Goal: Information Seeking & Learning: Learn about a topic

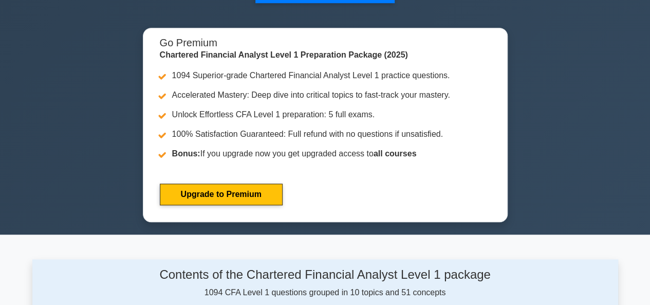
scroll to position [308, 0]
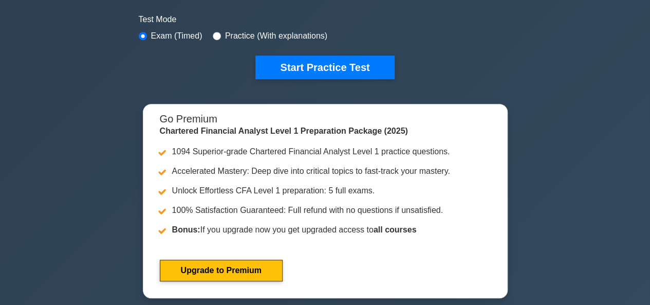
click at [105, 61] on div "Chartered Financial Analyst Level 1 Customize Your Next Practice Test Topics Qu…" at bounding box center [325, 17] width 650 height 586
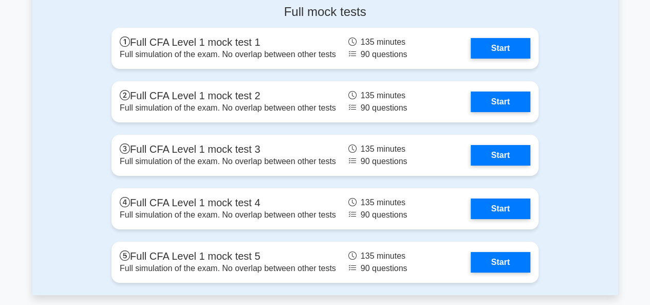
scroll to position [1851, 0]
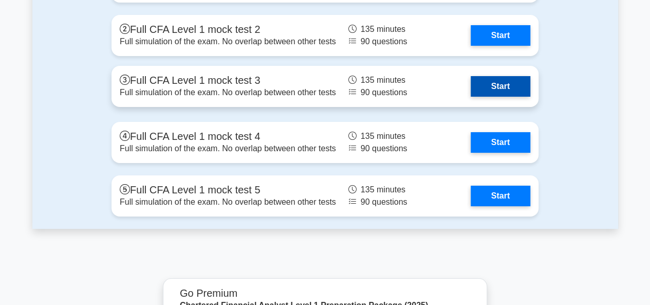
click at [516, 84] on link "Start" at bounding box center [501, 86] width 60 height 21
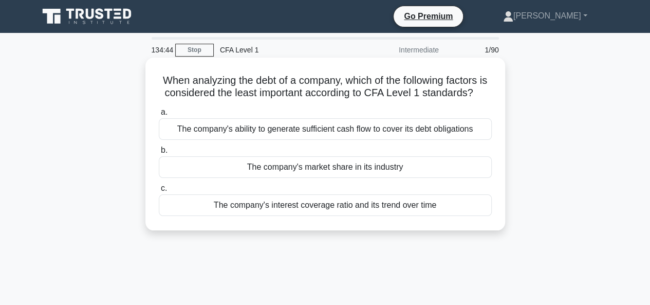
click at [375, 178] on div "The company's market share in its industry" at bounding box center [325, 167] width 333 height 22
click at [159, 154] on input "b. The company's market share in its industry" at bounding box center [159, 150] width 0 height 7
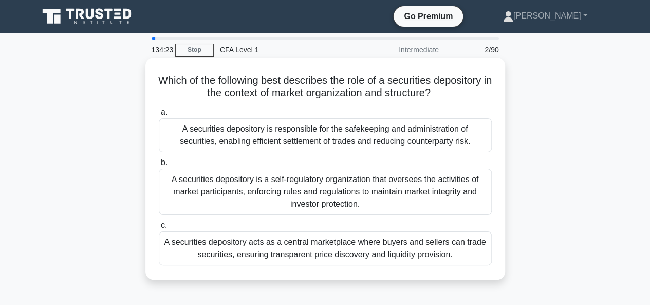
click at [234, 136] on div "A securities depository is responsible for the safekeeping and administration o…" at bounding box center [325, 135] width 333 height 34
click at [159, 116] on input "a. A securities depository is responsible for the safekeeping and administratio…" at bounding box center [159, 112] width 0 height 7
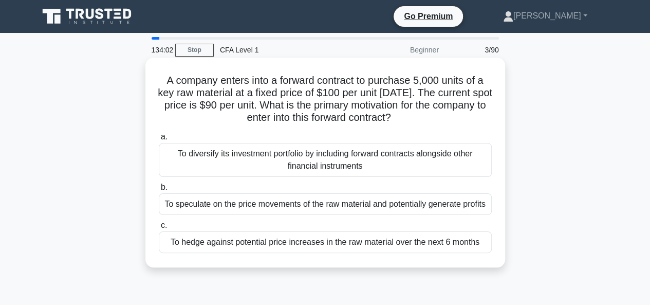
click at [320, 244] on div "To hedge against potential price increases in the raw material over the next 6 …" at bounding box center [325, 242] width 333 height 22
click at [159, 229] on input "c. To hedge against potential price increases in the raw material over the next…" at bounding box center [159, 225] width 0 height 7
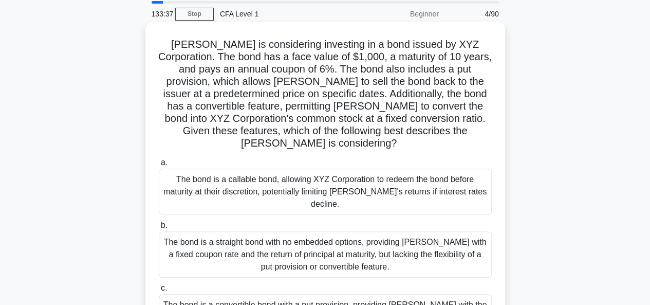
scroll to position [51, 0]
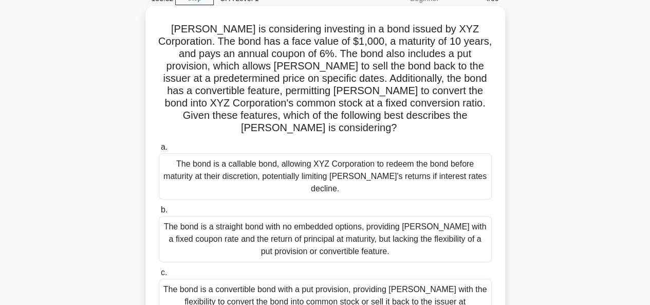
click at [303, 279] on div "The bond is a convertible bond with a put provision, providing Mary with the fl…" at bounding box center [325, 302] width 333 height 46
click at [159, 276] on input "c. The bond is a convertible bond with a put provision, providing Mary with the…" at bounding box center [159, 272] width 0 height 7
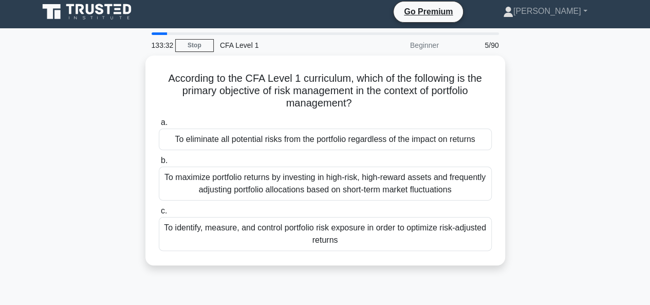
scroll to position [0, 0]
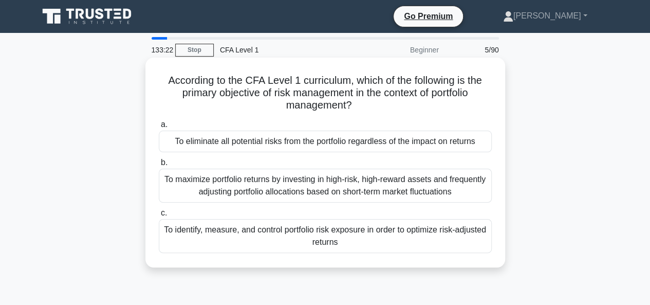
click at [325, 236] on div "To identify, measure, and control portfolio risk exposure in order to optimize …" at bounding box center [325, 236] width 333 height 34
click at [159, 216] on input "c. To identify, measure, and control portfolio risk exposure in order to optimi…" at bounding box center [159, 213] width 0 height 7
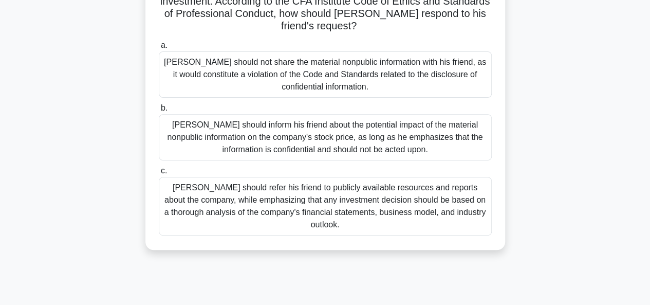
scroll to position [51, 0]
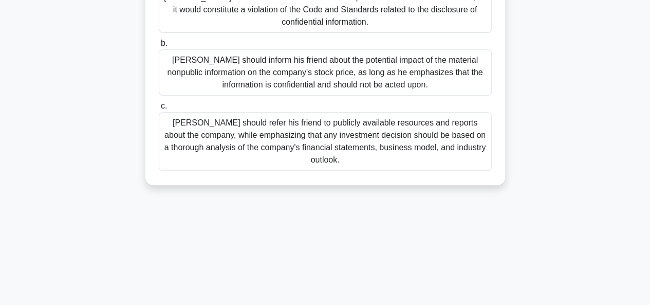
click at [348, 147] on div "Michael should refer his friend to publicly available resources and reports abo…" at bounding box center [325, 141] width 333 height 59
click at [159, 110] on input "c. Michael should refer his friend to publicly available resources and reports …" at bounding box center [159, 106] width 0 height 7
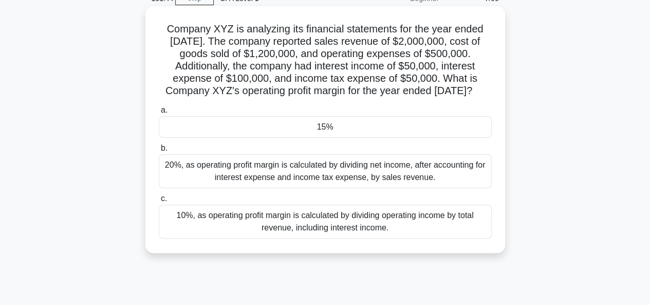
click at [358, 136] on div "15%" at bounding box center [325, 127] width 333 height 22
click at [159, 114] on input "a. 15%" at bounding box center [159, 110] width 0 height 7
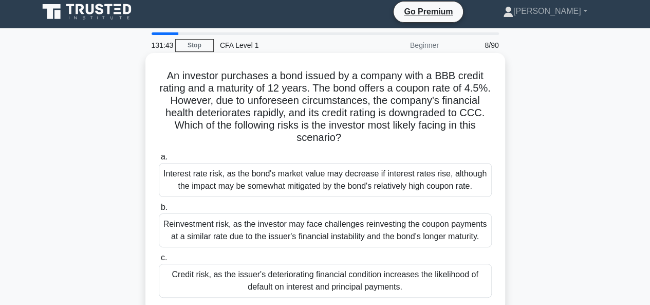
scroll to position [0, 0]
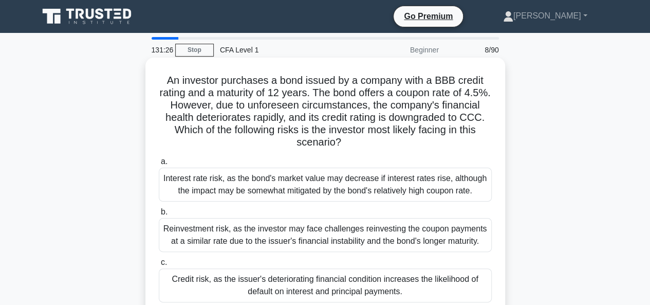
click at [274, 284] on div "Credit risk, as the issuer's deteriorating financial condition increases the li…" at bounding box center [325, 285] width 333 height 34
click at [159, 266] on input "c. Credit risk, as the issuer's deteriorating financial condition increases the…" at bounding box center [159, 262] width 0 height 7
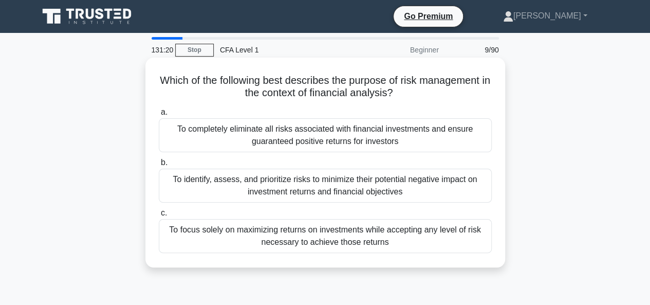
click at [224, 185] on div "To identify, assess, and prioritize risks to minimize their potential negative …" at bounding box center [325, 186] width 333 height 34
click at [159, 166] on input "b. To identify, assess, and prioritize risks to minimize their potential negati…" at bounding box center [159, 162] width 0 height 7
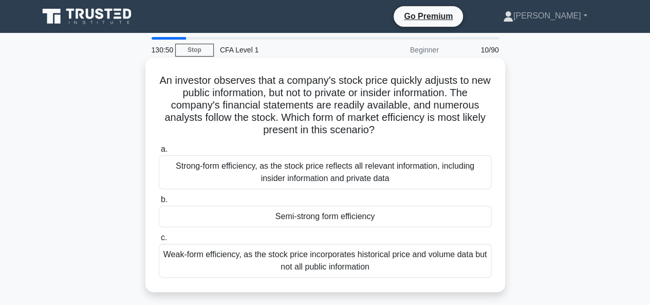
click at [353, 217] on div "Semi-strong form efficiency" at bounding box center [325, 217] width 333 height 22
click at [159, 203] on input "b. Semi-strong form efficiency" at bounding box center [159, 199] width 0 height 7
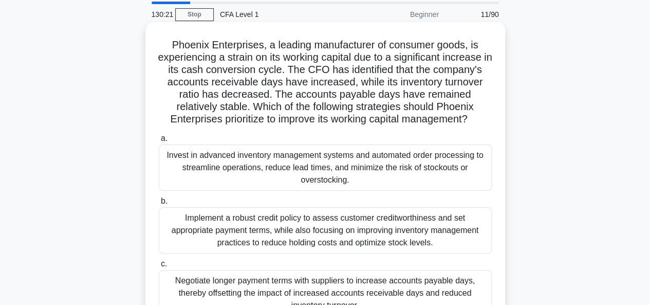
scroll to position [51, 0]
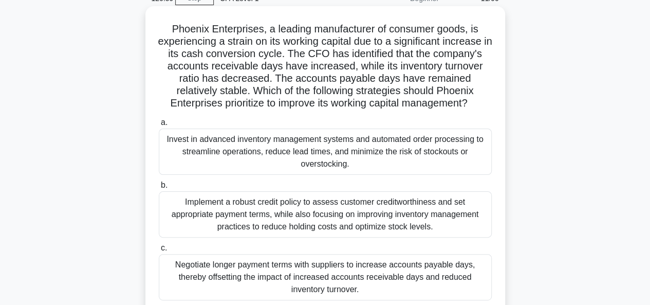
click at [296, 282] on div "Negotiate longer payment terms with suppliers to increase accounts payable days…" at bounding box center [325, 277] width 333 height 46
click at [159, 251] on input "c. Negotiate longer payment terms with suppliers to increase accounts payable d…" at bounding box center [159, 248] width 0 height 7
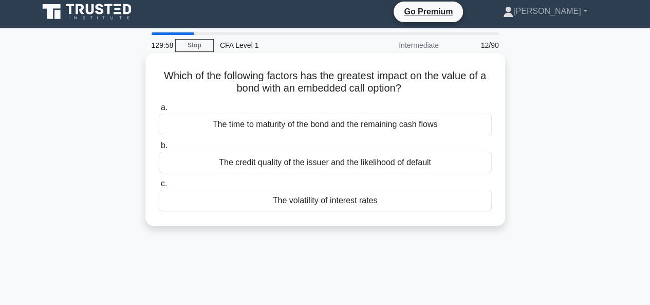
scroll to position [0, 0]
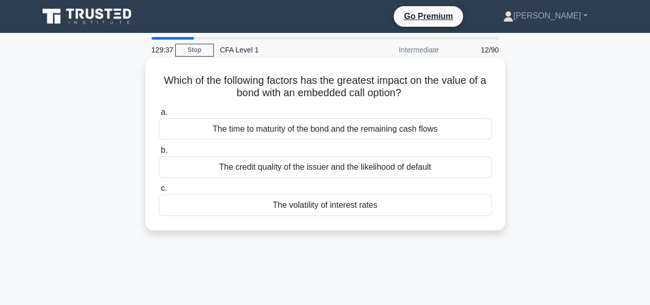
click at [310, 208] on div "The volatility of interest rates" at bounding box center [325, 205] width 333 height 22
click at [159, 192] on input "c. The volatility of interest rates" at bounding box center [159, 188] width 0 height 7
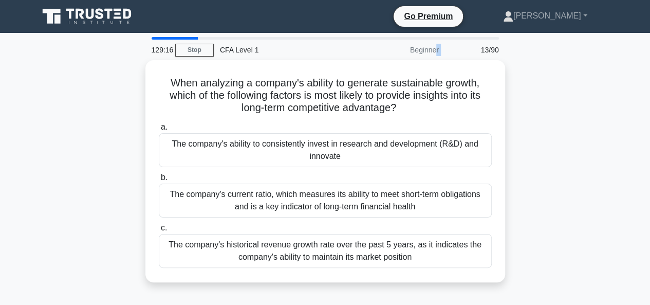
drag, startPoint x: 410, startPoint y: 53, endPoint x: 453, endPoint y: 50, distance: 43.3
click at [453, 50] on div "129:16 Stop CFA Level 1 Beginner 13/90" at bounding box center [326, 50] width 360 height 21
click at [526, 90] on div "When analyzing a company's ability to generate sustainable growth, which of the…" at bounding box center [325, 177] width 586 height 234
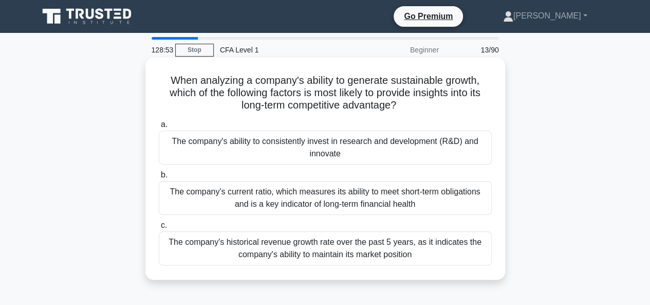
click at [286, 138] on div "The company's ability to consistently invest in research and development (R&D) …" at bounding box center [325, 148] width 333 height 34
click at [159, 128] on input "a. The company's ability to consistently invest in research and development (R&…" at bounding box center [159, 124] width 0 height 7
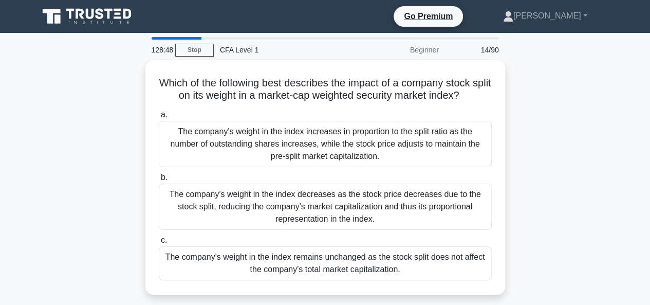
drag, startPoint x: 402, startPoint y: 45, endPoint x: 422, endPoint y: 45, distance: 19.5
click at [422, 45] on div "Beginner" at bounding box center [400, 50] width 90 height 21
click at [443, 50] on div "Beginner" at bounding box center [400, 50] width 90 height 21
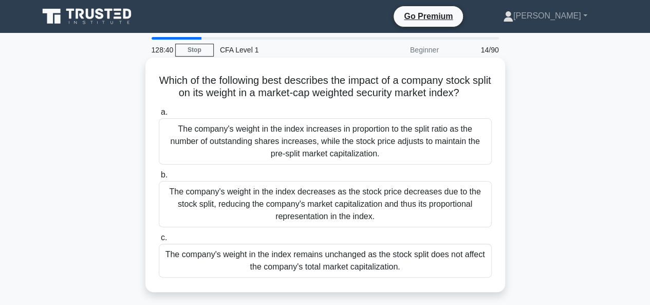
click at [307, 256] on div "The company's weight in the index remains unchanged as the stock split does not…" at bounding box center [325, 261] width 333 height 34
click at [159, 241] on input "c. The company's weight in the index remains unchanged as the stock split does …" at bounding box center [159, 237] width 0 height 7
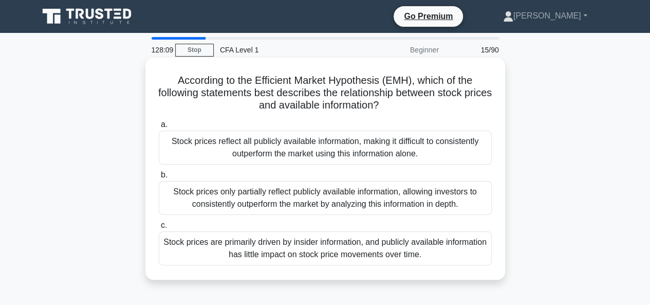
click at [223, 143] on div "Stock prices reflect all publicly available information, making it difficult to…" at bounding box center [325, 148] width 333 height 34
click at [159, 128] on input "a. Stock prices reflect all publicly available information, making it difficult…" at bounding box center [159, 124] width 0 height 7
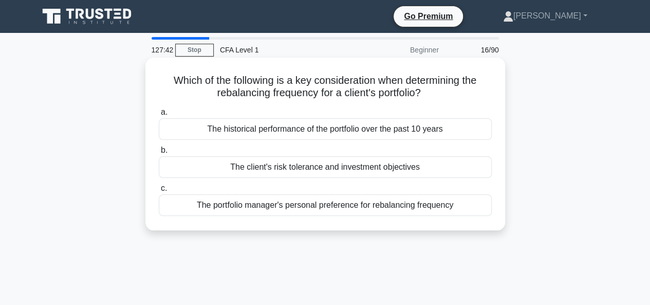
click at [340, 170] on div "The client's risk tolerance and investment objectives" at bounding box center [325, 167] width 333 height 22
click at [159, 154] on input "b. The client's risk tolerance and investment objectives" at bounding box center [159, 150] width 0 height 7
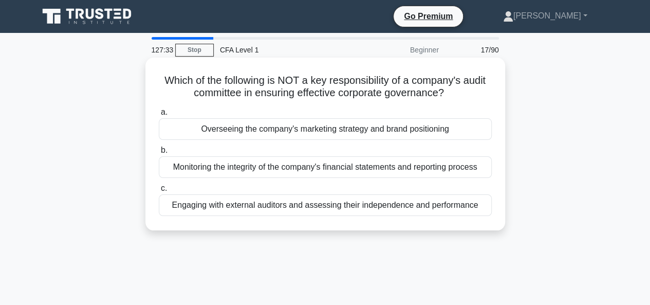
click at [291, 130] on div "Overseeing the company's marketing strategy and brand positioning" at bounding box center [325, 129] width 333 height 22
click at [159, 116] on input "a. Overseeing the company's marketing strategy and brand positioning" at bounding box center [159, 112] width 0 height 7
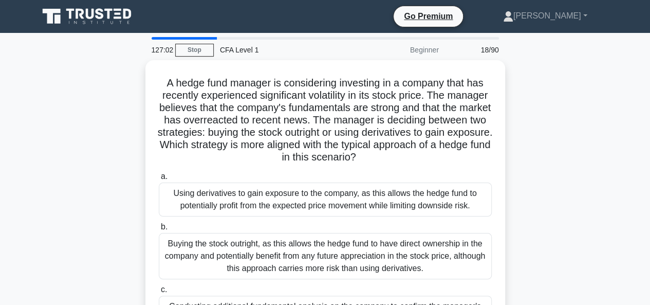
scroll to position [51, 0]
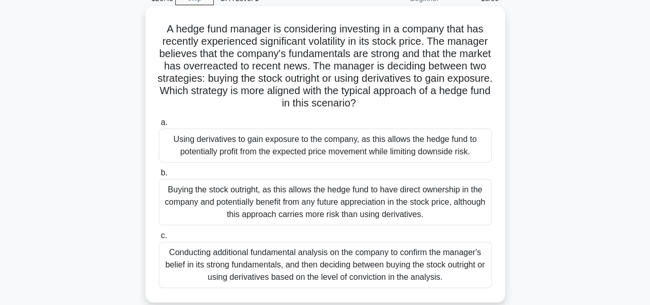
click at [360, 140] on div "Using derivatives to gain exposure to the company, as this allows the hedge fun…" at bounding box center [325, 146] width 333 height 34
click at [159, 126] on input "a. Using derivatives to gain exposure to the company, as this allows the hedge …" at bounding box center [159, 122] width 0 height 7
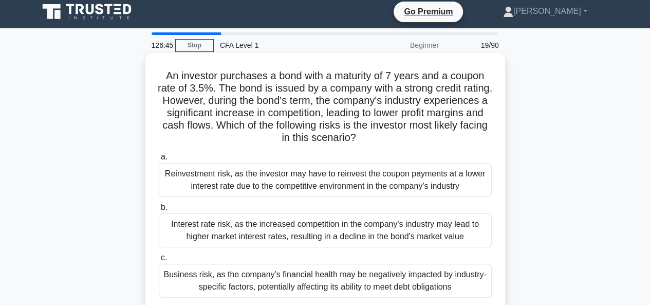
scroll to position [0, 0]
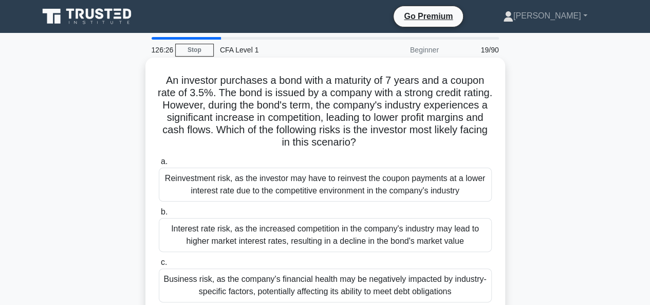
click at [324, 129] on h5 "An investor purchases a bond with a maturity of 7 years and a coupon rate of 3.…" at bounding box center [325, 111] width 335 height 75
click at [311, 283] on div "Business risk, as the company's financial health may be negatively impacted by …" at bounding box center [325, 285] width 333 height 34
click at [159, 266] on input "c. Business risk, as the company's financial health may be negatively impacted …" at bounding box center [159, 262] width 0 height 7
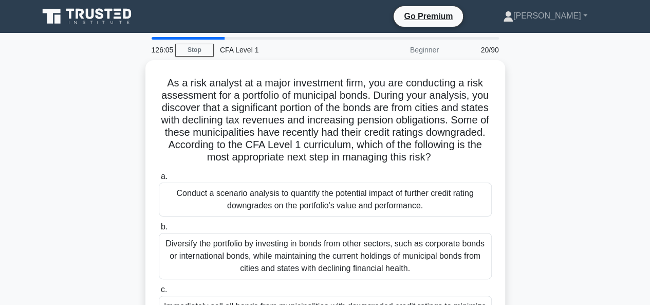
drag, startPoint x: 404, startPoint y: 87, endPoint x: 133, endPoint y: 108, distance: 272.3
click at [133, 108] on div "As a risk analyst at a major investment firm, you are conducting a risk assessm…" at bounding box center [325, 214] width 586 height 308
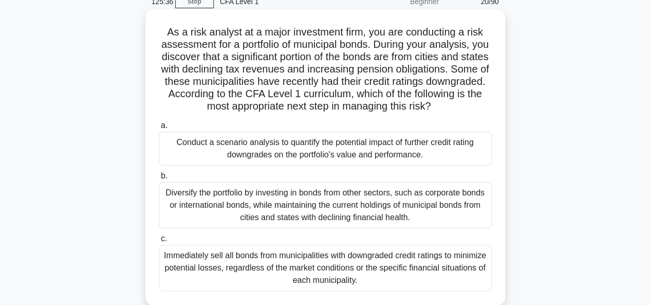
scroll to position [103, 0]
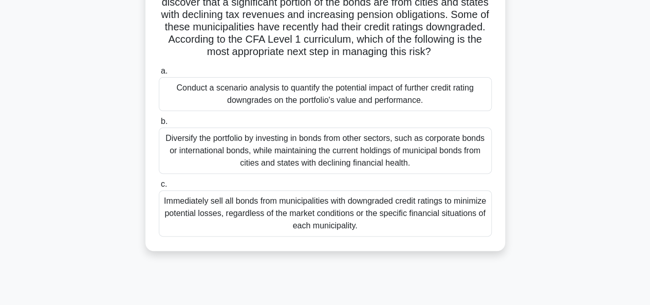
click at [343, 88] on div "Conduct a scenario analysis to quantify the potential impact of further credit …" at bounding box center [325, 94] width 333 height 34
click at [159, 75] on input "a. Conduct a scenario analysis to quantify the potential impact of further cred…" at bounding box center [159, 71] width 0 height 7
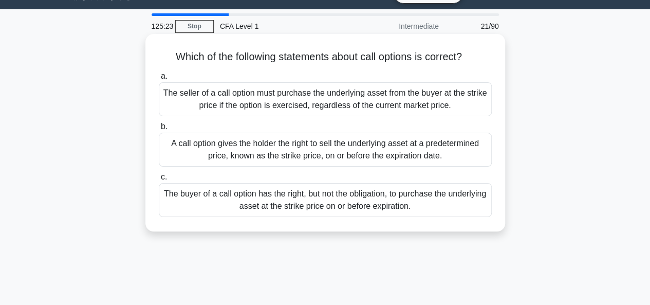
scroll to position [0, 0]
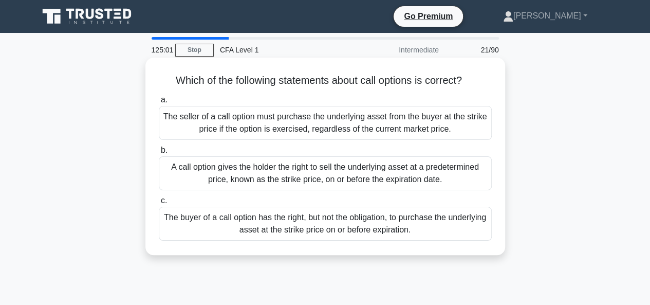
click at [310, 232] on div "The buyer of a call option has the right, but not the obligation, to purchase t…" at bounding box center [325, 224] width 333 height 34
click at [159, 204] on input "c. The buyer of a call option has the right, but not the obligation, to purchas…" at bounding box center [159, 200] width 0 height 7
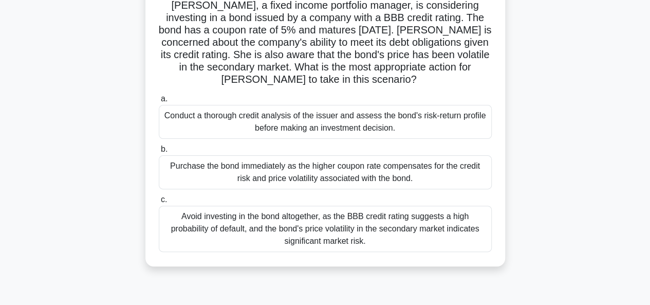
scroll to position [103, 0]
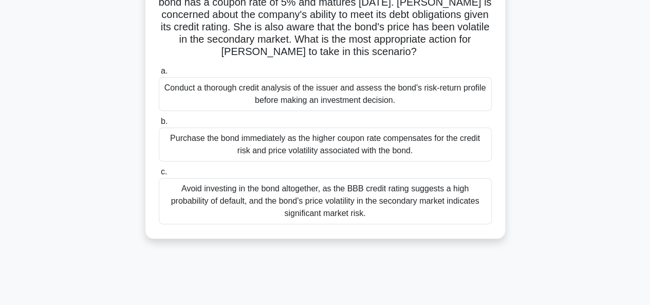
click at [378, 102] on div "Conduct a thorough credit analysis of the issuer and assess the bond's risk-ret…" at bounding box center [325, 94] width 333 height 34
click at [159, 75] on input "a. Conduct a thorough credit analysis of the issuer and assess the bond's risk-…" at bounding box center [159, 71] width 0 height 7
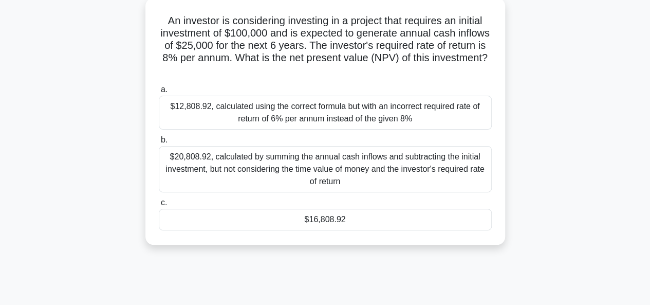
scroll to position [0, 0]
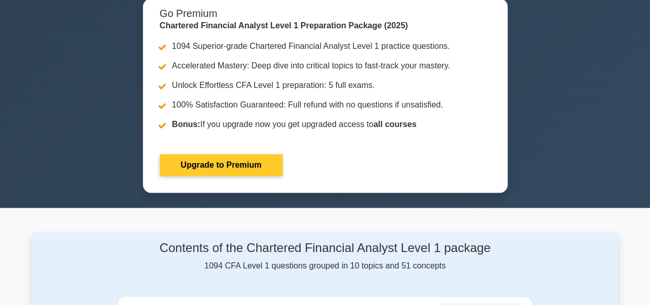
scroll to position [668, 0]
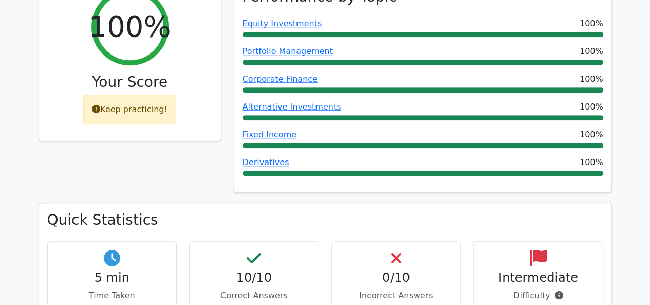
scroll to position [617, 0]
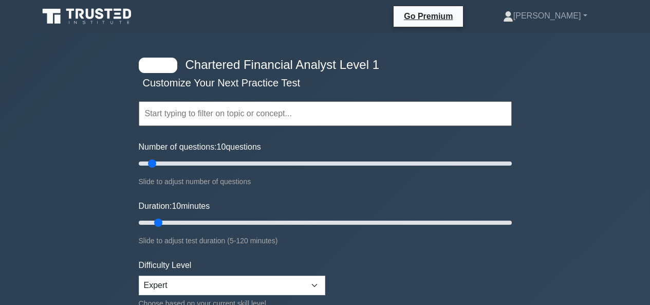
select select "expert"
click at [572, 15] on link "[PERSON_NAME]" at bounding box center [546, 16] width 134 height 21
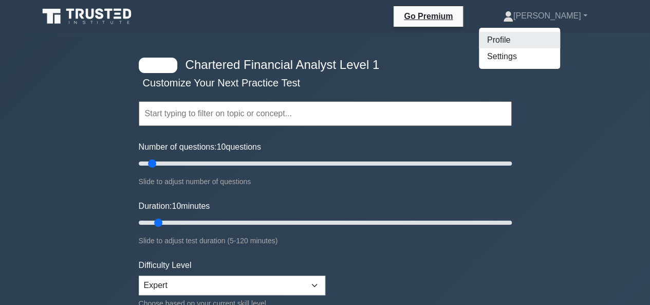
click at [529, 46] on link "Profile" at bounding box center [519, 40] width 81 height 16
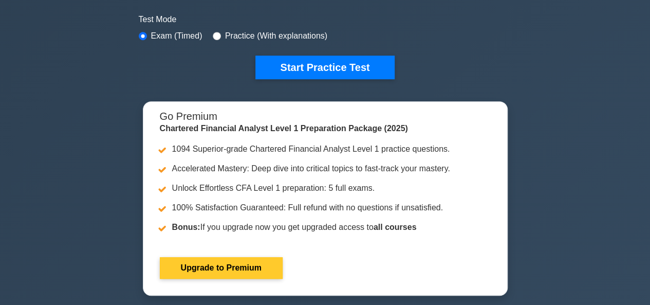
scroll to position [51, 0]
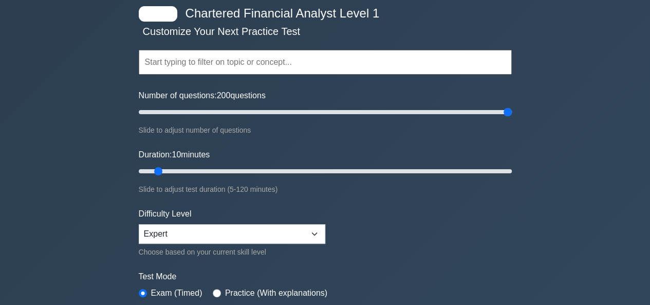
drag, startPoint x: 149, startPoint y: 110, endPoint x: 549, endPoint y: 113, distance: 400.5
type input "200"
click at [512, 113] on input "Number of questions: 200 questions" at bounding box center [325, 112] width 373 height 12
drag, startPoint x: 157, startPoint y: 172, endPoint x: 658, endPoint y: 188, distance: 501.1
type input "120"
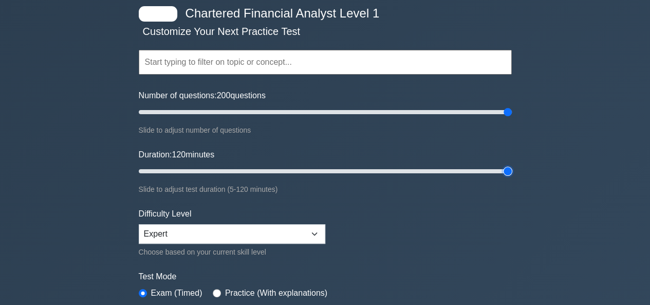
click at [512, 177] on input "Duration: 120 minutes" at bounding box center [325, 171] width 373 height 12
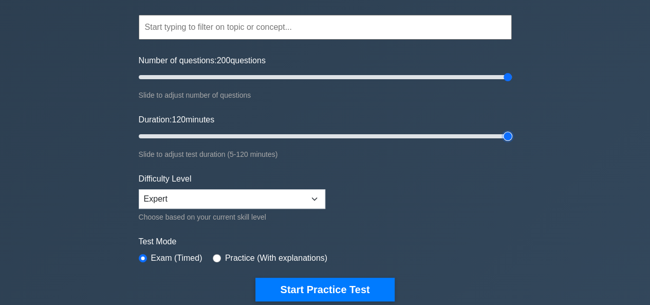
scroll to position [103, 0]
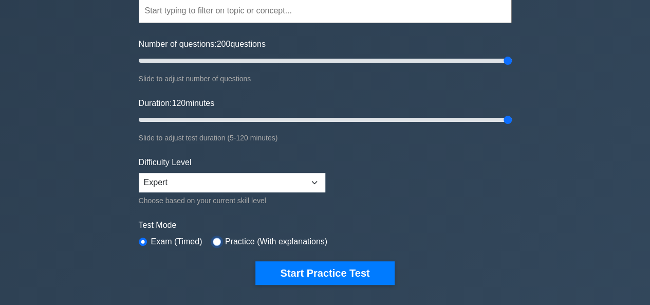
click at [214, 240] on input "radio" at bounding box center [217, 242] width 8 height 8
radio input "true"
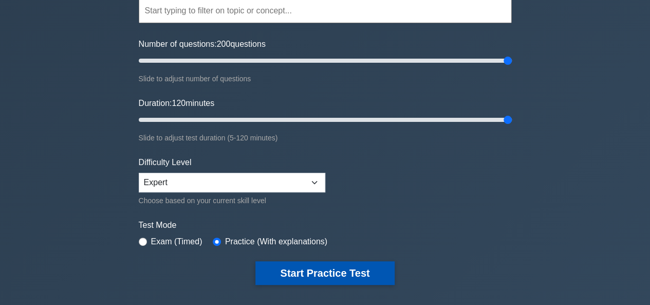
click at [348, 276] on button "Start Practice Test" at bounding box center [325, 273] width 139 height 24
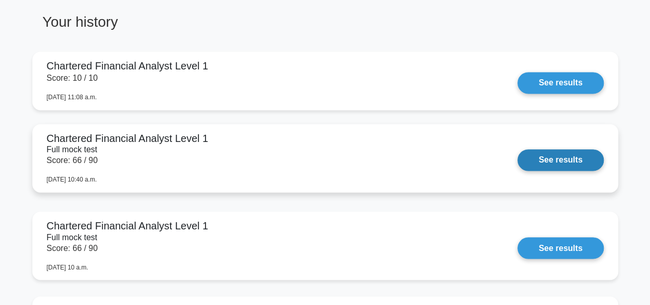
scroll to position [668, 0]
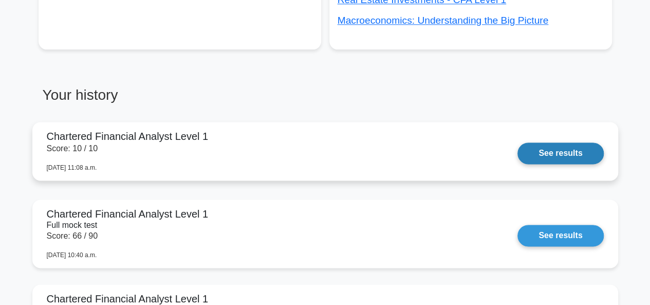
click at [571, 153] on link "See results" at bounding box center [561, 153] width 86 height 22
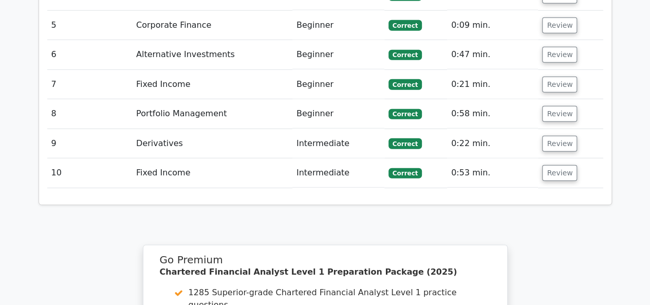
scroll to position [0, 6]
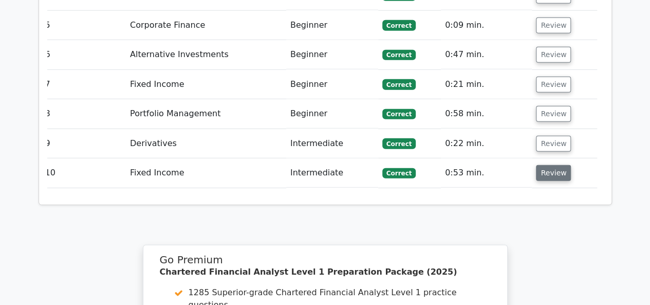
click at [558, 165] on button "Review" at bounding box center [553, 173] width 35 height 16
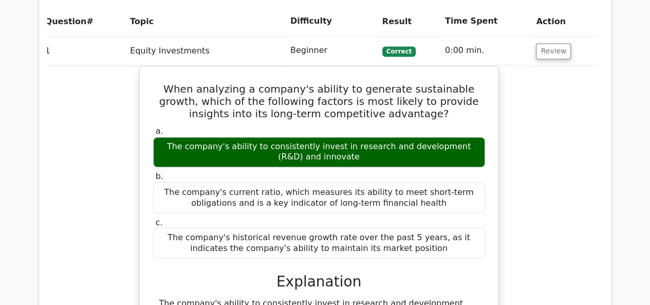
scroll to position [771, 0]
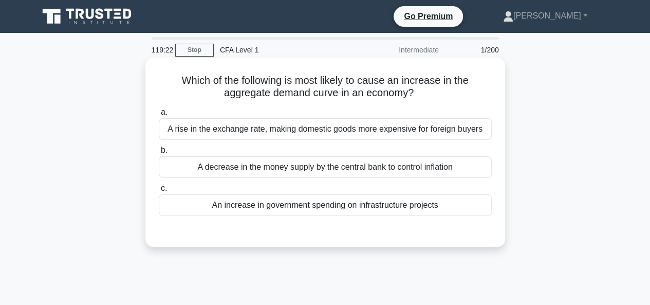
click at [255, 207] on div "An increase in government spending on infrastructure projects" at bounding box center [325, 205] width 333 height 22
click at [159, 192] on input "c. An increase in government spending on infrastructure projects" at bounding box center [159, 188] width 0 height 7
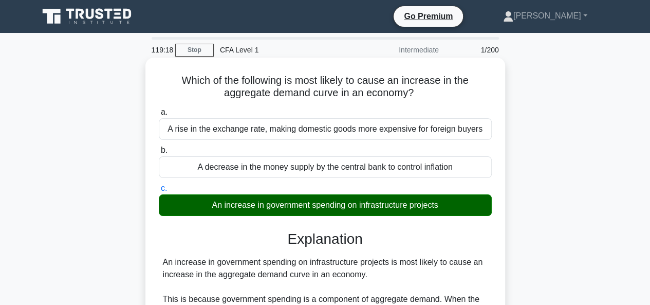
scroll to position [250, 0]
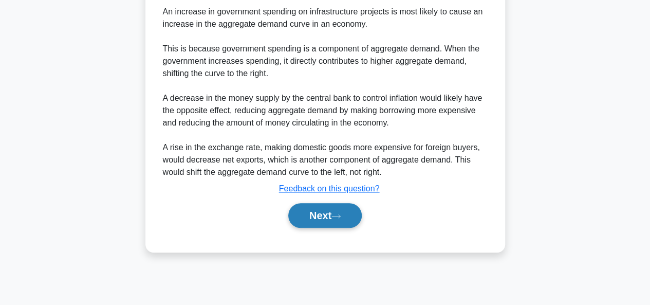
click at [333, 216] on button "Next" at bounding box center [325, 215] width 74 height 25
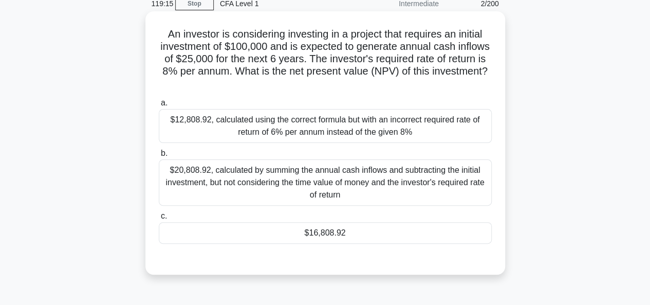
scroll to position [0, 0]
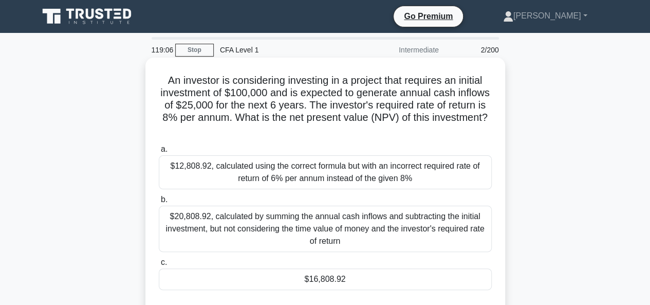
click at [325, 276] on div "$16,808.92" at bounding box center [325, 279] width 333 height 22
click at [159, 266] on input "c. $16,808.92" at bounding box center [159, 262] width 0 height 7
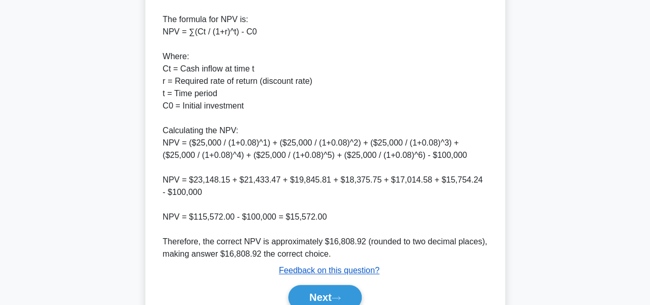
scroll to position [413, 0]
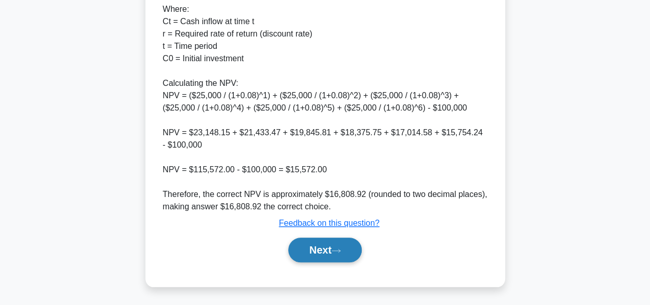
drag, startPoint x: 328, startPoint y: 252, endPoint x: 328, endPoint y: 247, distance: 5.2
click at [328, 252] on button "Next" at bounding box center [325, 250] width 74 height 25
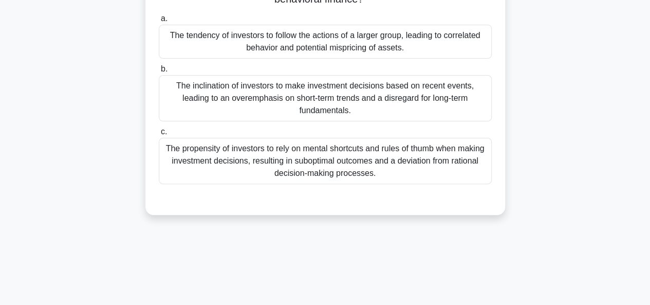
scroll to position [0, 0]
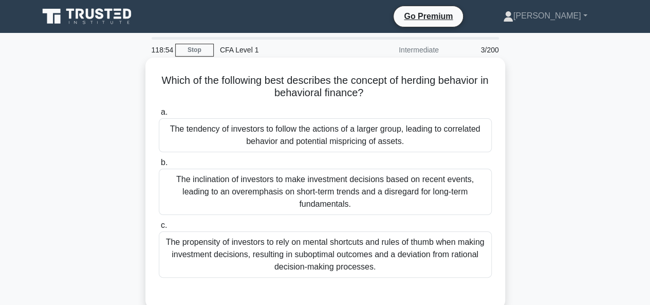
click at [421, 135] on div "The tendency of investors to follow the actions of a larger group, leading to c…" at bounding box center [325, 135] width 333 height 34
click at [159, 116] on input "a. The tendency of investors to follow the actions of a larger group, leading t…" at bounding box center [159, 112] width 0 height 7
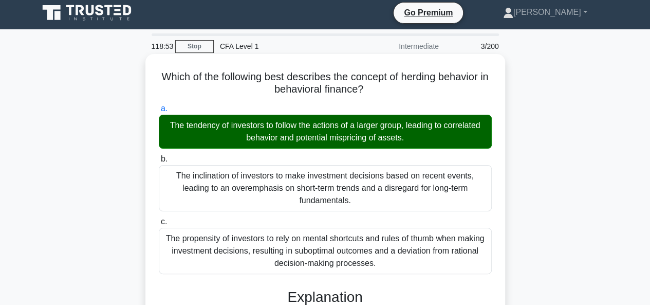
scroll to position [278, 0]
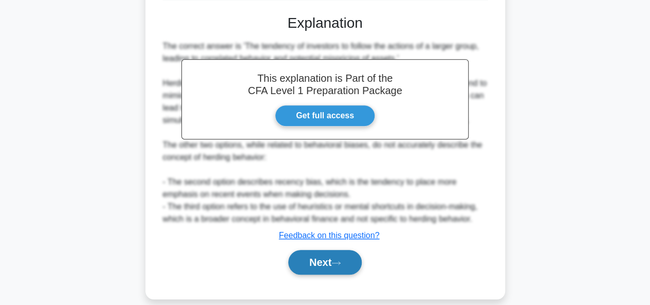
click at [320, 250] on button "Next" at bounding box center [325, 262] width 74 height 25
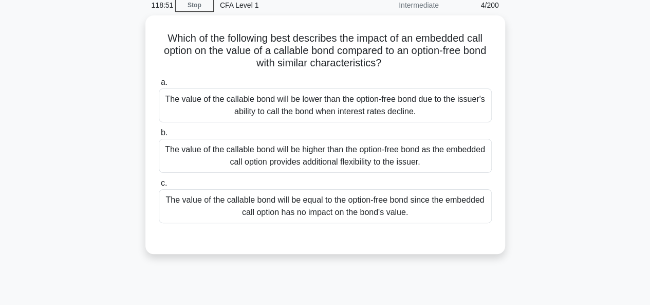
scroll to position [0, 0]
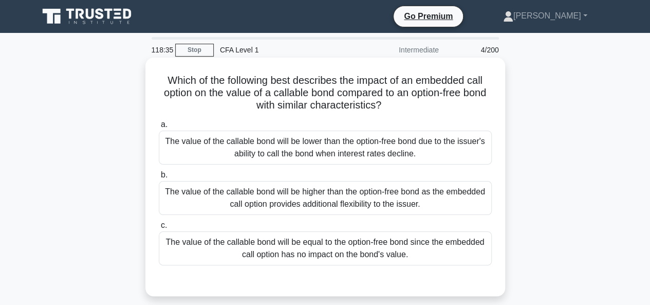
click at [213, 158] on div "The value of the callable bond will be lower than the option-free bond due to t…" at bounding box center [325, 148] width 333 height 34
click at [159, 128] on input "a. The value of the callable bond will be lower than the option-free bond due t…" at bounding box center [159, 124] width 0 height 7
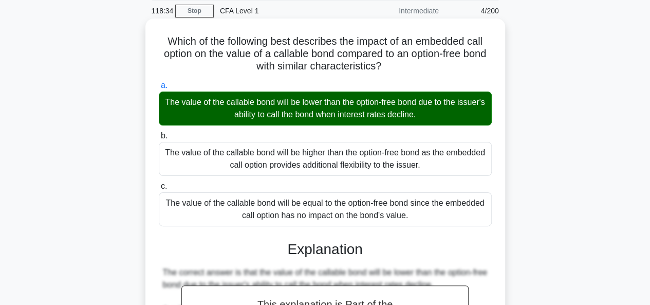
scroll to position [250, 0]
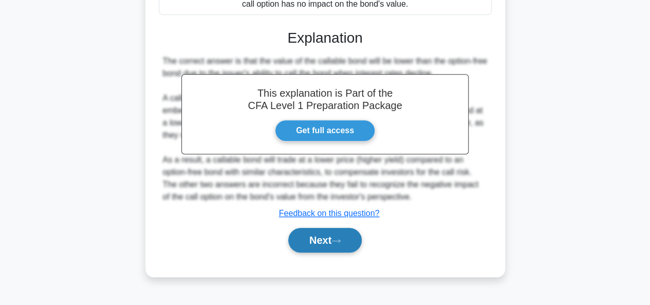
click at [317, 242] on button "Next" at bounding box center [325, 240] width 74 height 25
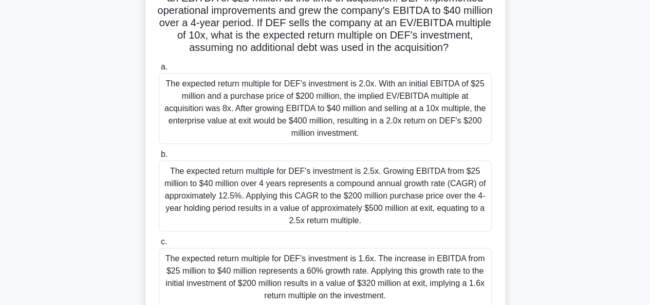
scroll to position [154, 0]
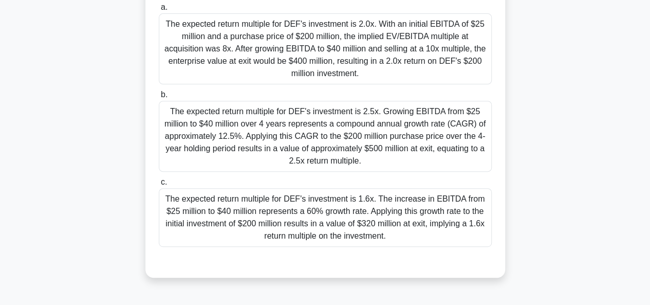
click at [293, 56] on div "The expected return multiple for DEF's investment is 2.0x. With an initial EBIT…" at bounding box center [325, 48] width 333 height 71
click at [159, 11] on input "a. The expected return multiple for DEF's investment is 2.0x. With an initial E…" at bounding box center [159, 7] width 0 height 7
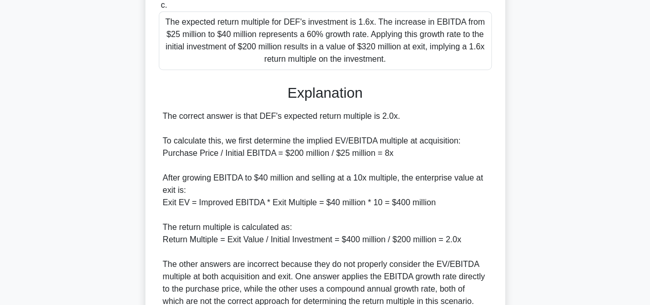
scroll to position [438, 0]
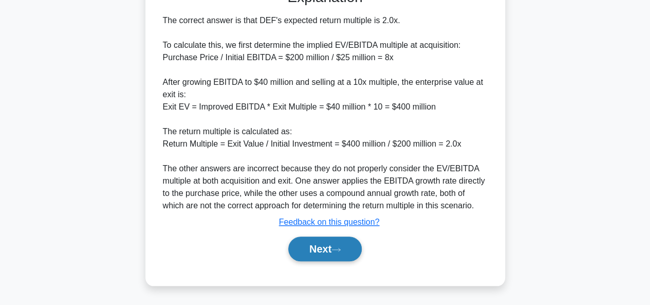
click at [328, 249] on button "Next" at bounding box center [325, 249] width 74 height 25
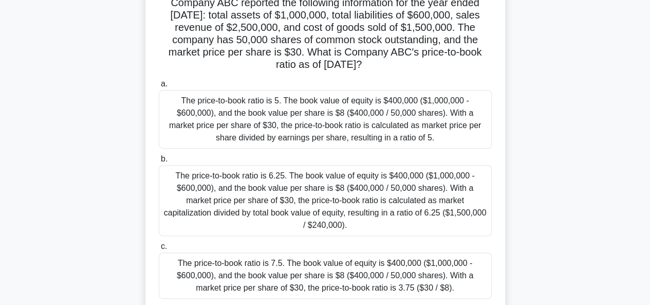
scroll to position [96, 0]
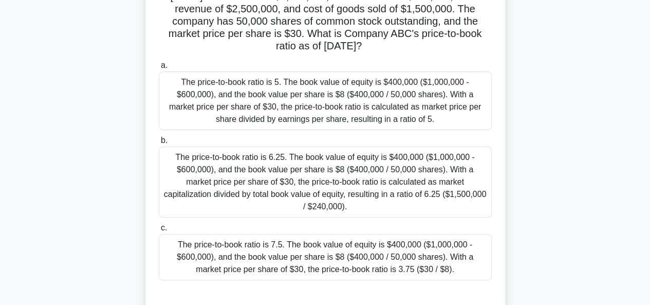
click at [324, 251] on div "The price-to-book ratio is 7.5. The book value of equity is $400,000 ($1,000,00…" at bounding box center [325, 257] width 333 height 46
click at [159, 231] on input "c. The price-to-book ratio is 7.5. The book value of equity is $400,000 ($1,000…" at bounding box center [159, 228] width 0 height 7
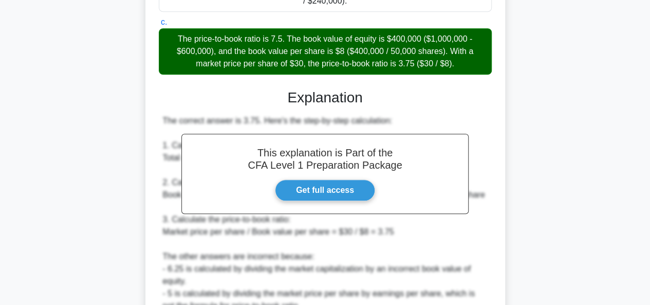
scroll to position [389, 0]
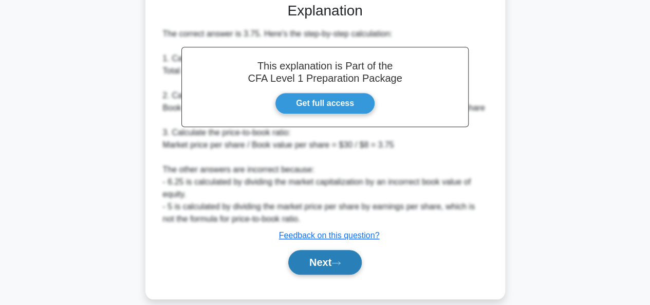
click at [334, 250] on button "Next" at bounding box center [325, 262] width 74 height 25
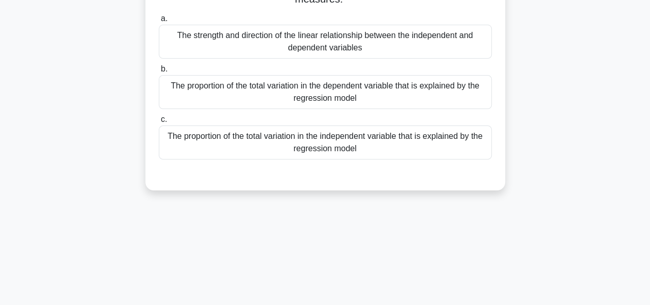
scroll to position [0, 0]
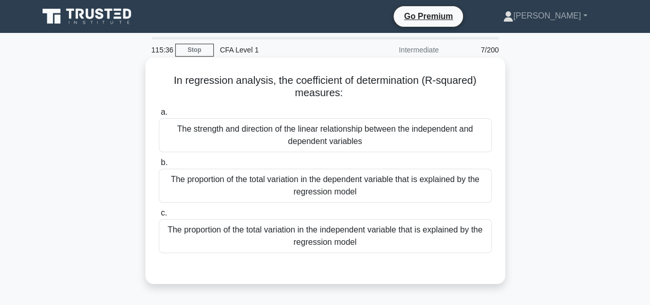
click at [331, 191] on div "The proportion of the total variation in the dependent variable that is explain…" at bounding box center [325, 186] width 333 height 34
click at [159, 166] on input "b. The proportion of the total variation in the dependent variable that is expl…" at bounding box center [159, 162] width 0 height 7
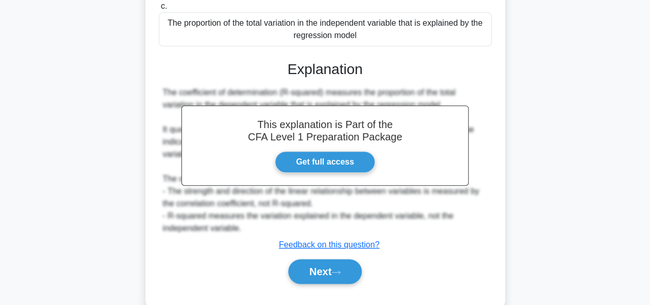
scroll to position [250, 0]
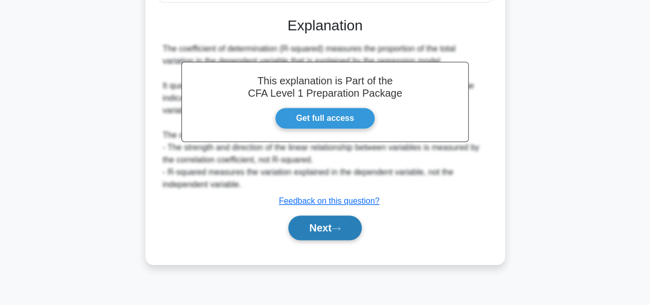
click at [333, 230] on button "Next" at bounding box center [325, 227] width 74 height 25
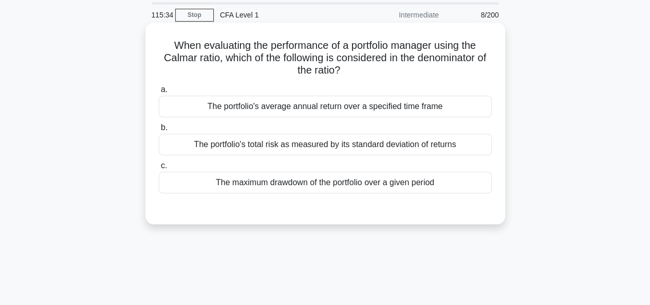
scroll to position [0, 0]
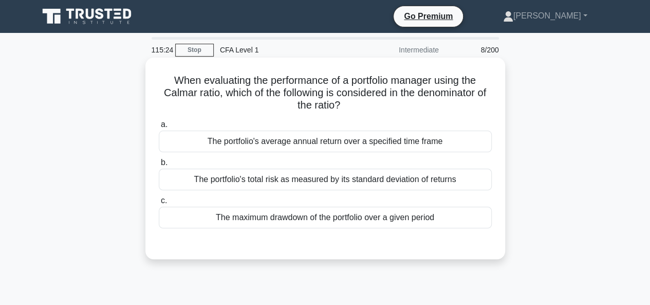
click at [317, 184] on div "The portfolio's total risk as measured by its standard deviation of returns" at bounding box center [325, 180] width 333 height 22
click at [347, 178] on div "The portfolio's total risk as measured by its standard deviation of returns" at bounding box center [325, 180] width 333 height 22
click at [159, 166] on input "b. The portfolio's total risk as measured by its standard deviation of returns" at bounding box center [159, 162] width 0 height 7
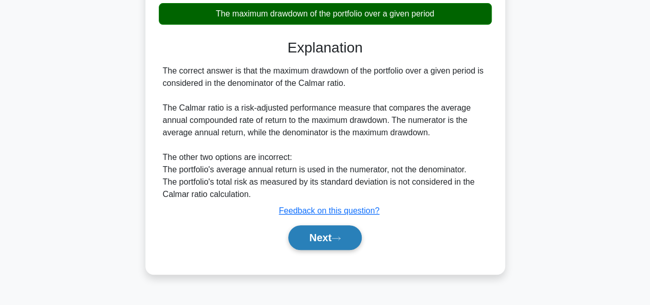
scroll to position [250, 0]
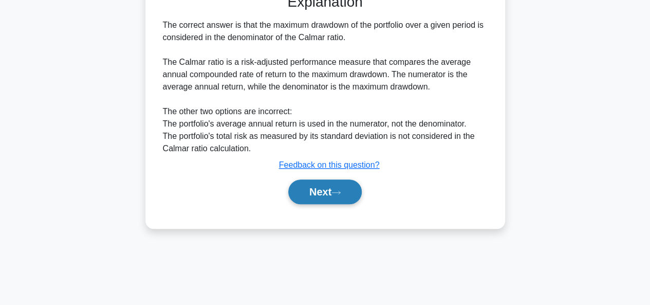
click at [345, 188] on button "Next" at bounding box center [325, 191] width 74 height 25
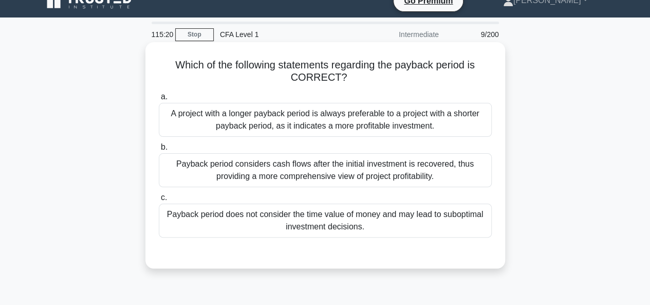
scroll to position [0, 0]
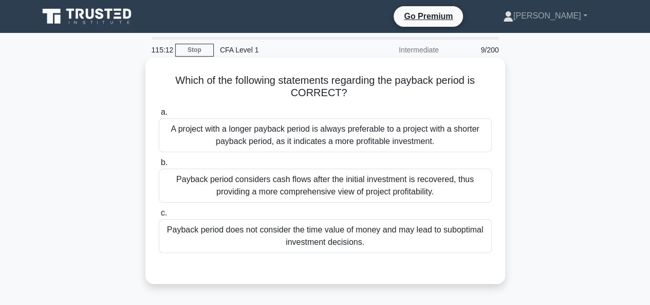
click at [300, 237] on div "Payback period does not consider the time value of money and may lead to subopt…" at bounding box center [325, 236] width 333 height 34
click at [159, 216] on input "c. Payback period does not consider the time value of money and may lead to sub…" at bounding box center [159, 213] width 0 height 7
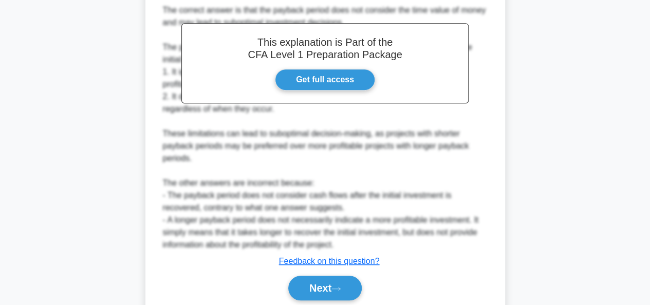
scroll to position [327, 0]
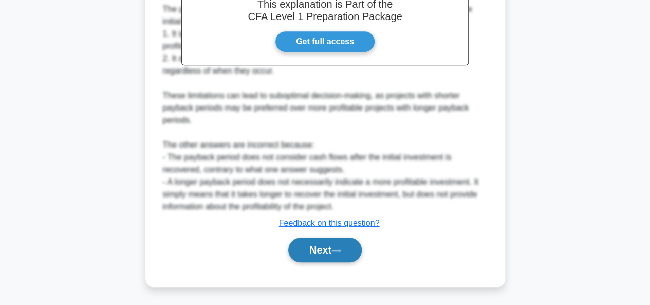
click at [329, 250] on button "Next" at bounding box center [325, 250] width 74 height 25
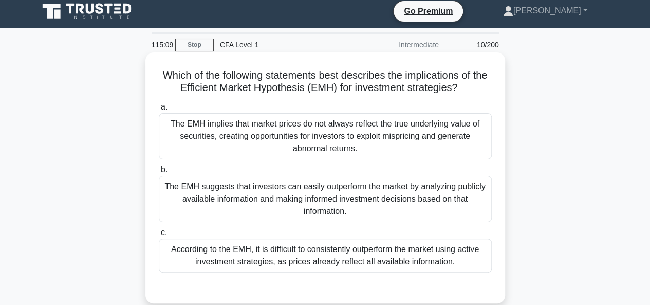
scroll to position [0, 0]
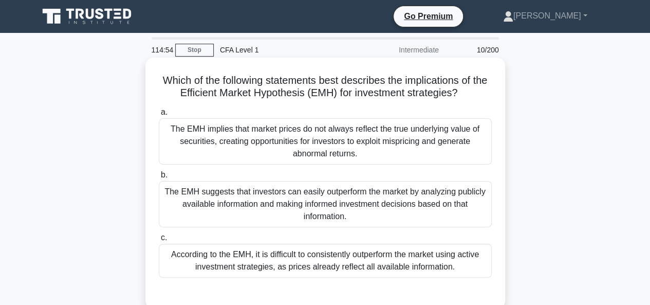
click at [415, 265] on div "According to the EMH, it is difficult to consistently outperform the market usi…" at bounding box center [325, 261] width 333 height 34
click at [159, 241] on input "c. According to the EMH, it is difficult to consistently outperform the market …" at bounding box center [159, 237] width 0 height 7
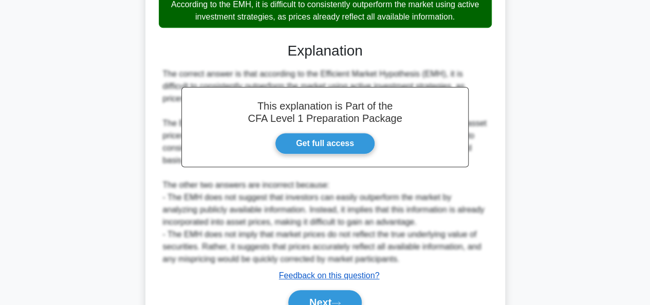
scroll to position [302, 0]
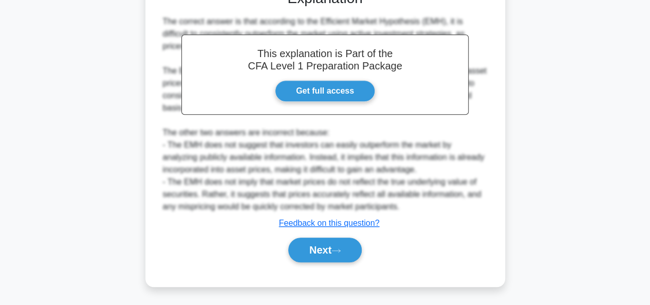
click at [308, 265] on div "Next" at bounding box center [325, 249] width 333 height 33
click at [309, 255] on button "Next" at bounding box center [325, 250] width 74 height 25
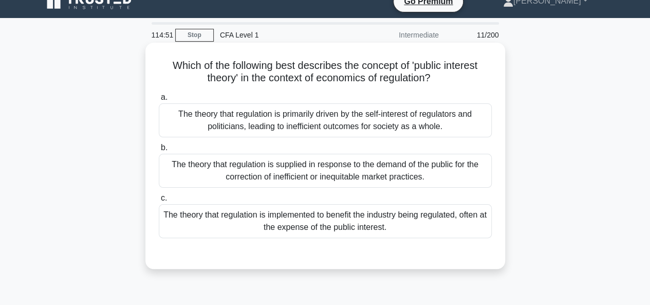
scroll to position [0, 0]
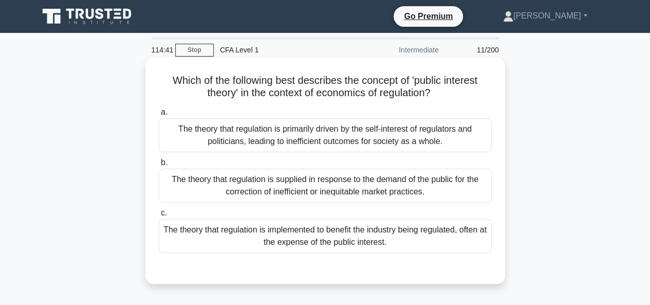
click at [354, 171] on div "The theory that regulation is supplied in response to the demand of the public …" at bounding box center [325, 186] width 333 height 34
click at [159, 166] on input "b. The theory that regulation is supplied in response to the demand of the publ…" at bounding box center [159, 162] width 0 height 7
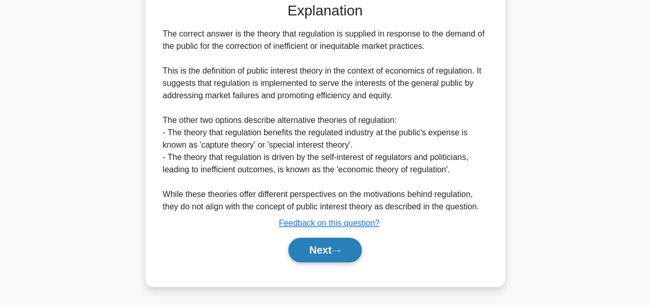
click at [326, 250] on button "Next" at bounding box center [325, 250] width 74 height 25
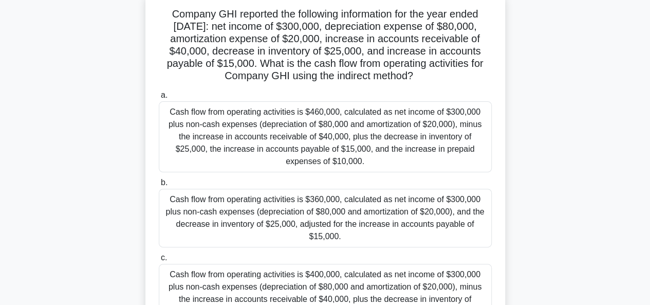
scroll to position [103, 0]
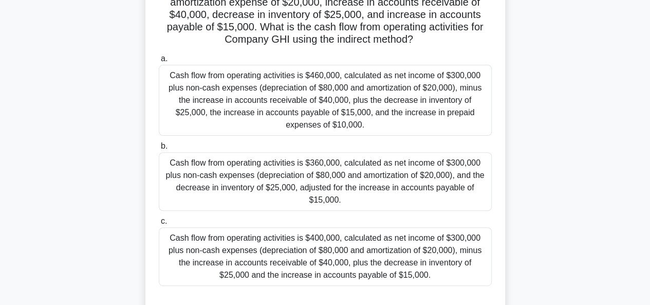
click at [342, 259] on div "Cash flow from operating activities is $400,000, calculated as net income of $3…" at bounding box center [325, 256] width 333 height 59
click at [159, 225] on input "c. Cash flow from operating activities is $400,000, calculated as net income of…" at bounding box center [159, 221] width 0 height 7
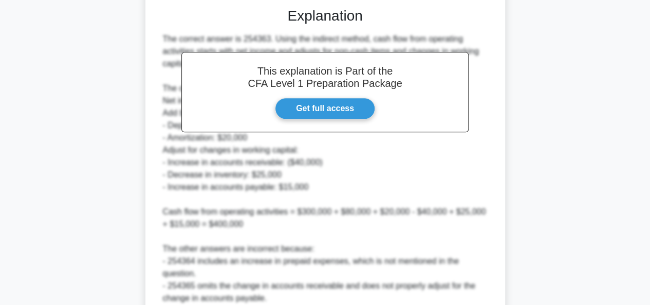
scroll to position [475, 0]
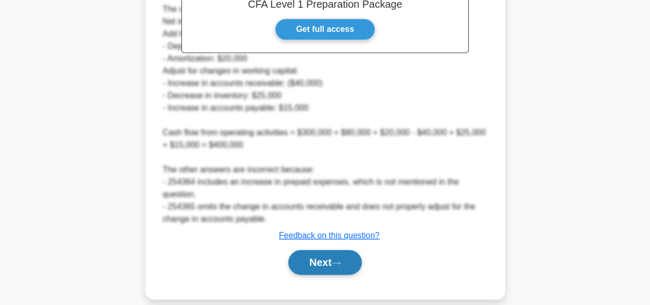
click at [341, 260] on icon at bounding box center [336, 263] width 9 height 6
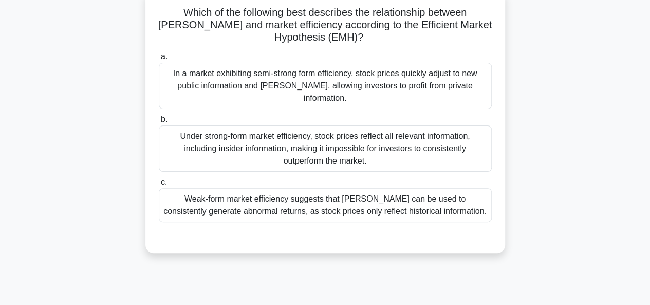
scroll to position [103, 0]
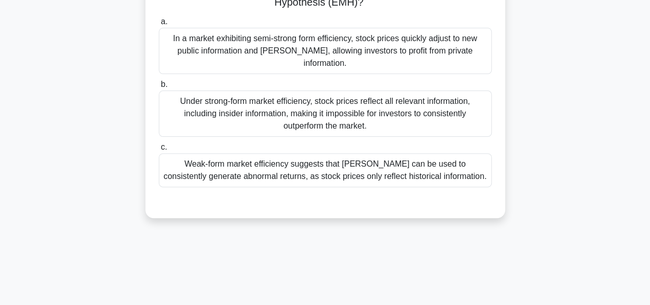
click at [322, 122] on div "Under strong-form market efficiency, stock prices reflect all relevant informat…" at bounding box center [325, 113] width 333 height 46
click at [159, 88] on input "b. Under strong-form market efficiency, stock prices reflect all relevant infor…" at bounding box center [159, 84] width 0 height 7
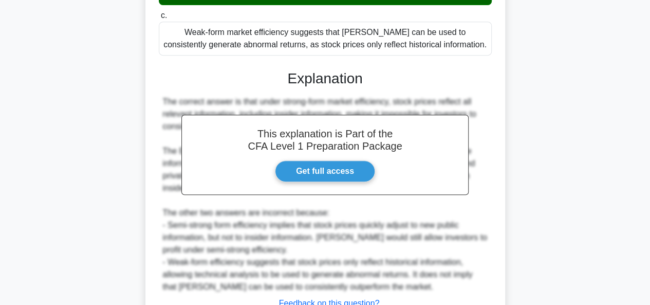
scroll to position [315, 0]
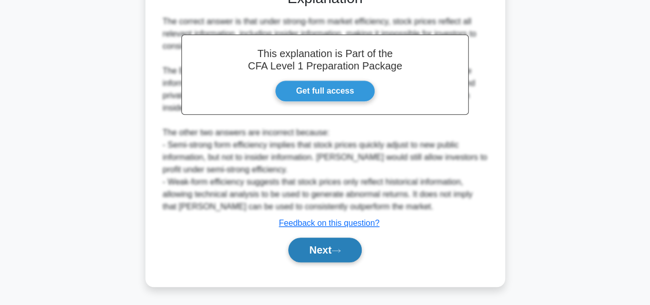
click at [334, 248] on button "Next" at bounding box center [325, 250] width 74 height 25
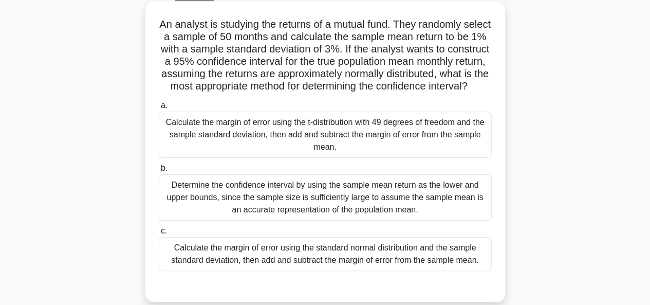
scroll to position [103, 0]
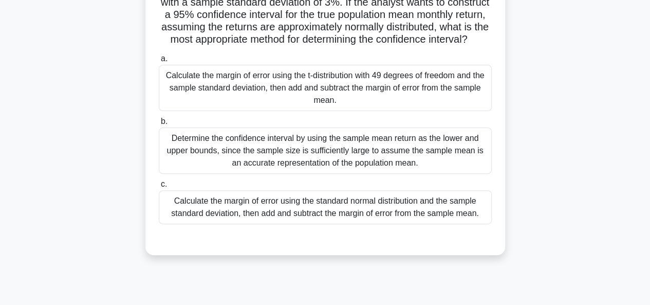
click at [325, 224] on div "Calculate the margin of error using the standard normal distribution and the sa…" at bounding box center [325, 207] width 333 height 34
click at [159, 188] on input "c. Calculate the margin of error using the standard normal distribution and the…" at bounding box center [159, 184] width 0 height 7
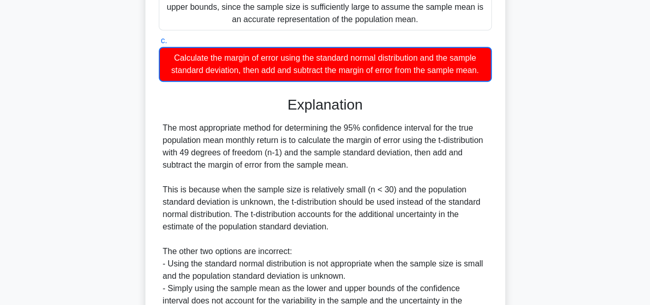
scroll to position [308, 0]
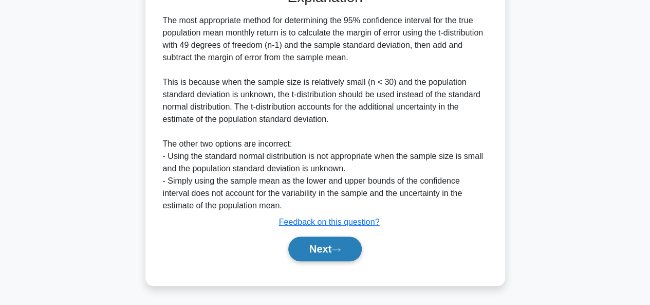
click at [324, 242] on button "Next" at bounding box center [325, 249] width 74 height 25
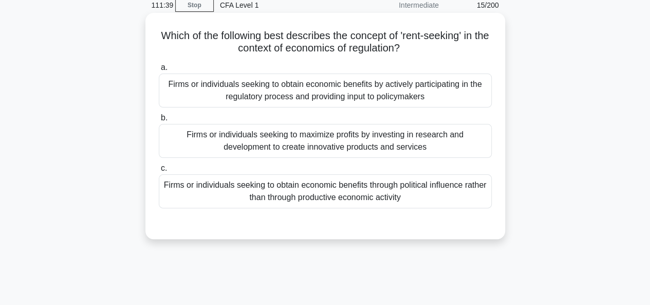
scroll to position [0, 0]
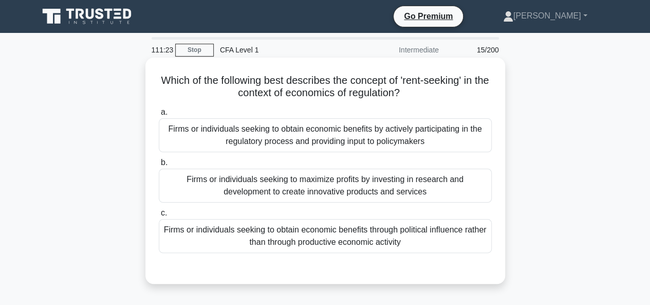
click at [338, 131] on div "Firms or individuals seeking to obtain economic benefits by actively participat…" at bounding box center [325, 135] width 333 height 34
click at [159, 116] on input "a. Firms or individuals seeking to obtain economic benefits by actively partici…" at bounding box center [159, 112] width 0 height 7
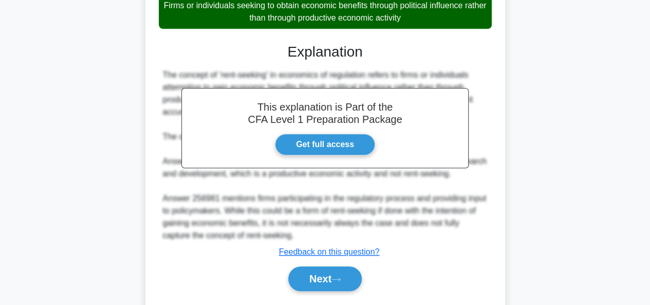
scroll to position [254, 0]
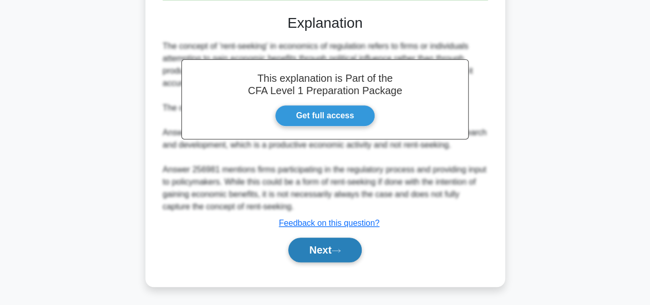
click at [330, 250] on button "Next" at bounding box center [325, 250] width 74 height 25
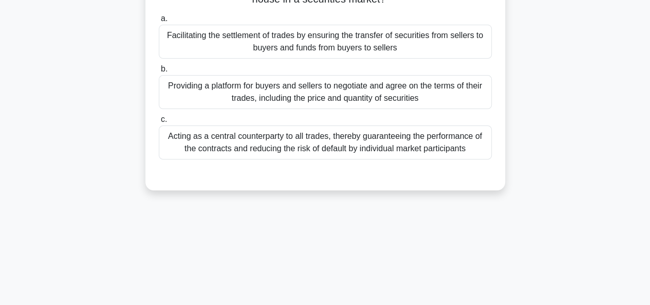
scroll to position [0, 0]
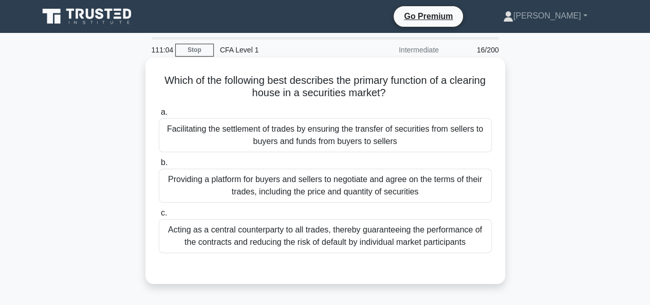
click at [302, 143] on div "Facilitating the settlement of trades by ensuring the transfer of securities fr…" at bounding box center [325, 135] width 333 height 34
click at [159, 116] on input "a. Facilitating the settlement of trades by ensuring the transfer of securities…" at bounding box center [159, 112] width 0 height 7
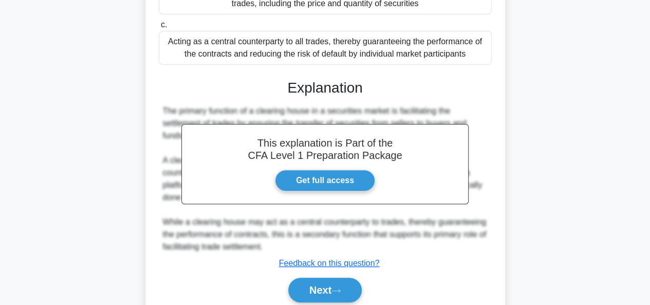
scroll to position [250, 0]
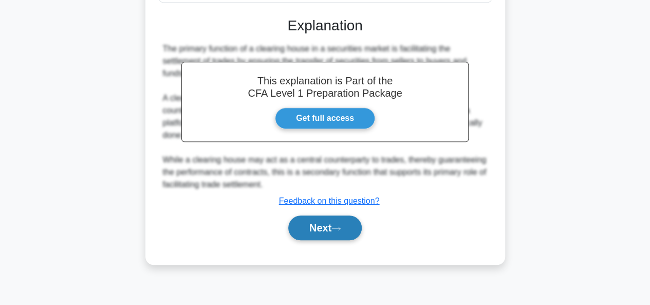
click at [312, 227] on button "Next" at bounding box center [325, 227] width 74 height 25
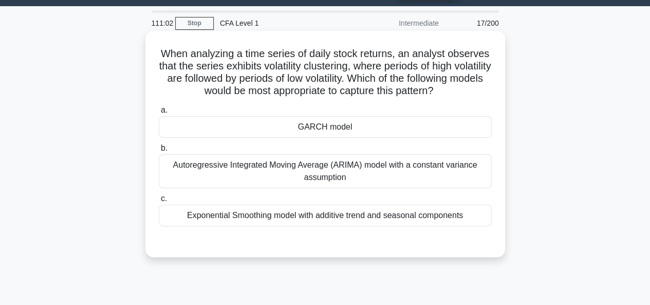
scroll to position [0, 0]
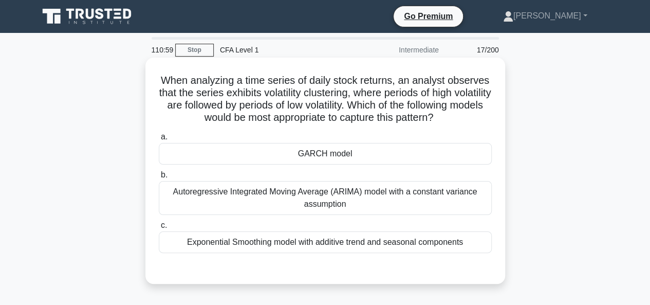
click at [324, 211] on div "Autoregressive Integrated Moving Average (ARIMA) model with a constant variance…" at bounding box center [325, 198] width 333 height 34
click at [159, 178] on input "b. Autoregressive Integrated Moving Average (ARIMA) model with a constant varia…" at bounding box center [159, 175] width 0 height 7
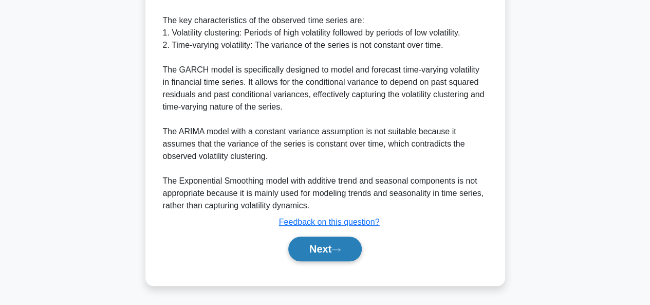
click at [332, 252] on button "Next" at bounding box center [325, 249] width 74 height 25
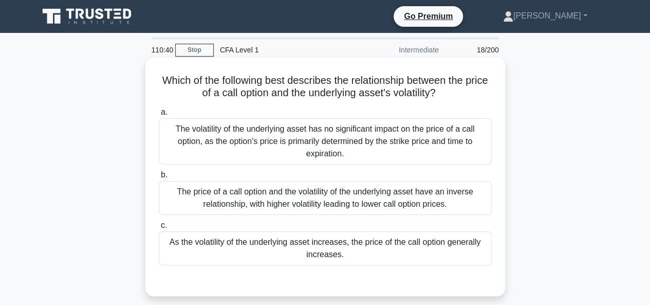
click at [300, 247] on div "As the volatility of the underlying asset increases, the price of the call opti…" at bounding box center [325, 248] width 333 height 34
click at [159, 229] on input "c. As the volatility of the underlying asset increases, the price of the call o…" at bounding box center [159, 225] width 0 height 7
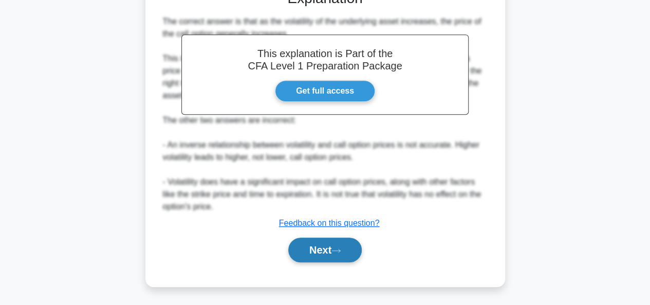
click at [325, 253] on button "Next" at bounding box center [325, 250] width 74 height 25
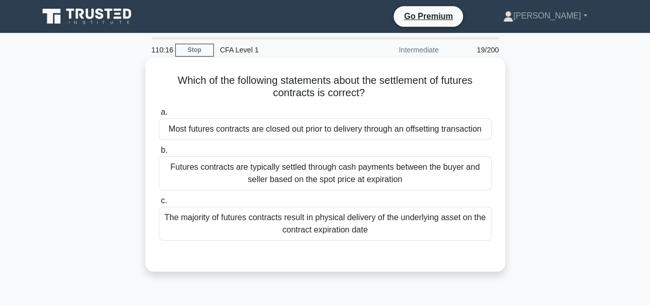
click at [353, 173] on div "Futures contracts are typically settled through cash payments between the buyer…" at bounding box center [325, 173] width 333 height 34
click at [159, 154] on input "b. Futures contracts are typically settled through cash payments between the bu…" at bounding box center [159, 150] width 0 height 7
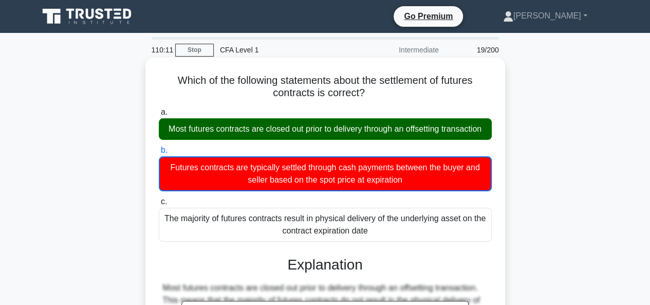
scroll to position [250, 0]
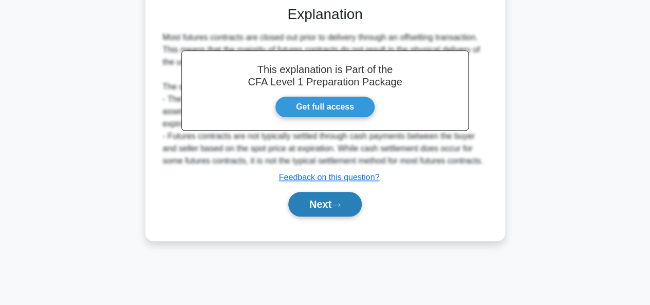
drag, startPoint x: 332, startPoint y: 214, endPoint x: 329, endPoint y: 205, distance: 9.6
click at [332, 214] on button "Next" at bounding box center [325, 204] width 74 height 25
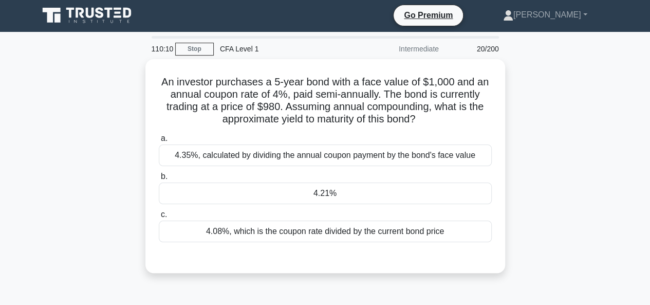
scroll to position [0, 0]
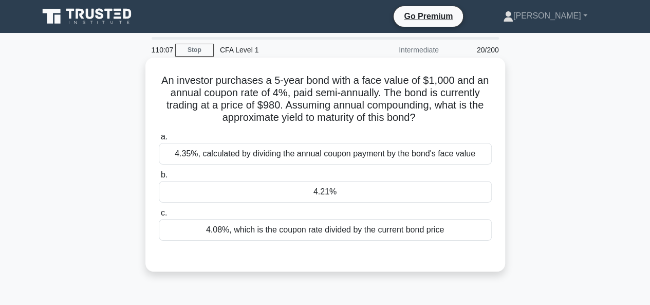
click at [431, 189] on div "4.21%" at bounding box center [325, 192] width 333 height 22
click at [159, 178] on input "b. 4.21%" at bounding box center [159, 175] width 0 height 7
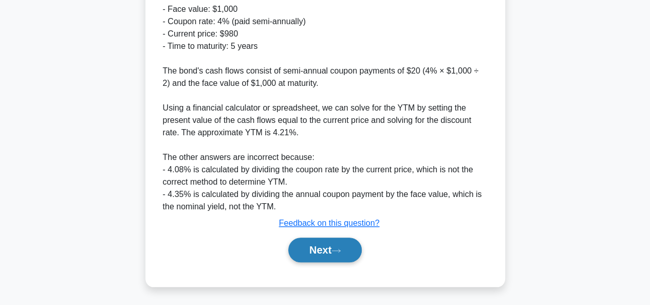
click at [341, 255] on button "Next" at bounding box center [325, 250] width 74 height 25
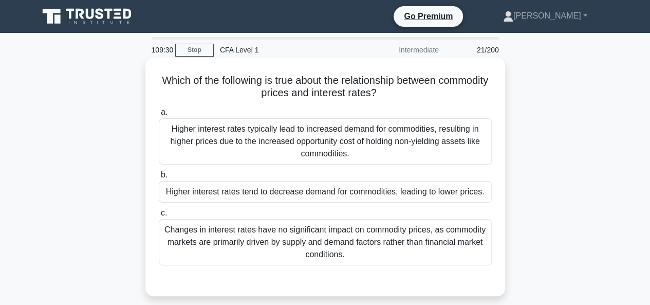
click at [335, 142] on div "Higher interest rates typically lead to increased demand for commodities, resul…" at bounding box center [325, 141] width 333 height 46
click at [159, 116] on input "a. Higher interest rates typically lead to increased demand for commodities, re…" at bounding box center [159, 112] width 0 height 7
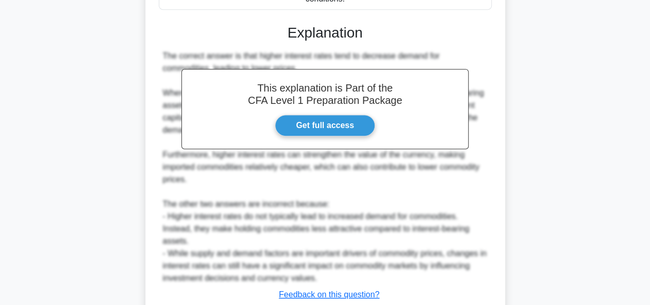
scroll to position [308, 0]
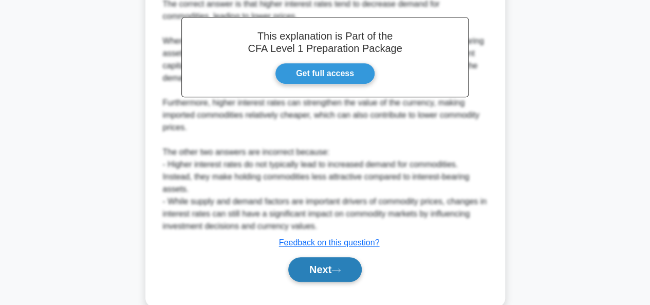
click at [336, 273] on icon at bounding box center [336, 270] width 9 height 6
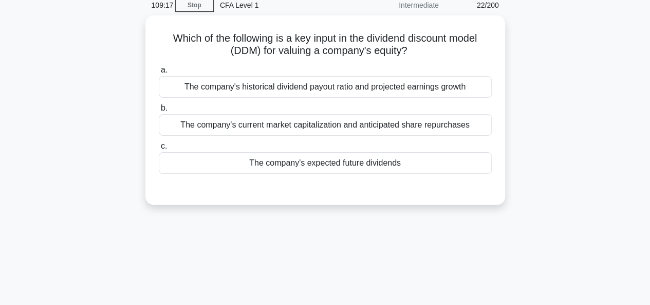
scroll to position [0, 0]
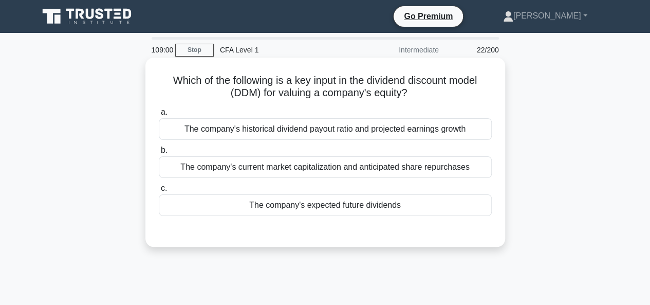
click at [332, 204] on div "The company's expected future dividends" at bounding box center [325, 205] width 333 height 22
click at [159, 192] on input "c. The company's expected future dividends" at bounding box center [159, 188] width 0 height 7
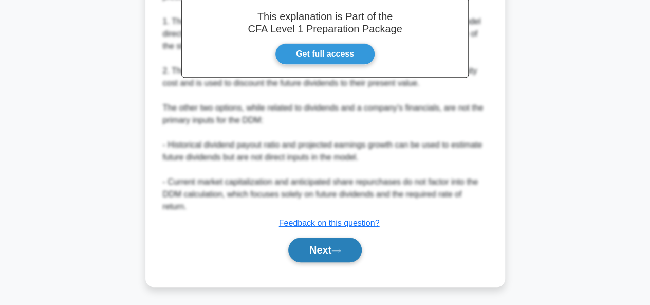
click at [335, 248] on button "Next" at bounding box center [325, 250] width 74 height 25
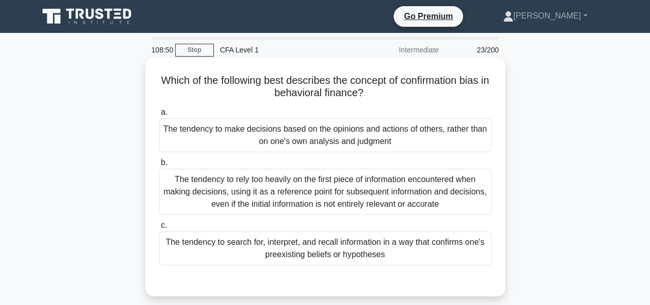
click at [329, 252] on div "The tendency to search for, interpret, and recall information in a way that con…" at bounding box center [325, 248] width 333 height 34
click at [159, 229] on input "c. The tendency to search for, interpret, and recall information in a way that …" at bounding box center [159, 225] width 0 height 7
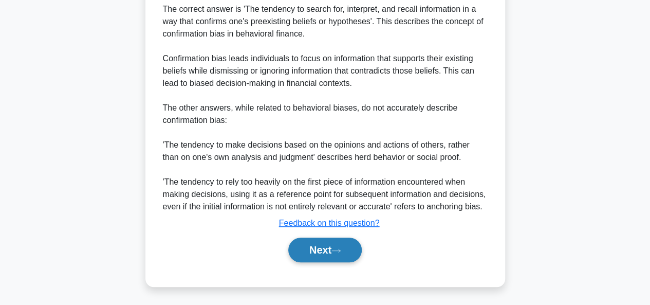
click at [318, 253] on button "Next" at bounding box center [325, 250] width 74 height 25
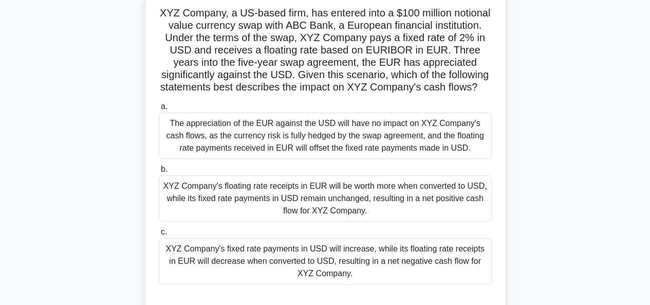
scroll to position [103, 0]
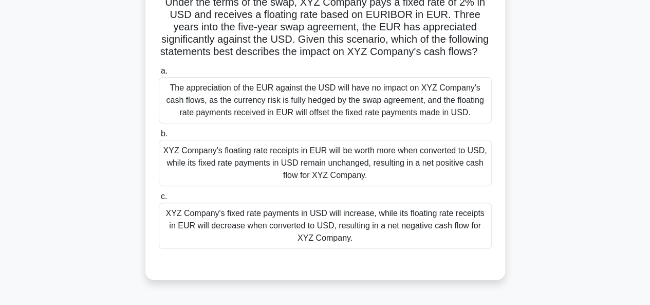
click at [395, 240] on div "XYZ Company's fixed rate payments in USD will increase, while its floating rate…" at bounding box center [325, 226] width 333 height 46
click at [159, 200] on input "c. XYZ Company's fixed rate payments in USD will increase, while its floating r…" at bounding box center [159, 196] width 0 height 7
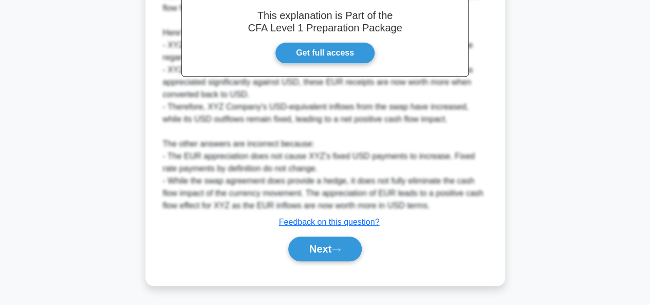
scroll to position [427, 0]
click at [315, 248] on button "Next" at bounding box center [325, 249] width 74 height 25
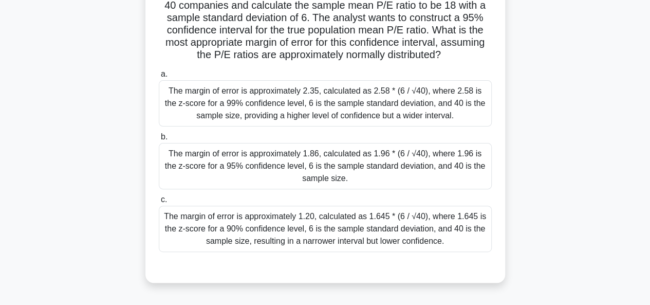
scroll to position [45, 0]
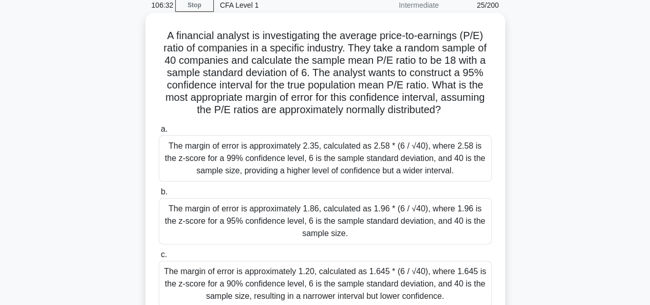
click at [372, 236] on div "The margin of error is approximately 1.86, calculated as 1.96 * (6 / √40), wher…" at bounding box center [325, 221] width 333 height 46
click at [159, 195] on input "b. The margin of error is approximately 1.86, calculated as 1.96 * (6 / √40), w…" at bounding box center [159, 192] width 0 height 7
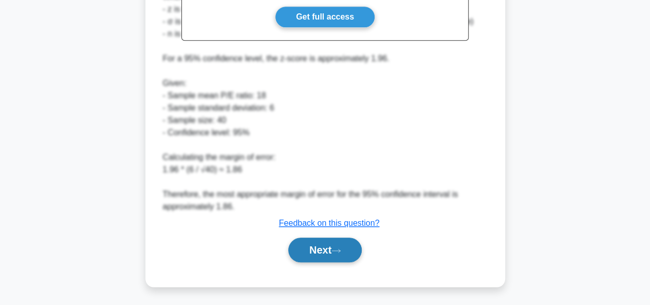
click at [320, 248] on button "Next" at bounding box center [325, 250] width 74 height 25
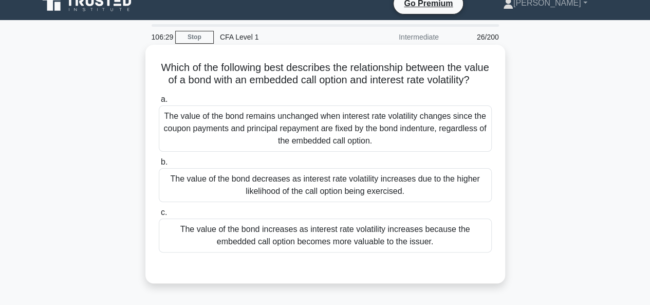
scroll to position [0, 0]
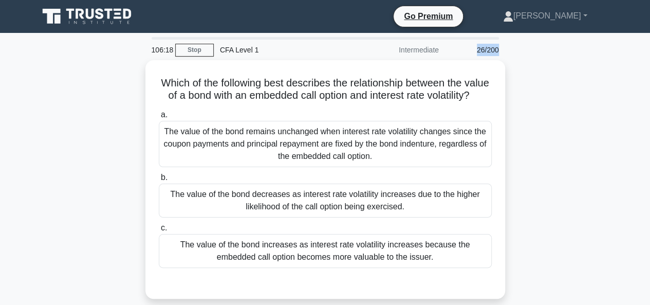
drag, startPoint x: 473, startPoint y: 50, endPoint x: 502, endPoint y: 49, distance: 28.8
click at [502, 49] on div "26/200" at bounding box center [475, 50] width 60 height 21
click at [524, 68] on div "Which of the following best describes the relationship between the value of a b…" at bounding box center [325, 185] width 586 height 251
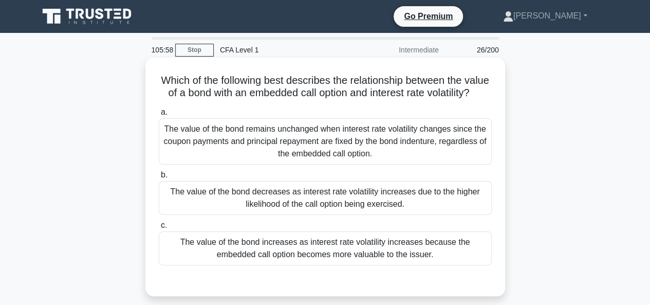
click at [446, 262] on div "The value of the bond increases as interest rate volatility increases because t…" at bounding box center [325, 248] width 333 height 34
click at [159, 229] on input "c. The value of the bond increases as interest rate volatility increases becaus…" at bounding box center [159, 225] width 0 height 7
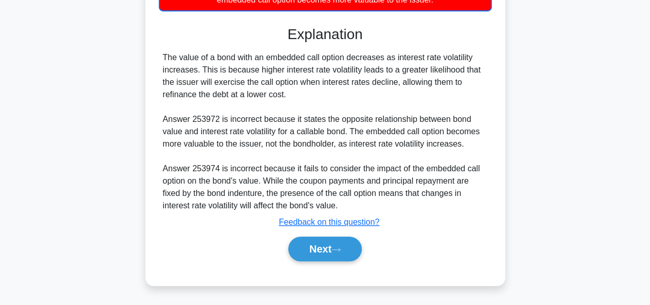
scroll to position [266, 0]
click at [321, 252] on button "Next" at bounding box center [325, 249] width 74 height 25
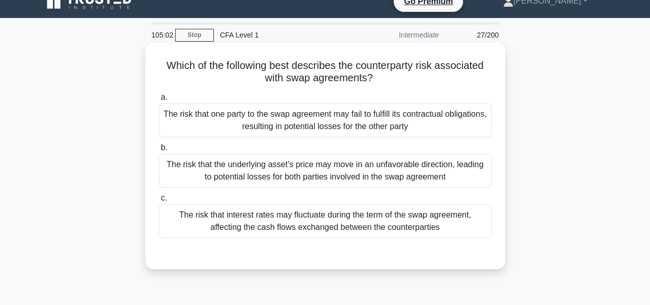
scroll to position [0, 0]
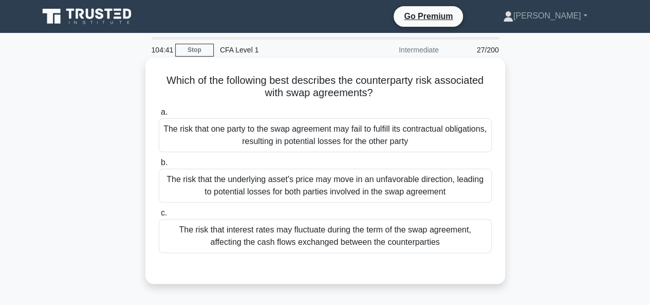
click at [295, 133] on div "The risk that one party to the swap agreement may fail to fulfill its contractu…" at bounding box center [325, 135] width 333 height 34
click at [159, 116] on input "a. The risk that one party to the swap agreement may fail to fulfill its contra…" at bounding box center [159, 112] width 0 height 7
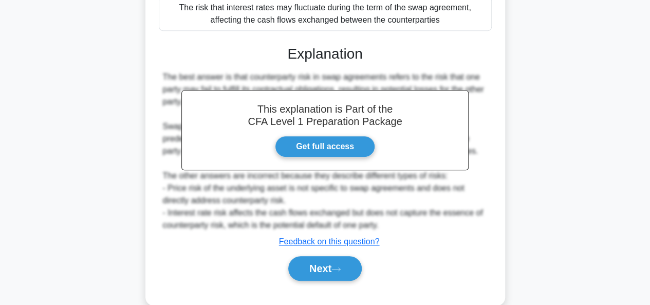
scroll to position [250, 0]
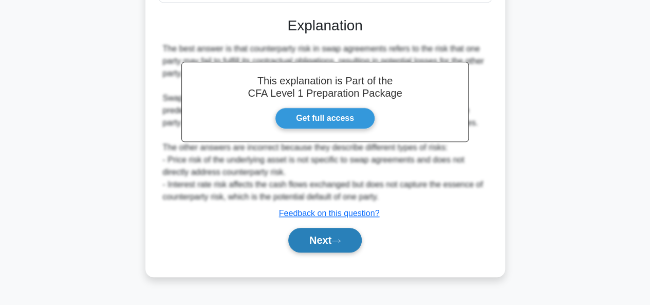
click at [322, 238] on button "Next" at bounding box center [325, 240] width 74 height 25
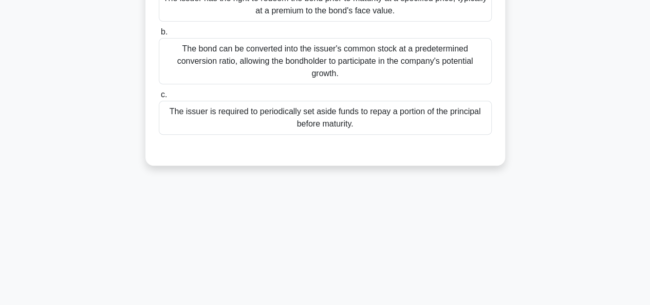
scroll to position [45, 0]
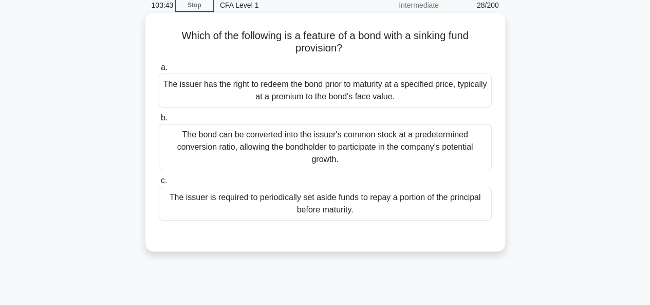
click at [305, 215] on div "The issuer is required to periodically set aside funds to repay a portion of th…" at bounding box center [325, 204] width 333 height 34
click at [159, 184] on input "c. The issuer is required to periodically set aside funds to repay a portion of…" at bounding box center [159, 180] width 0 height 7
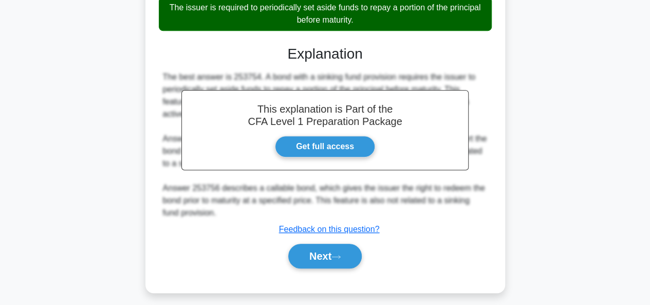
scroll to position [250, 0]
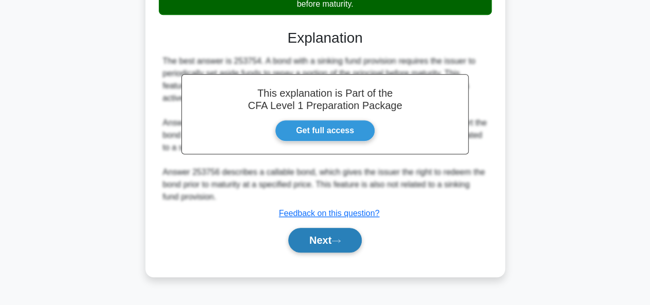
click at [299, 241] on button "Next" at bounding box center [325, 240] width 74 height 25
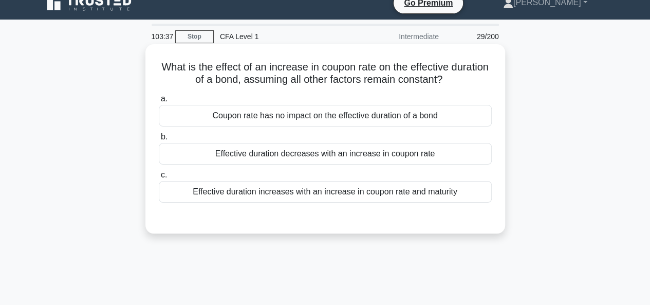
scroll to position [0, 0]
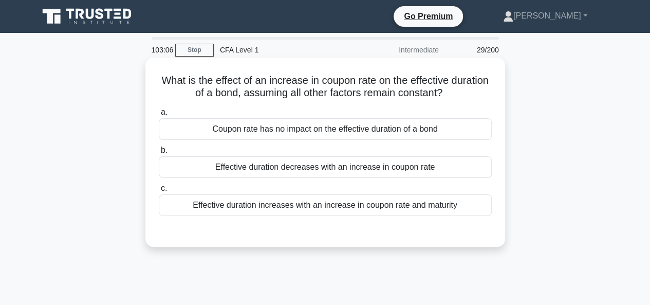
click at [403, 170] on div "Effective duration decreases with an increase in coupon rate" at bounding box center [325, 167] width 333 height 22
click at [159, 154] on input "b. Effective duration decreases with an increase in coupon rate" at bounding box center [159, 150] width 0 height 7
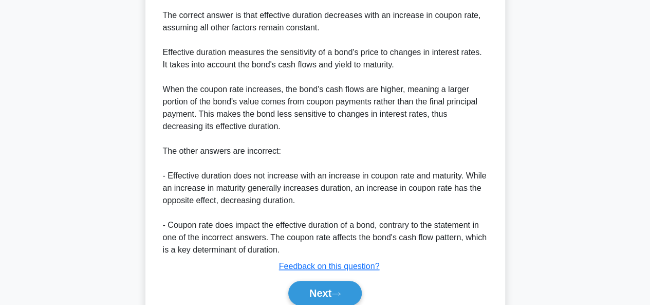
scroll to position [290, 0]
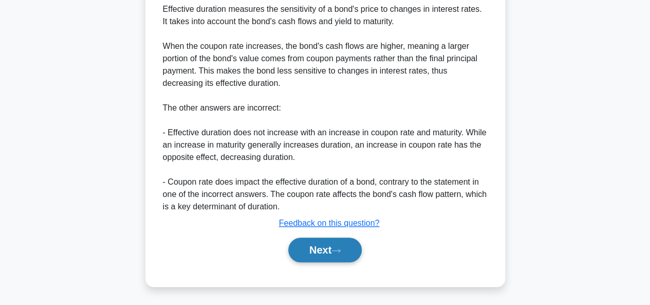
click at [336, 255] on button "Next" at bounding box center [325, 250] width 74 height 25
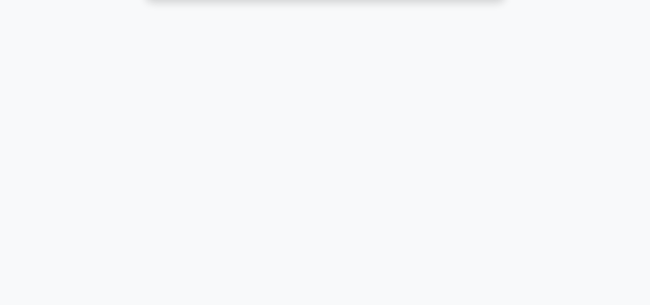
scroll to position [0, 0]
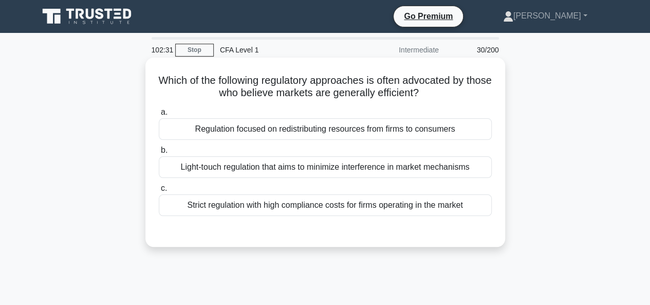
click at [206, 168] on div "Light-touch regulation that aims to minimize interference in market mechanisms" at bounding box center [325, 167] width 333 height 22
click at [159, 154] on input "b. Light-touch regulation that aims to minimize interference in market mechanis…" at bounding box center [159, 150] width 0 height 7
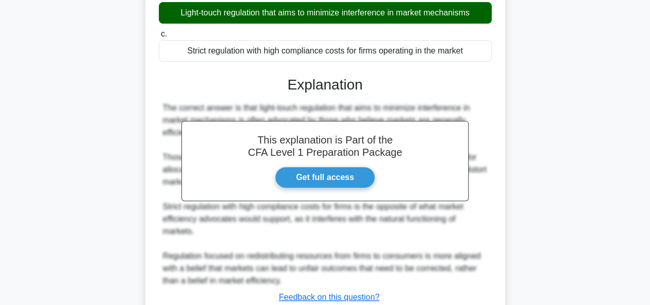
scroll to position [250, 0]
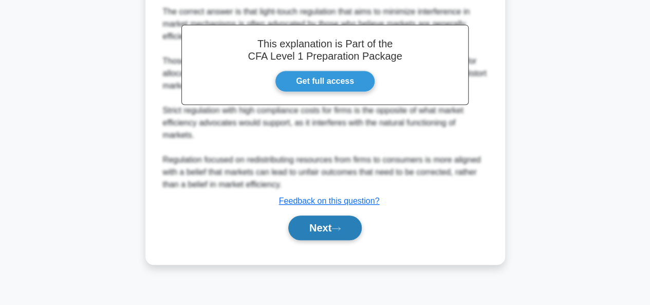
click at [288, 232] on button "Next" at bounding box center [325, 227] width 74 height 25
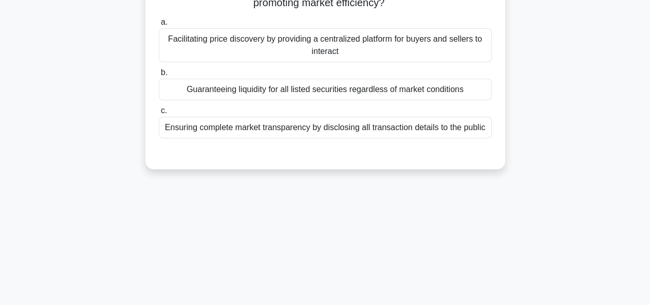
scroll to position [45, 0]
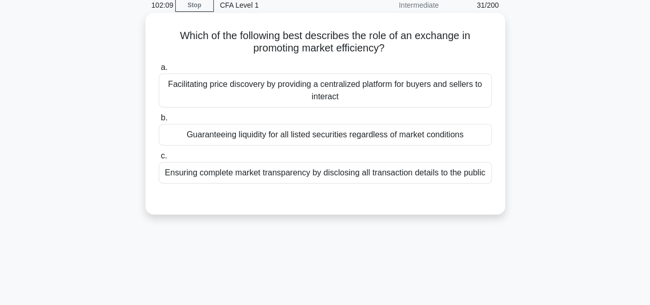
click at [274, 174] on div "Ensuring complete market transparency by disclosing all transaction details to …" at bounding box center [325, 173] width 333 height 22
click at [272, 174] on div "Ensuring complete market transparency by disclosing all transaction details to …" at bounding box center [325, 173] width 333 height 22
click at [159, 159] on input "c. Ensuring complete market transparency by disclosing all transaction details …" at bounding box center [159, 156] width 0 height 7
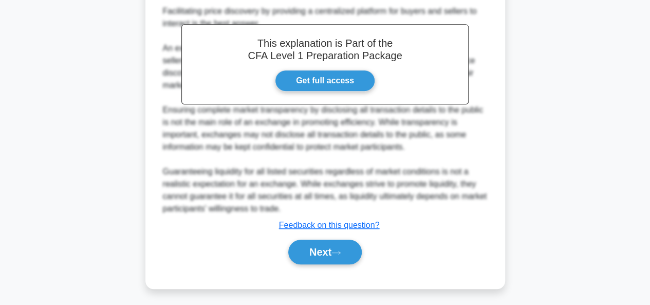
scroll to position [279, 0]
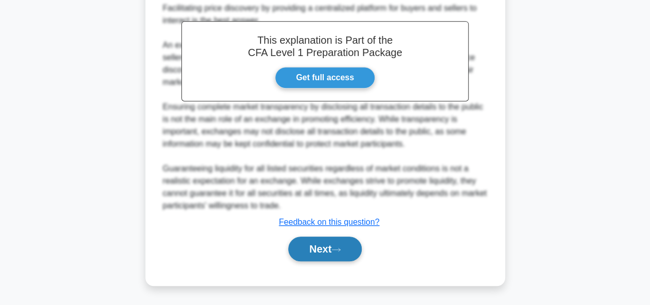
click at [315, 260] on button "Next" at bounding box center [325, 249] width 74 height 25
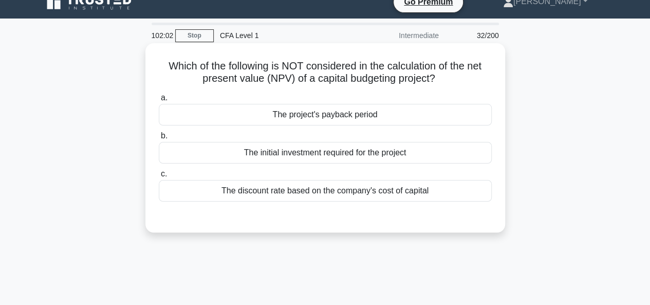
scroll to position [0, 0]
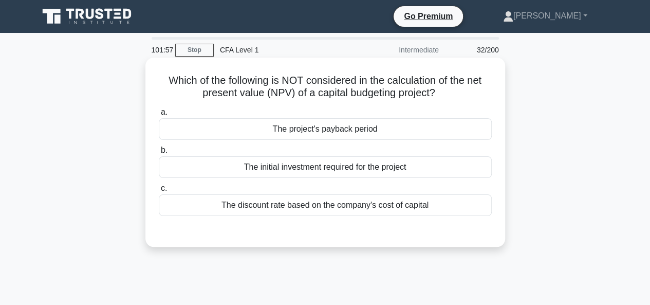
click at [295, 130] on div "The project's payback period" at bounding box center [325, 129] width 333 height 22
click at [159, 116] on input "a. The project's payback period" at bounding box center [159, 112] width 0 height 7
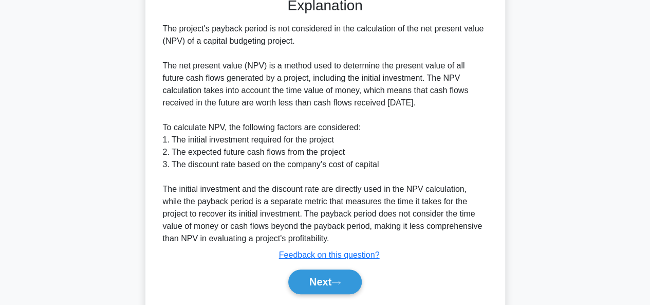
scroll to position [265, 0]
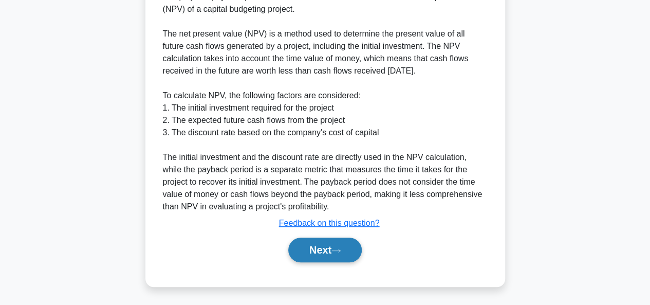
click at [312, 252] on button "Next" at bounding box center [325, 250] width 74 height 25
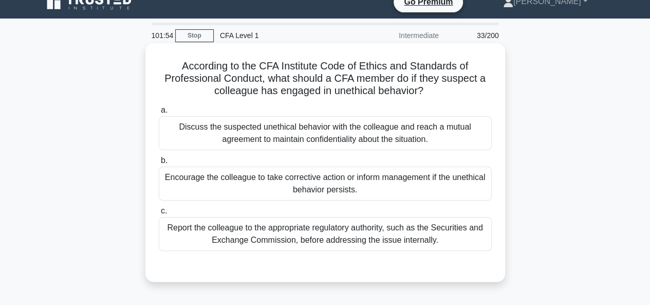
scroll to position [0, 0]
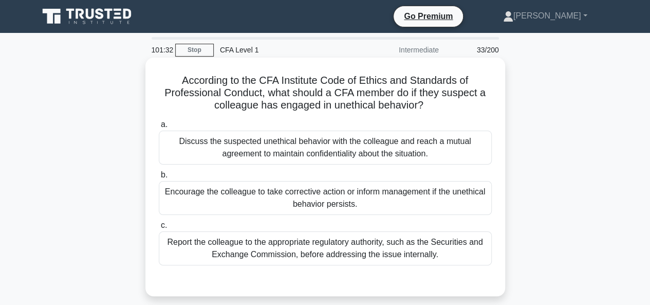
click at [257, 147] on div "Discuss the suspected unethical behavior with the colleague and reach a mutual …" at bounding box center [325, 148] width 333 height 34
click at [159, 128] on input "a. Discuss the suspected unethical behavior with the colleague and reach a mutu…" at bounding box center [159, 124] width 0 height 7
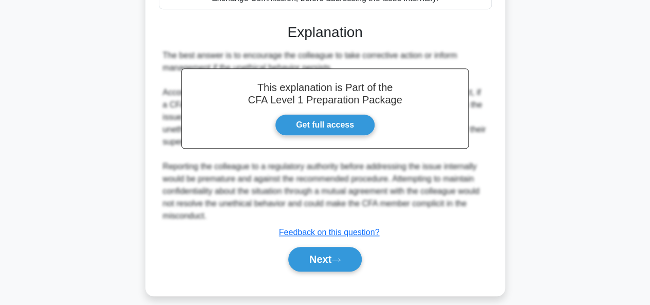
scroll to position [51, 0]
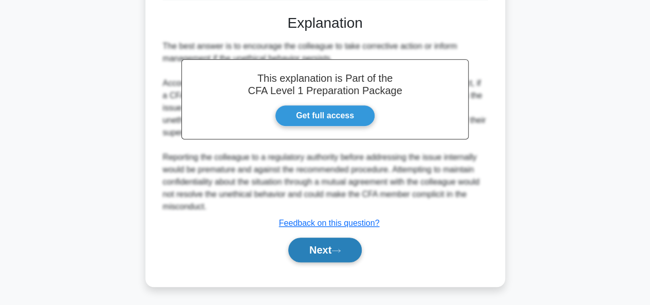
click at [326, 247] on button "Next" at bounding box center [325, 250] width 74 height 25
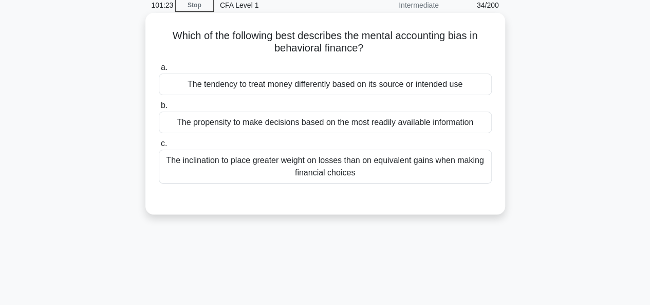
scroll to position [0, 0]
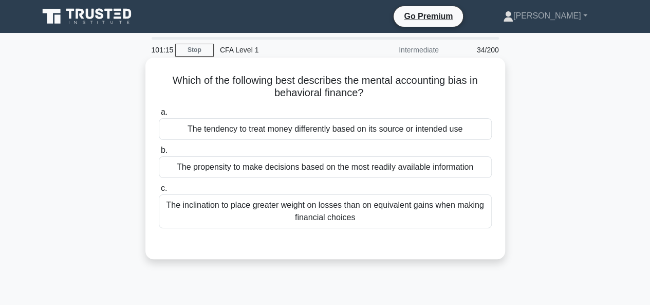
click at [362, 129] on div "The tendency to treat money differently based on its source or intended use" at bounding box center [325, 129] width 333 height 22
click at [159, 116] on input "a. The tendency to treat money differently based on its source or intended use" at bounding box center [159, 112] width 0 height 7
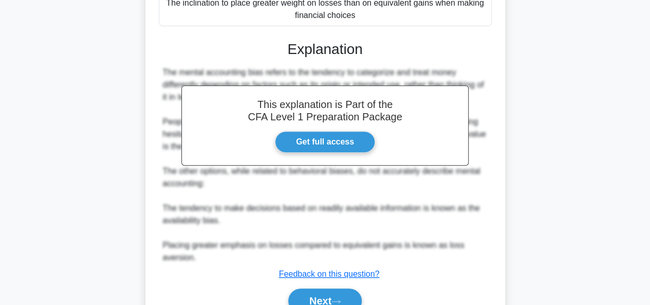
scroll to position [253, 0]
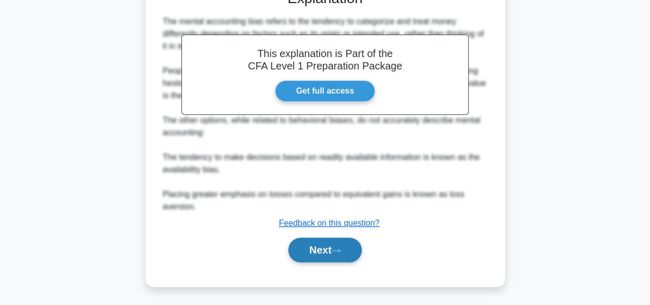
click at [319, 247] on button "Next" at bounding box center [325, 250] width 74 height 25
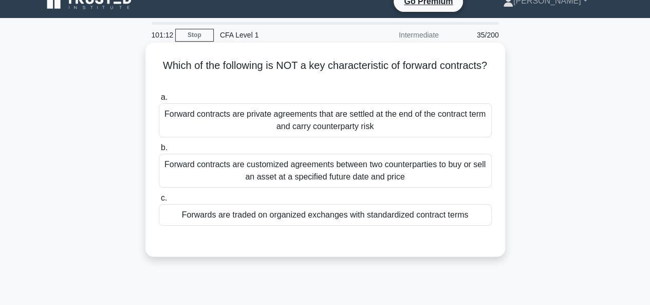
scroll to position [0, 0]
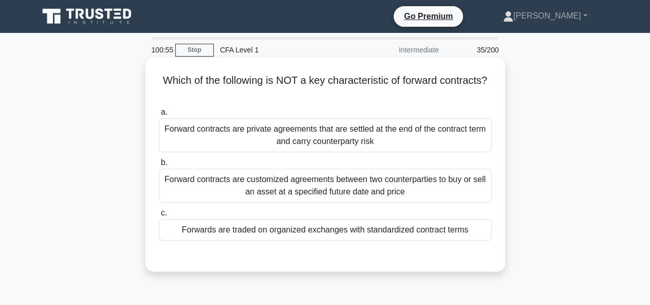
click at [265, 235] on div "Forwards are traded on organized exchanges with standardized contract terms" at bounding box center [325, 230] width 333 height 22
click at [159, 216] on input "c. Forwards are traded on organized exchanges with standardized contract terms" at bounding box center [159, 213] width 0 height 7
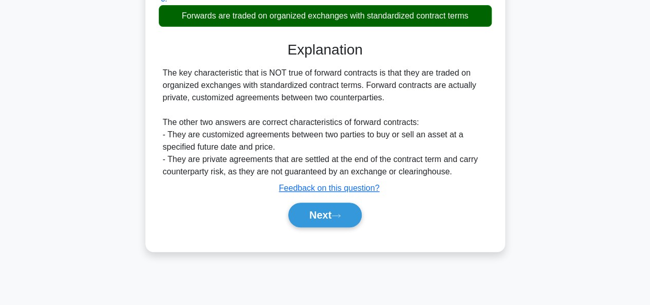
scroll to position [250, 0]
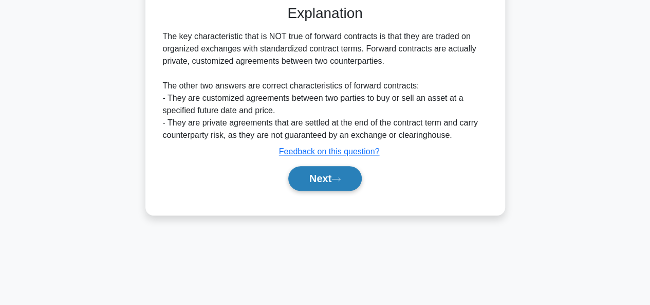
click at [334, 185] on button "Next" at bounding box center [325, 178] width 74 height 25
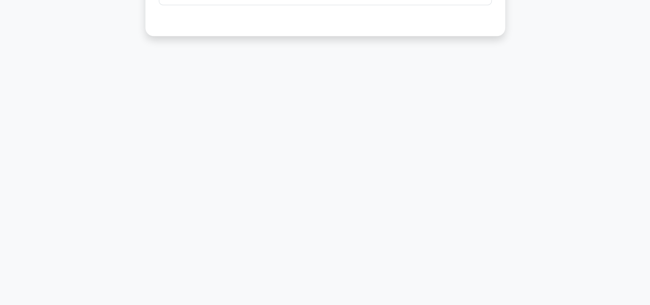
scroll to position [0, 0]
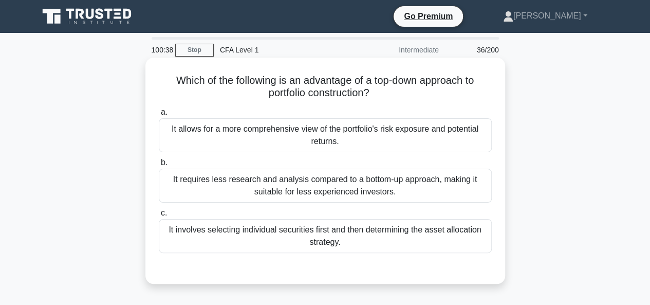
click at [323, 140] on div "It allows for a more comprehensive view of the portfolio's risk exposure and po…" at bounding box center [325, 135] width 333 height 34
click at [159, 116] on input "a. It allows for a more comprehensive view of the portfolio's risk exposure and…" at bounding box center [159, 112] width 0 height 7
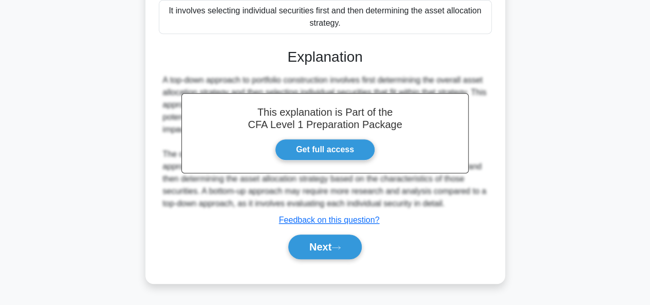
scroll to position [250, 0]
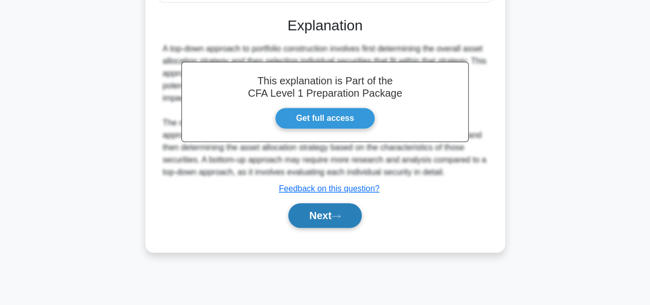
click at [333, 214] on button "Next" at bounding box center [325, 215] width 74 height 25
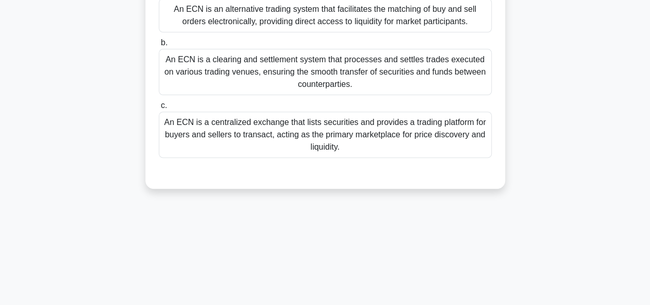
scroll to position [0, 0]
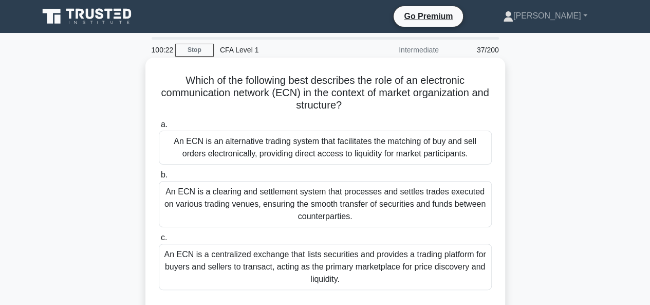
click at [317, 142] on div "An ECN is an alternative trading system that facilitates the matching of buy an…" at bounding box center [325, 148] width 333 height 34
click at [159, 128] on input "a. An ECN is an alternative trading system that facilitates the matching of buy…" at bounding box center [159, 124] width 0 height 7
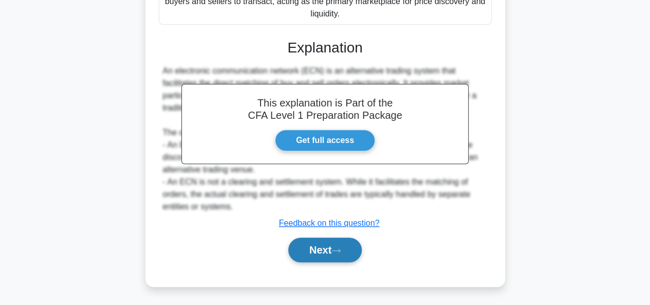
click at [327, 243] on button "Next" at bounding box center [325, 250] width 74 height 25
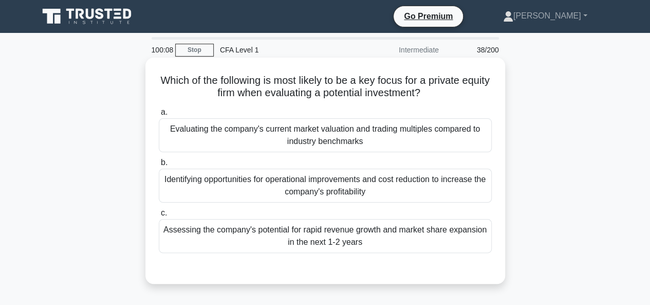
click at [297, 193] on div "Identifying opportunities for operational improvements and cost reduction to in…" at bounding box center [325, 186] width 333 height 34
click at [159, 166] on input "b. Identifying opportunities for operational improvements and cost reduction to…" at bounding box center [159, 162] width 0 height 7
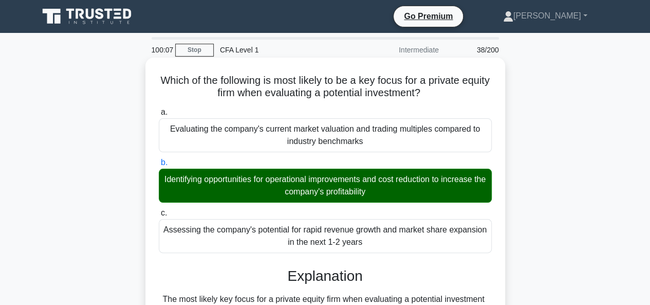
scroll to position [278, 0]
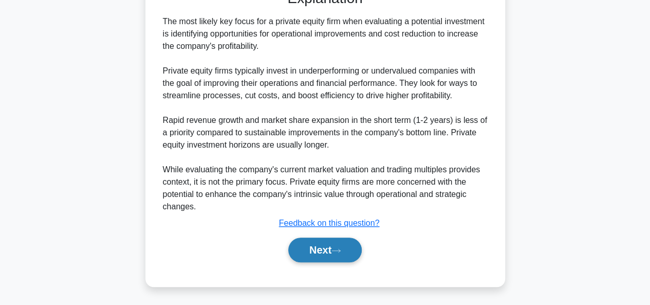
click at [318, 247] on button "Next" at bounding box center [325, 250] width 74 height 25
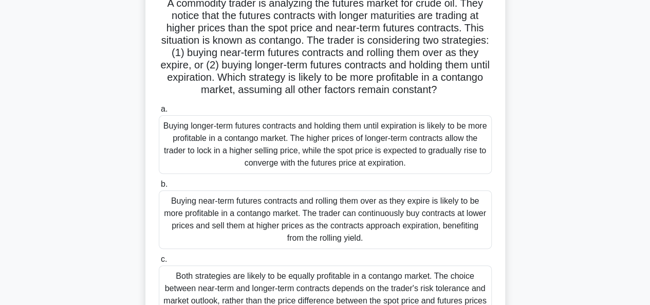
scroll to position [0, 0]
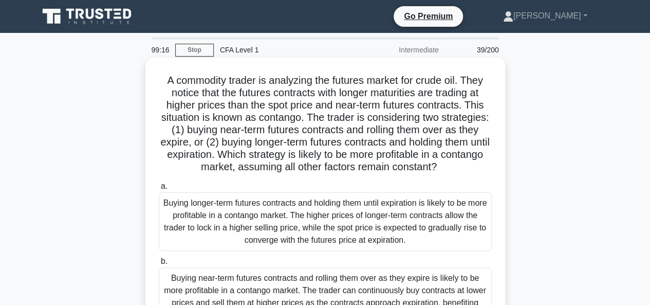
click at [228, 223] on div "Buying longer-term futures contracts and holding them until expiration is likel…" at bounding box center [325, 221] width 333 height 59
click at [159, 190] on input "a. Buying longer-term futures contracts and holding them until expiration is li…" at bounding box center [159, 186] width 0 height 7
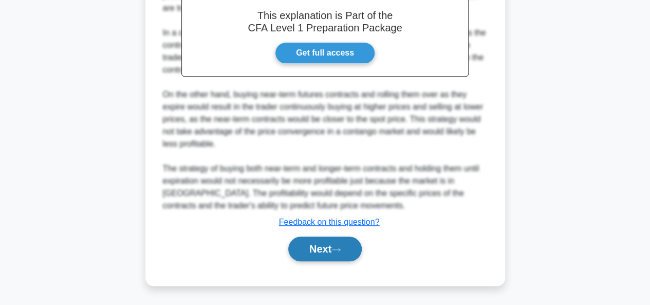
click at [328, 247] on button "Next" at bounding box center [325, 249] width 74 height 25
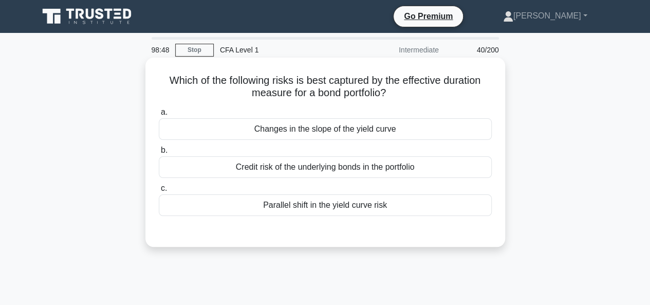
click at [336, 211] on div "Parallel shift in the yield curve risk" at bounding box center [325, 205] width 333 height 22
click at [159, 192] on input "c. Parallel shift in the yield curve risk" at bounding box center [159, 188] width 0 height 7
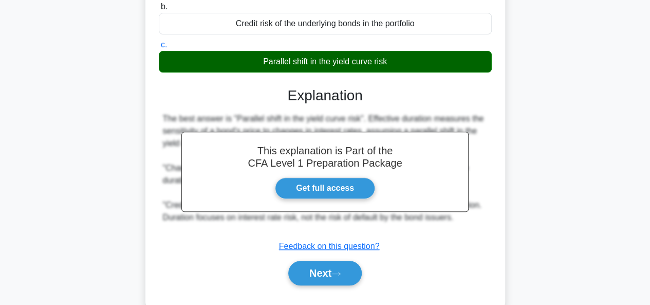
scroll to position [250, 0]
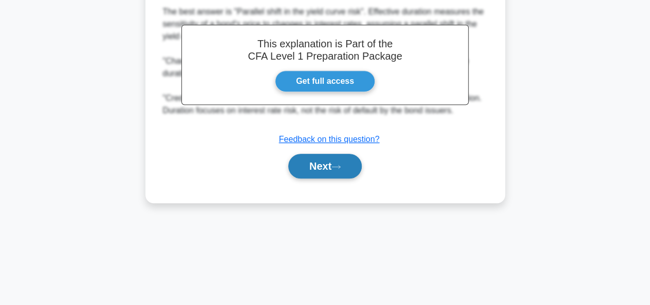
click at [324, 166] on button "Next" at bounding box center [325, 166] width 74 height 25
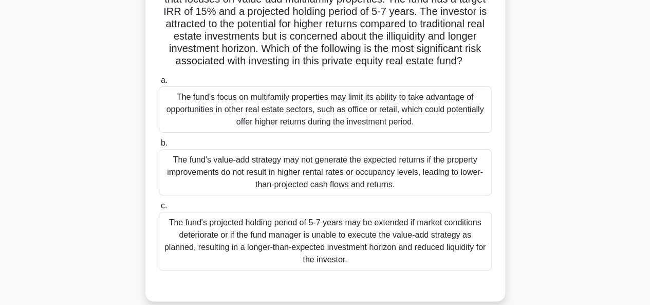
scroll to position [148, 0]
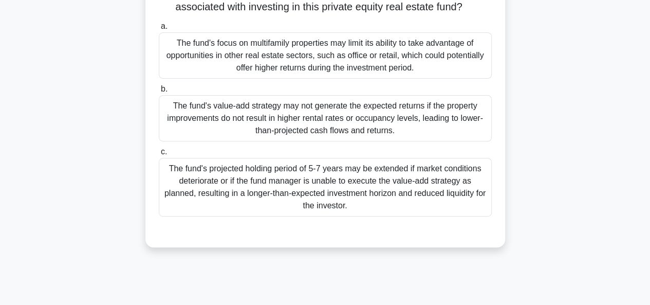
click at [361, 67] on div "The fund's focus on multifamily properties may limit its ability to take advant…" at bounding box center [325, 55] width 333 height 46
click at [159, 30] on input "a. The fund's focus on multifamily properties may limit its ability to take adv…" at bounding box center [159, 26] width 0 height 7
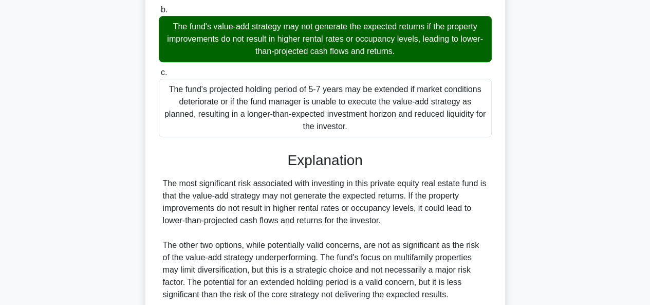
scroll to position [328, 0]
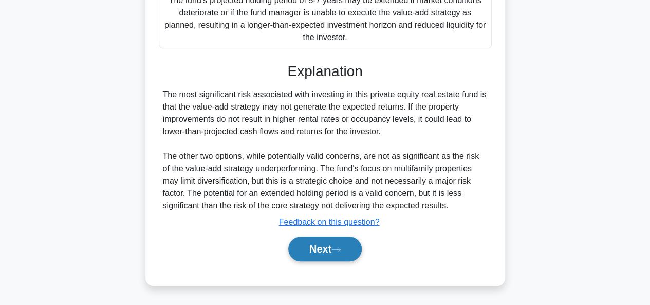
click at [314, 249] on button "Next" at bounding box center [325, 249] width 74 height 25
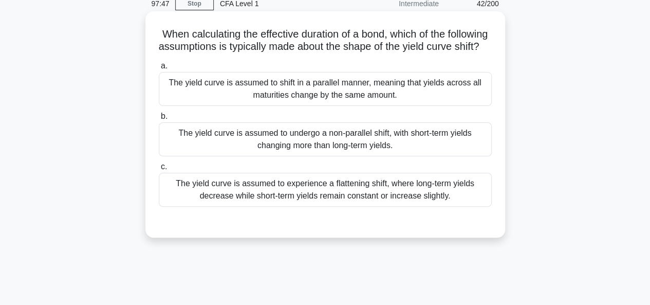
scroll to position [0, 0]
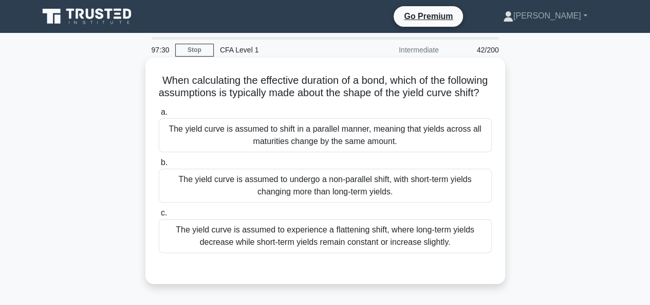
click at [311, 142] on div "The yield curve is assumed to shift in a parallel manner, meaning that yields a…" at bounding box center [325, 135] width 333 height 34
click at [159, 116] on input "a. The yield curve is assumed to shift in a parallel manner, meaning that yield…" at bounding box center [159, 112] width 0 height 7
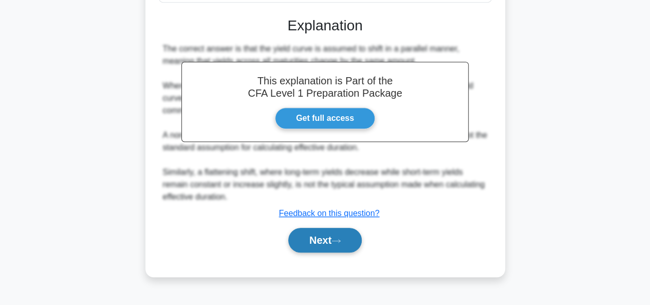
click at [328, 252] on button "Next" at bounding box center [325, 240] width 74 height 25
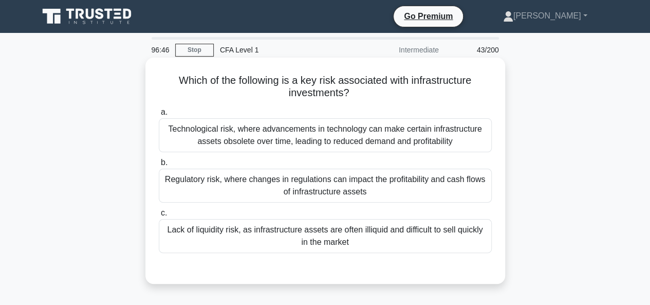
drag, startPoint x: 335, startPoint y: 228, endPoint x: 348, endPoint y: 228, distance: 12.4
click at [337, 228] on div "Lack of liquidity risk, as infrastructure assets are often illiquid and difficu…" at bounding box center [325, 236] width 333 height 34
click at [447, 234] on div "Lack of liquidity risk, as infrastructure assets are often illiquid and difficu…" at bounding box center [325, 236] width 333 height 34
click at [159, 216] on input "c. Lack of liquidity risk, as infrastructure assets are often illiquid and diff…" at bounding box center [159, 213] width 0 height 7
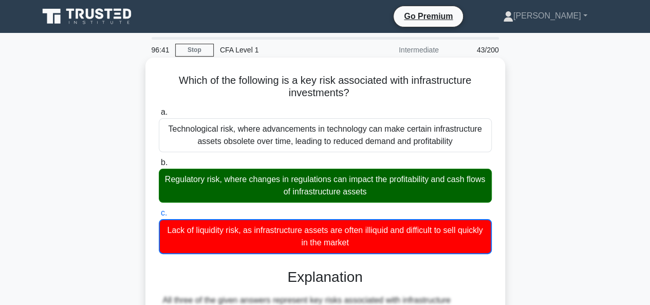
drag, startPoint x: 174, startPoint y: 80, endPoint x: 447, endPoint y: 249, distance: 321.0
copy div "Which of the following is a key risk associated with infrastructure investments…"
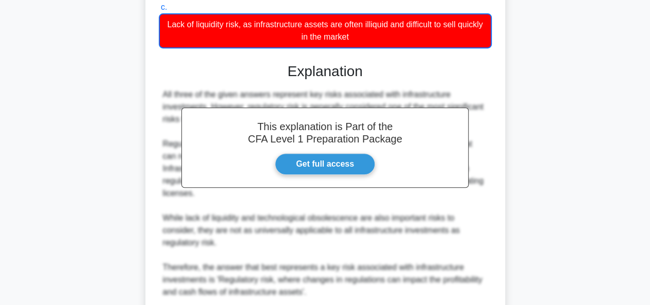
click at [490, 169] on div "All three of the given answers represent key risks associated with infrastructu…" at bounding box center [325, 193] width 333 height 210
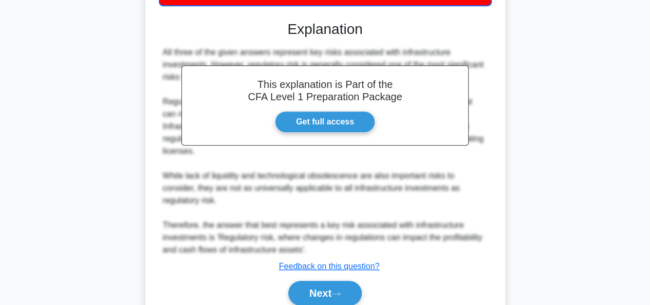
scroll to position [291, 0]
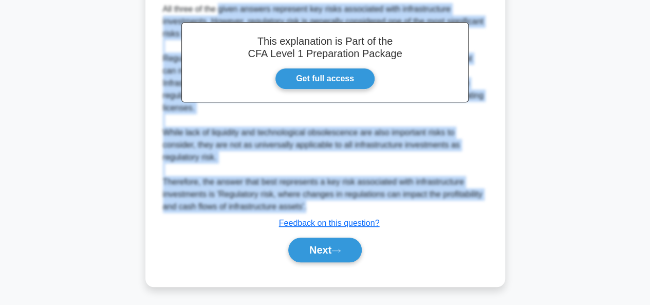
drag, startPoint x: 162, startPoint y: 8, endPoint x: 339, endPoint y: 209, distance: 267.8
click at [339, 209] on div "All three of the given answers represent key risks associated with infrastructu…" at bounding box center [325, 108] width 325 height 210
copy div "All three of the given answers represent key risks associated with infrastructu…"
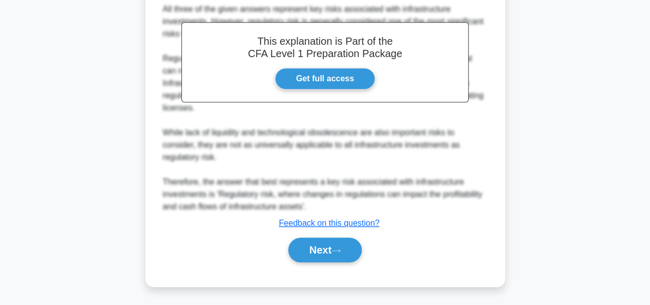
click at [328, 271] on div "a. Technological risk, where advancements in technology can make certain infras…" at bounding box center [325, 44] width 335 height 462
click at [324, 252] on button "Next" at bounding box center [325, 250] width 74 height 25
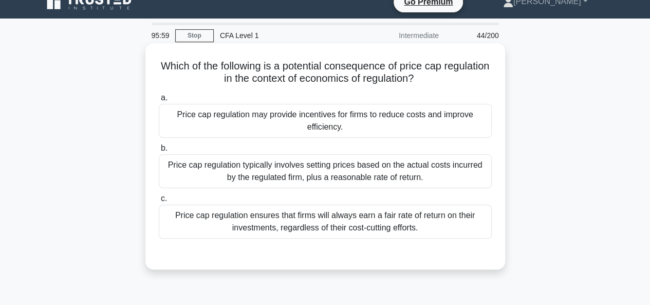
scroll to position [0, 0]
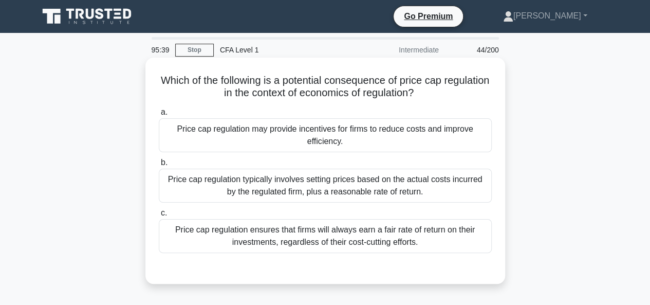
click at [250, 233] on div "Price cap regulation ensures that firms will always earn a fair rate of return …" at bounding box center [325, 236] width 333 height 34
click at [159, 216] on input "c. Price cap regulation ensures that firms will always earn a fair rate of retu…" at bounding box center [159, 213] width 0 height 7
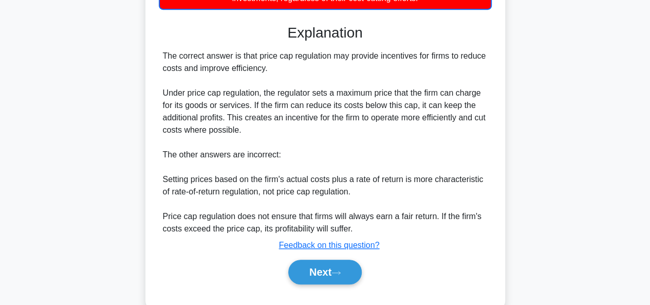
scroll to position [266, 0]
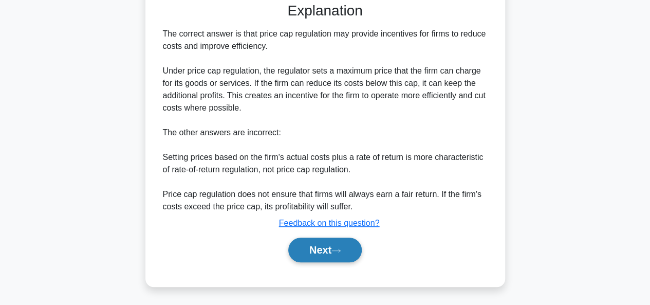
click at [329, 248] on button "Next" at bounding box center [325, 250] width 74 height 25
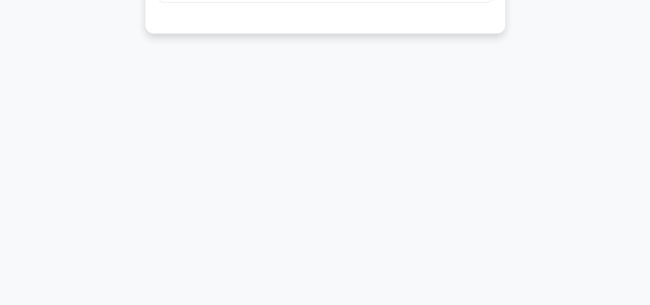
scroll to position [0, 0]
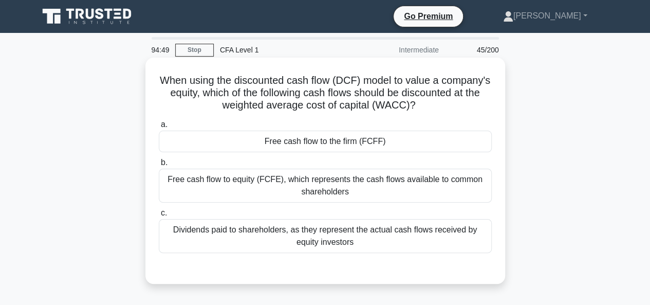
click at [243, 137] on div "Free cash flow to the firm (FCFF)" at bounding box center [325, 142] width 333 height 22
click at [159, 128] on input "a. Free cash flow to the firm (FCFF)" at bounding box center [159, 124] width 0 height 7
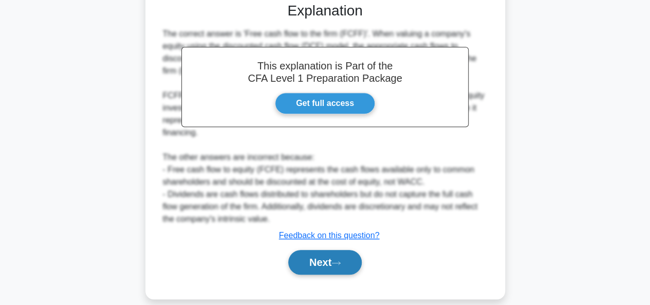
click at [330, 250] on button "Next" at bounding box center [325, 262] width 74 height 25
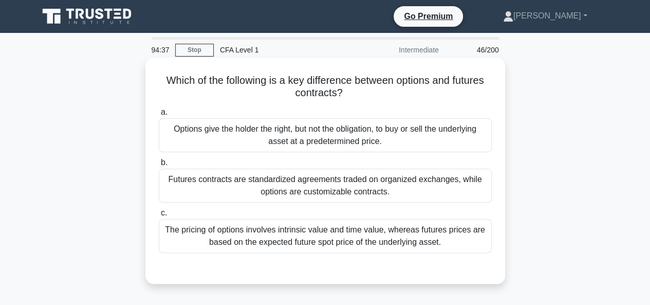
click at [357, 130] on div "Options give the holder the right, but not the obligation, to buy or sell the u…" at bounding box center [325, 135] width 333 height 34
click at [159, 116] on input "a. Options give the holder the right, but not the obligation, to buy or sell th…" at bounding box center [159, 112] width 0 height 7
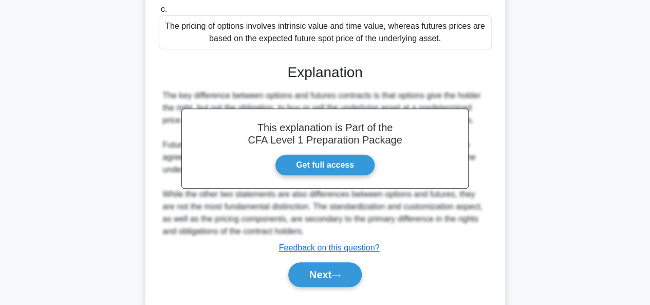
scroll to position [250, 0]
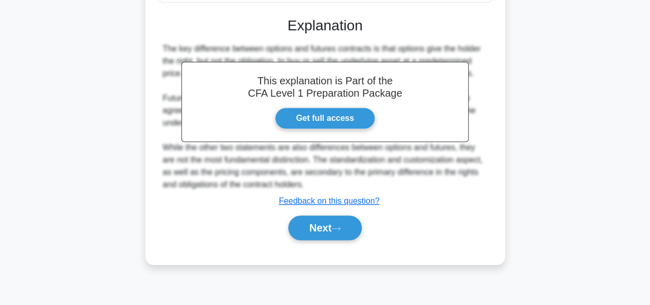
drag, startPoint x: 347, startPoint y: 231, endPoint x: 281, endPoint y: 193, distance: 76.3
click at [346, 230] on button "Next" at bounding box center [325, 227] width 74 height 25
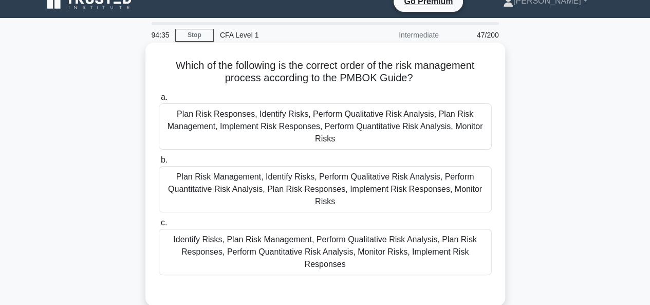
scroll to position [0, 0]
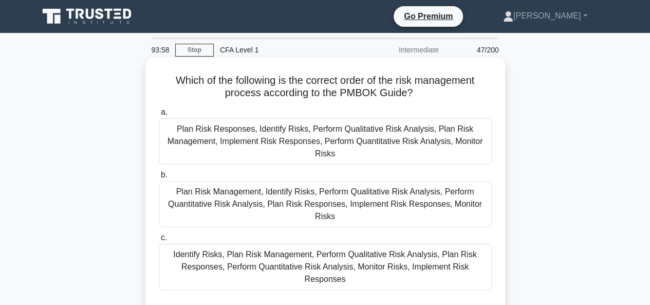
click at [244, 193] on div "Plan Risk Management, Identify Risks, Perform Qualitative Risk Analysis, Perfor…" at bounding box center [325, 204] width 333 height 46
click at [159, 178] on input "b. Plan Risk Management, Identify Risks, Perform Qualitative Risk Analysis, Per…" at bounding box center [159, 175] width 0 height 7
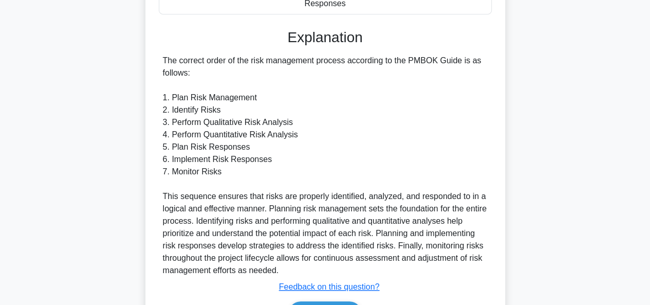
scroll to position [327, 0]
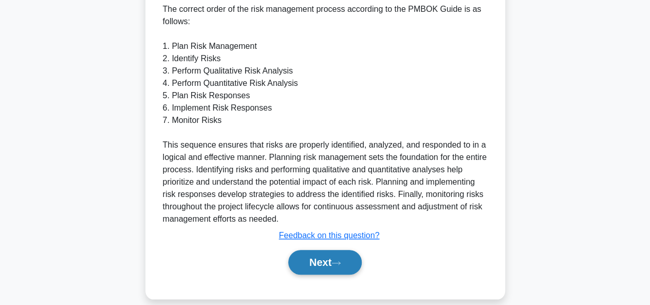
click at [323, 250] on button "Next" at bounding box center [325, 262] width 74 height 25
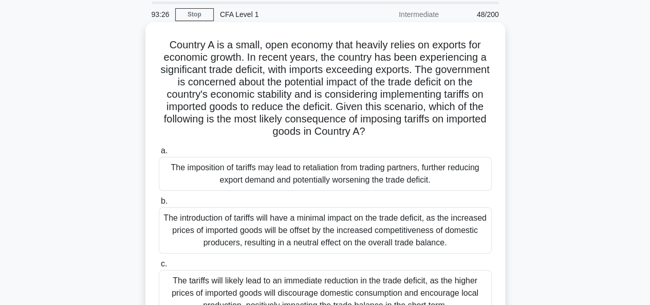
scroll to position [51, 0]
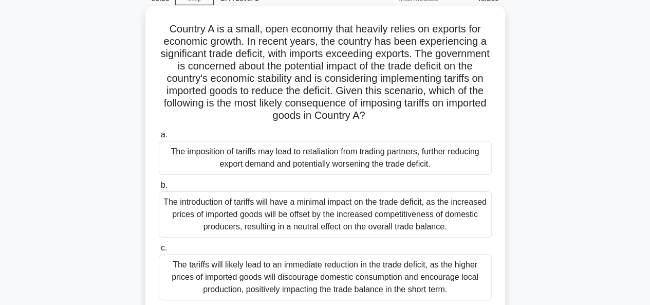
click at [317, 149] on div "The imposition of tariffs may lead to retaliation from trading partners, furthe…" at bounding box center [325, 158] width 333 height 34
click at [159, 138] on input "a. The imposition of tariffs may lead to retaliation from trading partners, fur…" at bounding box center [159, 135] width 0 height 7
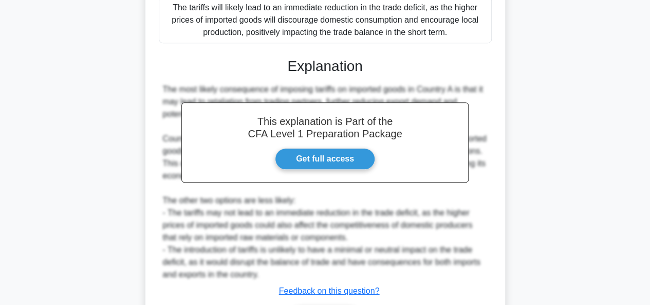
scroll to position [376, 0]
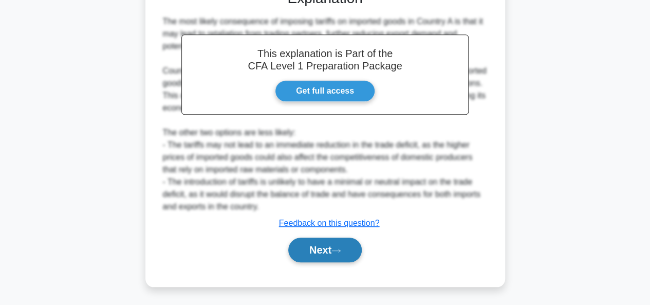
click at [315, 247] on button "Next" at bounding box center [325, 250] width 74 height 25
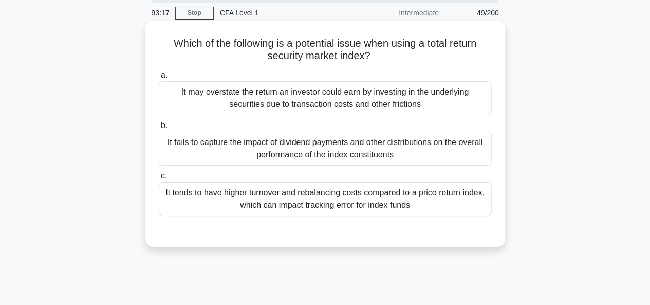
scroll to position [0, 0]
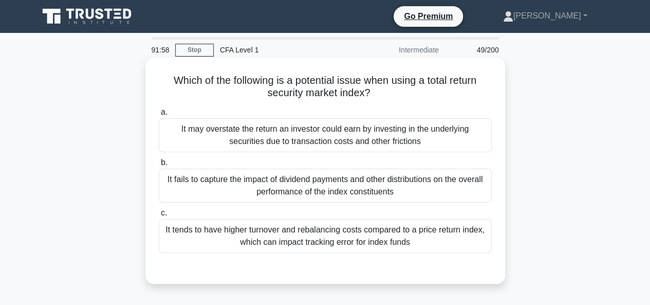
click at [295, 232] on div "It tends to have higher turnover and rebalancing costs compared to a price retu…" at bounding box center [325, 236] width 333 height 34
click at [159, 216] on input "c. It tends to have higher turnover and rebalancing costs compared to a price r…" at bounding box center [159, 213] width 0 height 7
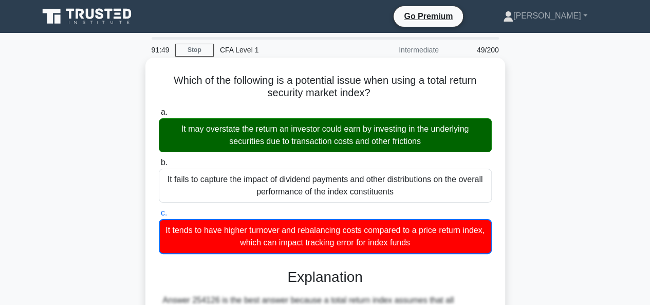
drag, startPoint x: 163, startPoint y: 76, endPoint x: 445, endPoint y: 249, distance: 330.3
click at [445, 249] on div "Which of the following is a potential issue when using a total return security …" at bounding box center [326, 293] width 352 height 462
copy div "Which of the following is a potential issue when using a total return security …"
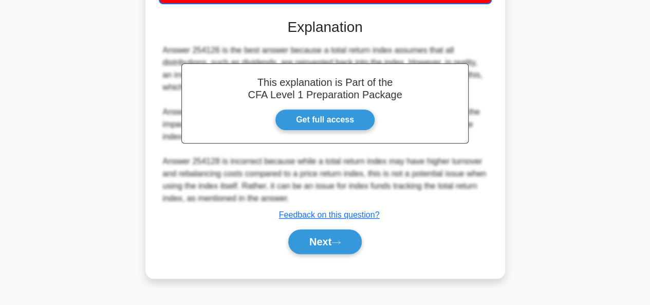
scroll to position [250, 0]
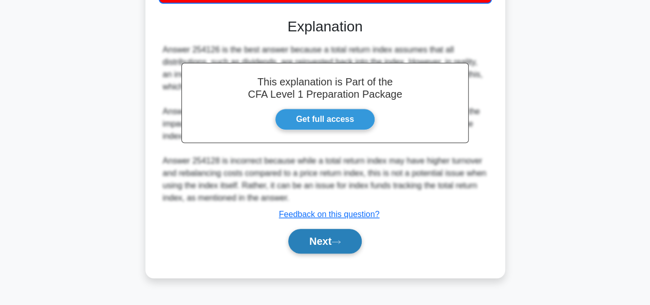
click at [340, 243] on icon at bounding box center [336, 242] width 9 height 6
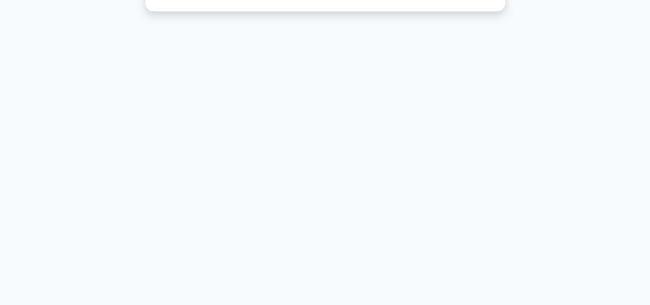
scroll to position [0, 0]
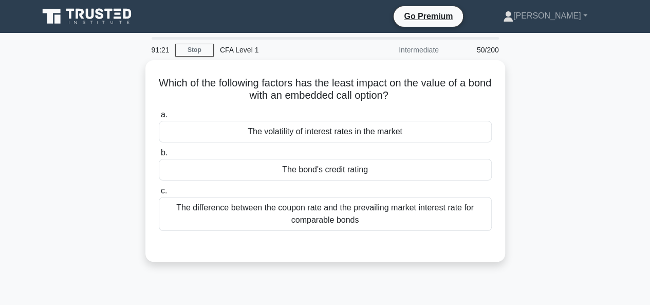
click at [537, 91] on div "Which of the following factors has the least impact on the value of a bond with…" at bounding box center [325, 167] width 586 height 214
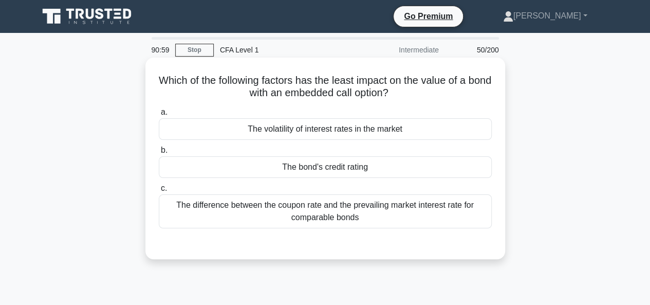
click at [283, 163] on div "The bond's credit rating" at bounding box center [325, 167] width 333 height 22
click at [159, 154] on input "b. The bond's credit rating" at bounding box center [159, 150] width 0 height 7
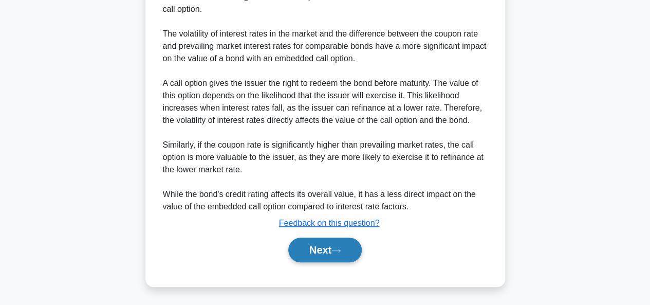
click at [333, 253] on button "Next" at bounding box center [325, 250] width 74 height 25
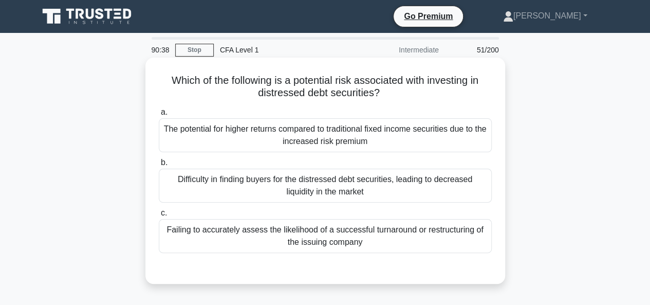
click at [224, 241] on div "Failing to accurately assess the likelihood of a successful turnaround or restr…" at bounding box center [325, 236] width 333 height 34
click at [159, 216] on input "c. Failing to accurately assess the likelihood of a successful turnaround or re…" at bounding box center [159, 213] width 0 height 7
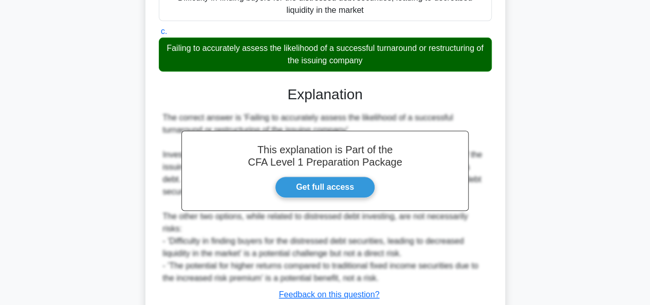
scroll to position [250, 0]
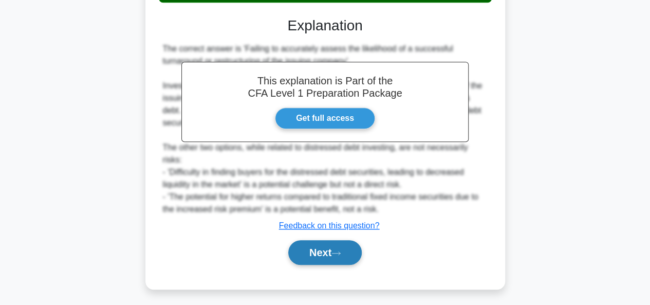
click at [305, 240] on button "Next" at bounding box center [325, 252] width 74 height 25
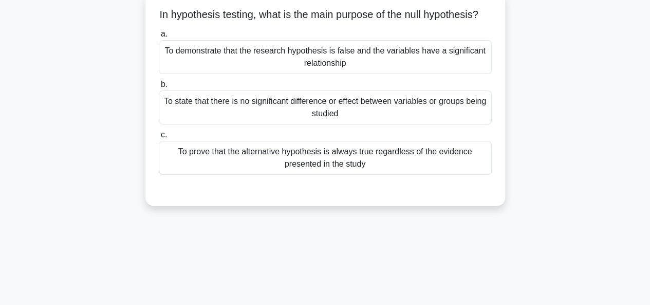
scroll to position [0, 0]
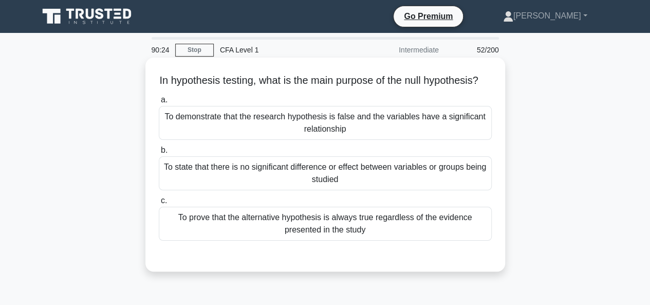
click at [351, 177] on div "To state that there is no significant difference or effect between variables or…" at bounding box center [325, 173] width 333 height 34
click at [159, 154] on input "b. To state that there is no significant difference or effect between variables…" at bounding box center [159, 150] width 0 height 7
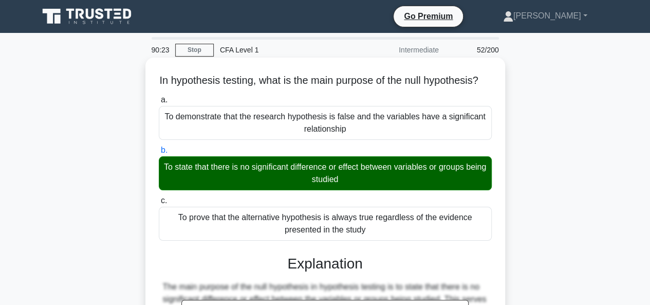
scroll to position [250, 0]
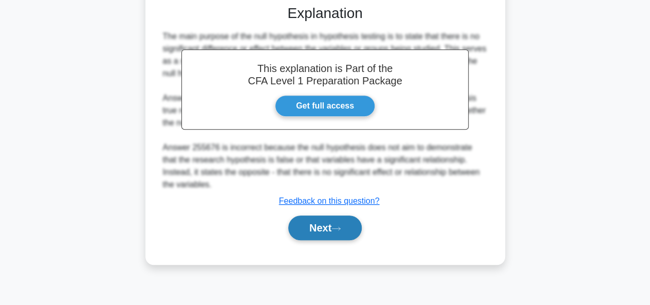
click at [329, 240] on button "Next" at bounding box center [325, 227] width 74 height 25
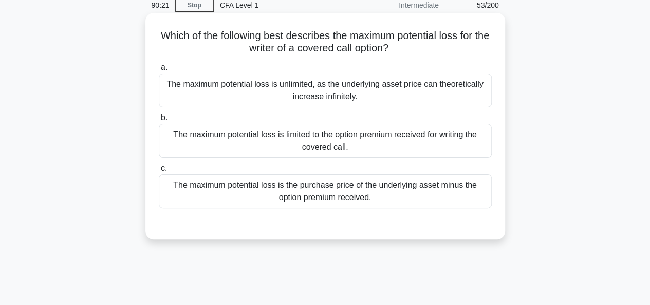
scroll to position [0, 0]
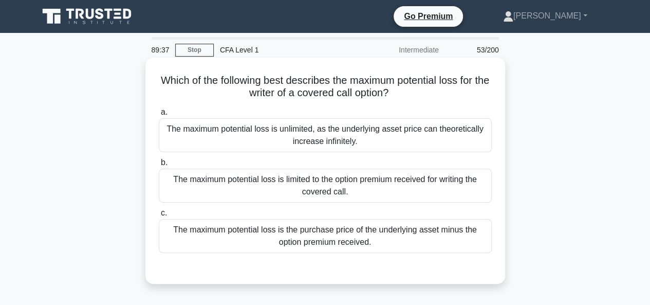
click at [386, 125] on div "The maximum potential loss is unlimited, as the underlying asset price can theo…" at bounding box center [325, 135] width 333 height 34
click at [159, 116] on input "a. The maximum potential loss is unlimited, as the underlying asset price can t…" at bounding box center [159, 112] width 0 height 7
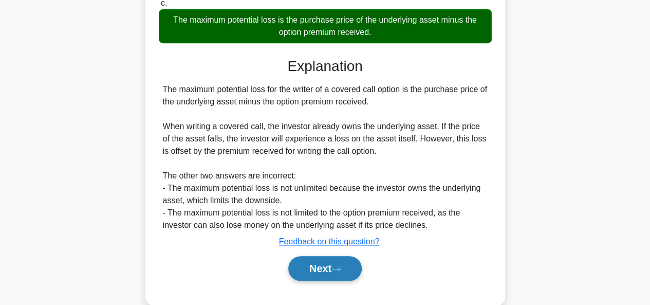
scroll to position [250, 0]
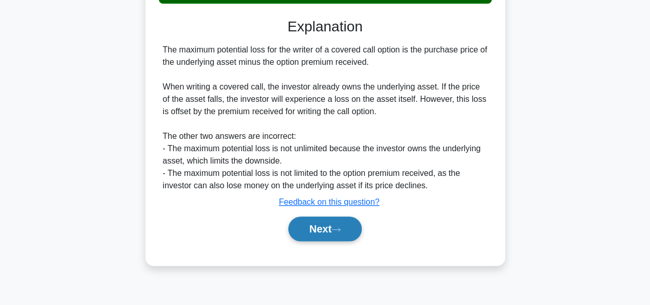
click at [328, 232] on button "Next" at bounding box center [325, 228] width 74 height 25
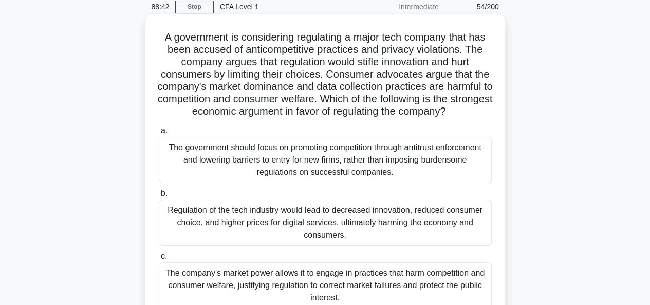
scroll to position [103, 0]
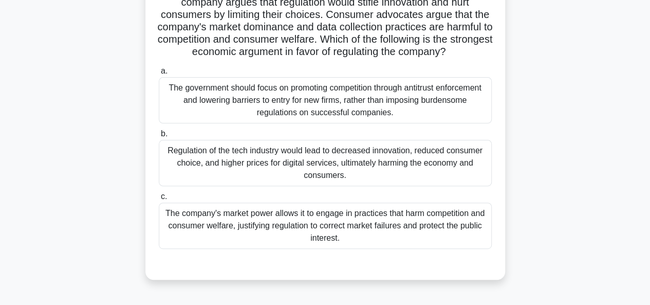
click at [249, 228] on div "The company's market power allows it to engage in practices that harm competiti…" at bounding box center [325, 226] width 333 height 46
click at [159, 200] on input "c. The company's market power allows it to engage in practices that harm compet…" at bounding box center [159, 196] width 0 height 7
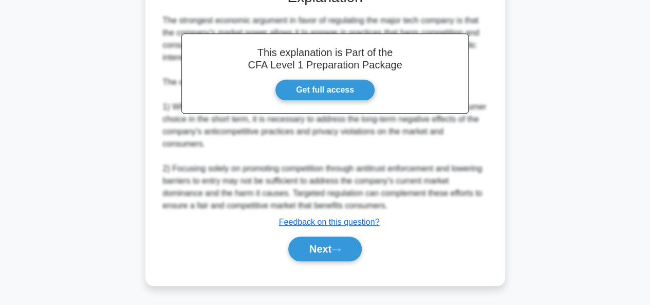
scroll to position [389, 0]
click at [341, 245] on button "Next" at bounding box center [325, 249] width 74 height 25
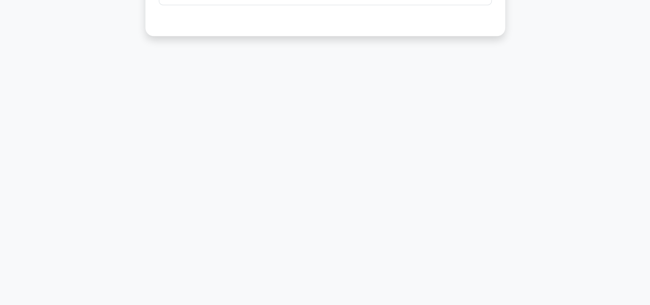
scroll to position [0, 0]
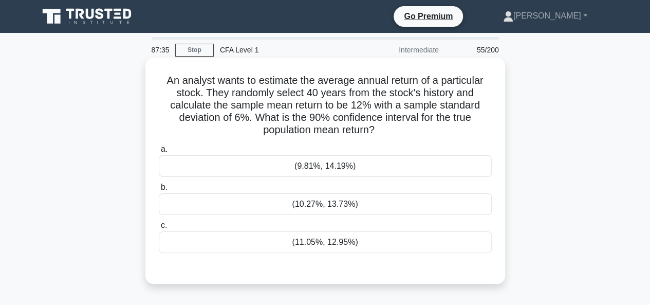
click at [403, 201] on div "(10.27%, 13.73%)" at bounding box center [325, 204] width 333 height 22
click at [159, 191] on input "b. (10.27%, 13.73%)" at bounding box center [159, 187] width 0 height 7
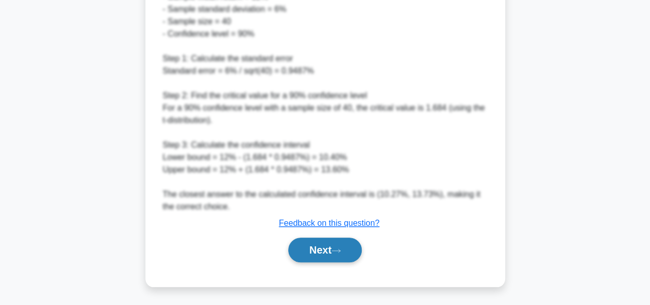
click at [320, 249] on button "Next" at bounding box center [325, 250] width 74 height 25
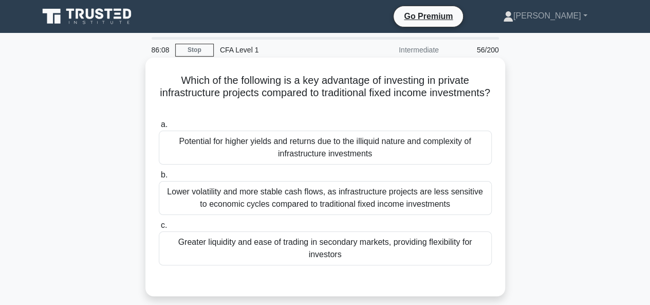
click at [321, 151] on div "Potential for higher yields and returns due to the illiquid nature and complexi…" at bounding box center [325, 148] width 333 height 34
click at [159, 128] on input "a. Potential for higher yields and returns due to the illiquid nature and compl…" at bounding box center [159, 124] width 0 height 7
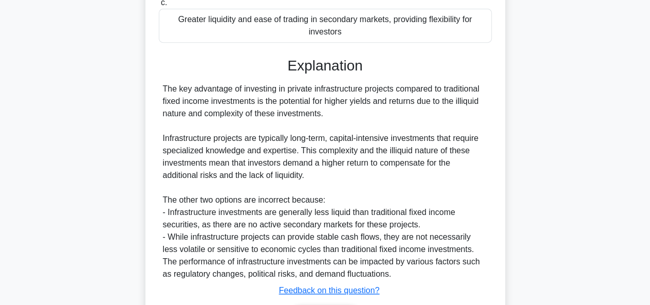
scroll to position [257, 0]
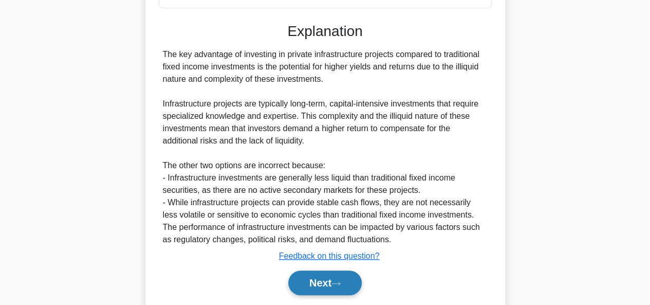
click at [310, 280] on button "Next" at bounding box center [325, 282] width 74 height 25
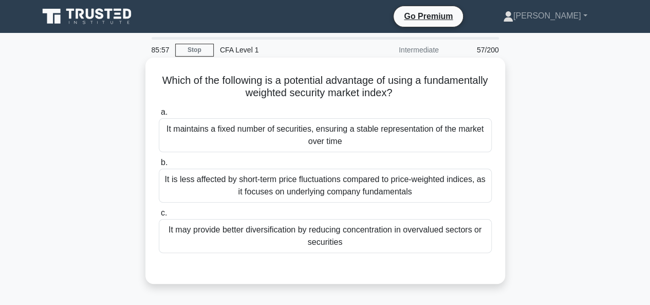
scroll to position [0, 0]
click at [245, 234] on div "It may provide better diversification by reducing concentration in overvalued s…" at bounding box center [325, 236] width 333 height 34
click at [159, 216] on input "c. It may provide better diversification by reducing concentration in overvalue…" at bounding box center [159, 213] width 0 height 7
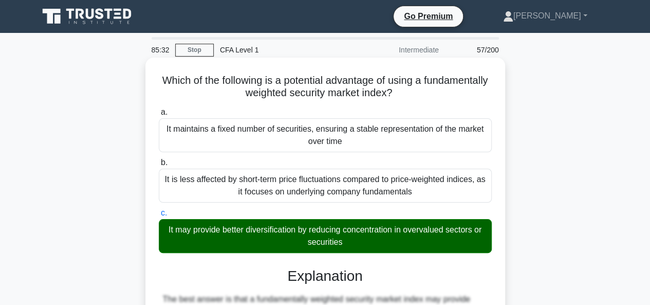
scroll to position [278, 0]
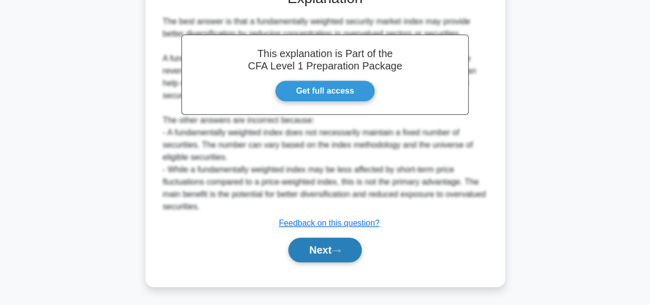
click at [333, 248] on button "Next" at bounding box center [325, 250] width 74 height 25
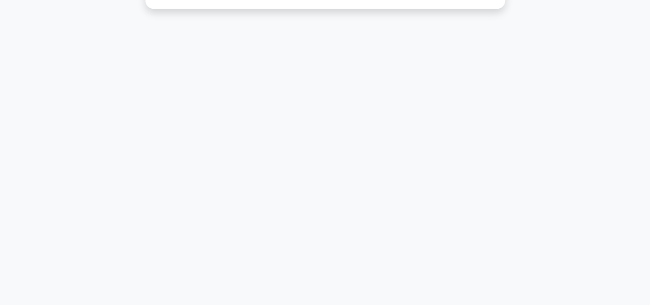
scroll to position [0, 0]
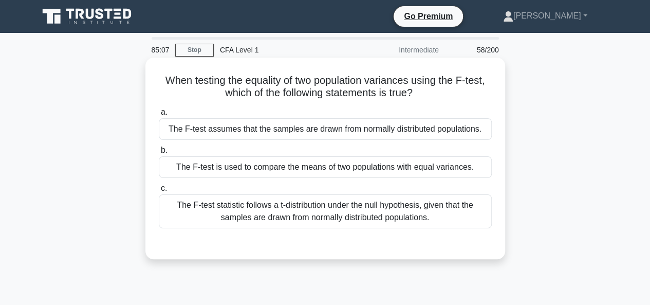
click at [275, 123] on div "The F-test assumes that the samples are drawn from normally distributed populat…" at bounding box center [325, 129] width 333 height 22
click at [159, 116] on input "a. The F-test assumes that the samples are drawn from normally distributed popu…" at bounding box center [159, 112] width 0 height 7
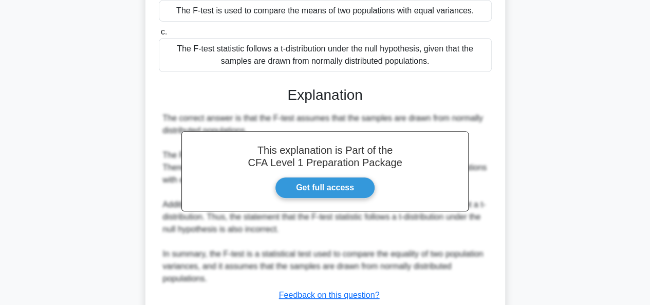
scroll to position [250, 0]
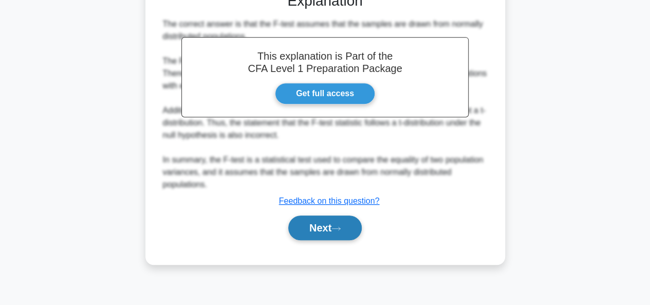
click at [334, 230] on button "Next" at bounding box center [325, 227] width 74 height 25
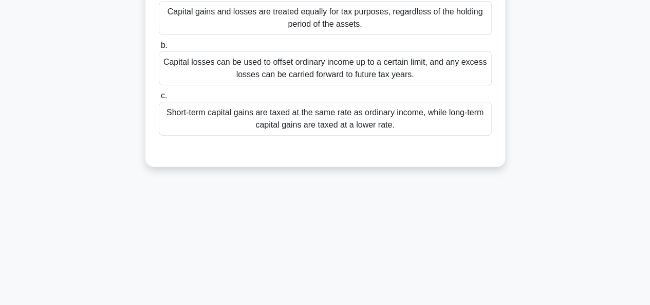
scroll to position [45, 0]
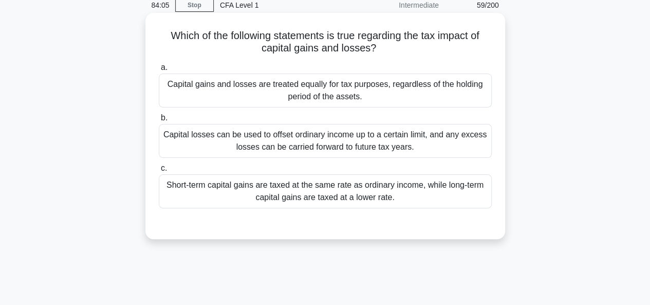
click at [251, 187] on div "Short-term capital gains are taxed at the same rate as ordinary income, while l…" at bounding box center [325, 191] width 333 height 34
click at [159, 172] on input "c. Short-term capital gains are taxed at the same rate as ordinary income, whil…" at bounding box center [159, 168] width 0 height 7
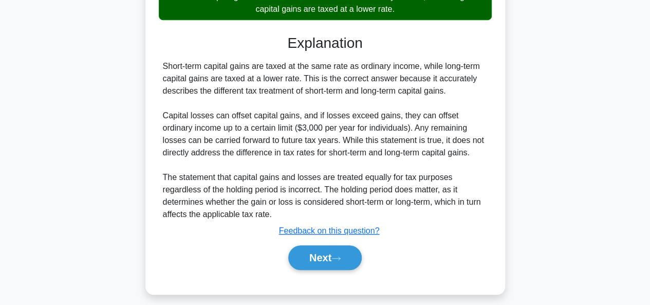
scroll to position [250, 0]
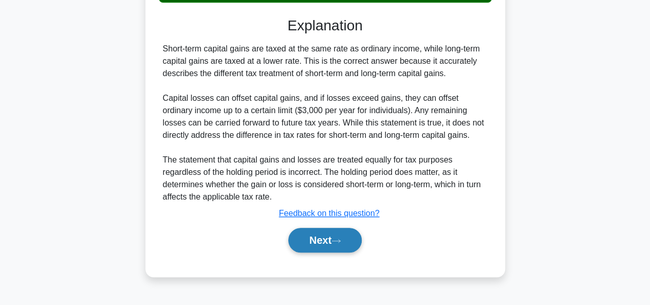
click at [319, 239] on button "Next" at bounding box center [325, 240] width 74 height 25
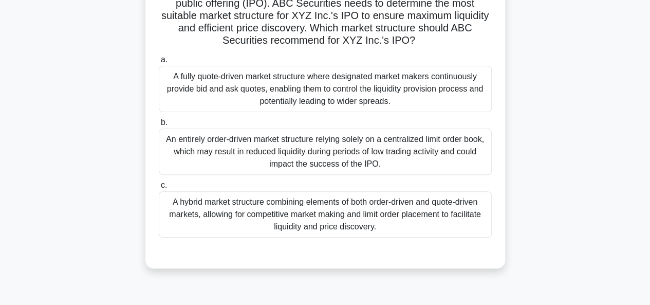
scroll to position [45, 0]
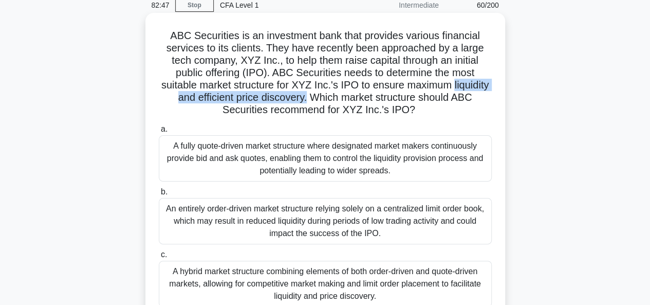
drag, startPoint x: 165, startPoint y: 99, endPoint x: 338, endPoint y: 99, distance: 173.8
click at [338, 99] on h5 "ABC Securities is an investment bank that provides various financial services t…" at bounding box center [325, 72] width 335 height 87
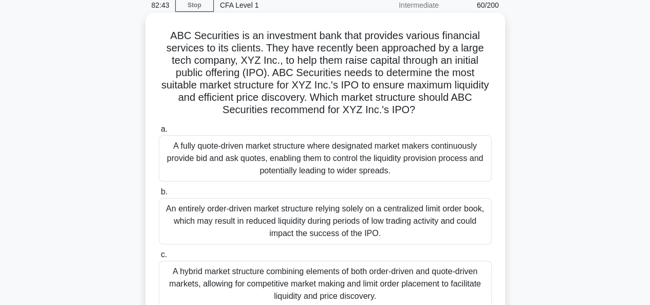
click at [264, 224] on div "An entirely order-driven market structure relying solely on a centralized limit…" at bounding box center [325, 221] width 333 height 46
click at [159, 195] on input "b. An entirely order-driven market structure relying solely on a centralized li…" at bounding box center [159, 192] width 0 height 7
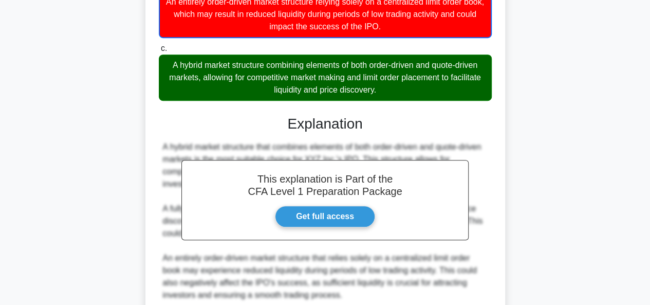
scroll to position [340, 0]
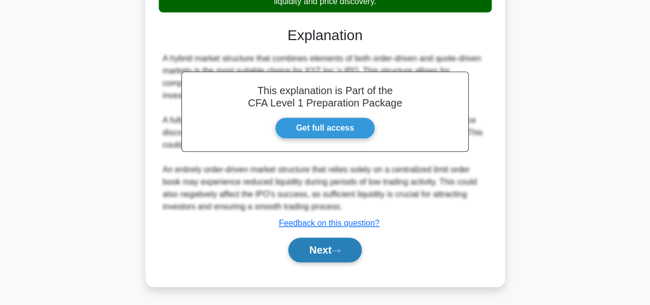
click at [346, 246] on button "Next" at bounding box center [325, 250] width 74 height 25
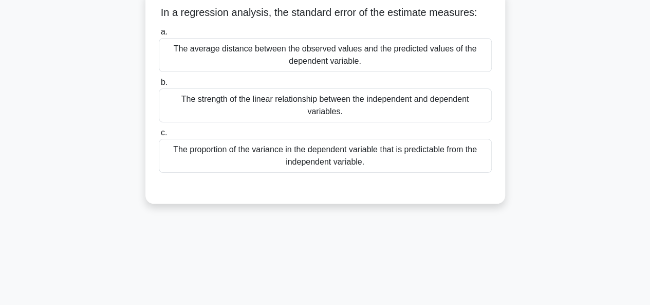
scroll to position [0, 0]
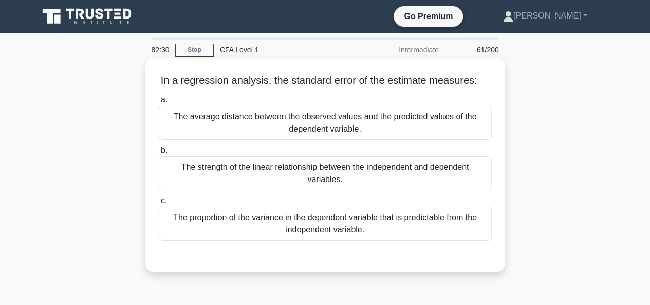
click at [226, 124] on div "The average distance between the observed values and the predicted values of th…" at bounding box center [325, 123] width 333 height 34
click at [159, 103] on input "a. The average distance between the observed values and the predicted values of…" at bounding box center [159, 100] width 0 height 7
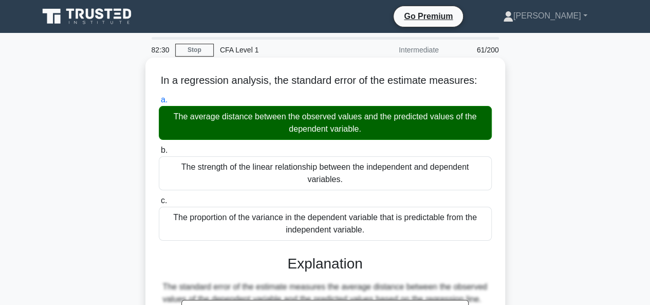
scroll to position [250, 0]
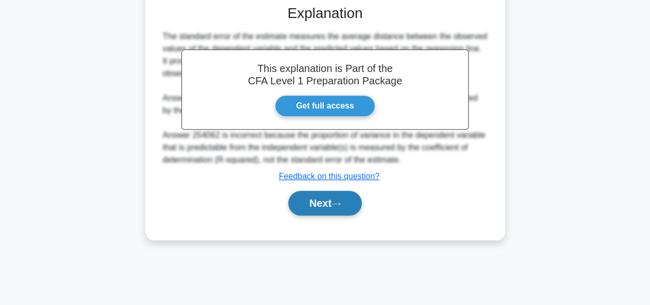
click at [322, 205] on button "Next" at bounding box center [325, 203] width 74 height 25
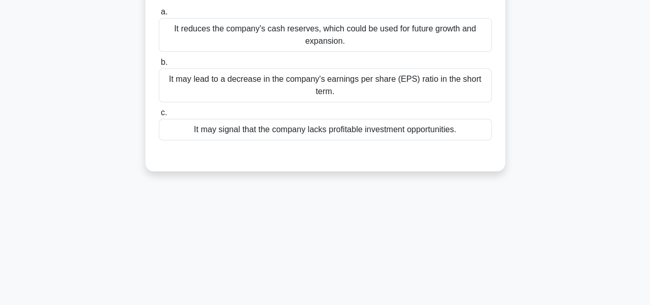
scroll to position [0, 0]
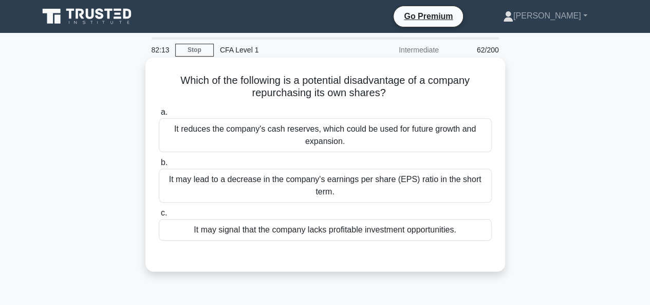
click at [261, 139] on div "It reduces the company's cash reserves, which could be used for future growth a…" at bounding box center [325, 135] width 333 height 34
click at [159, 116] on input "a. It reduces the company's cash reserves, which could be used for future growt…" at bounding box center [159, 112] width 0 height 7
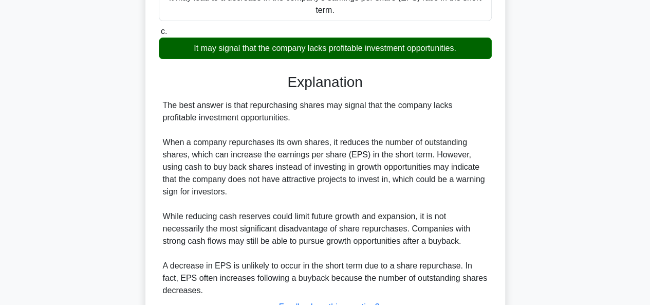
scroll to position [266, 0]
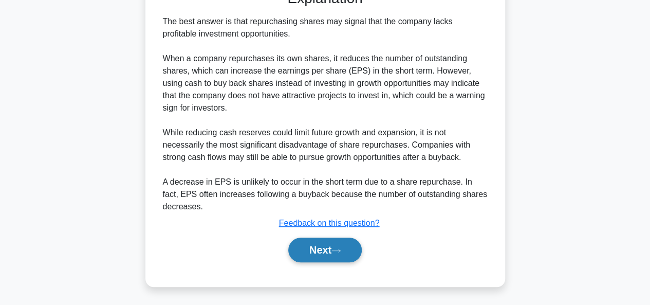
click at [318, 242] on button "Next" at bounding box center [325, 250] width 74 height 25
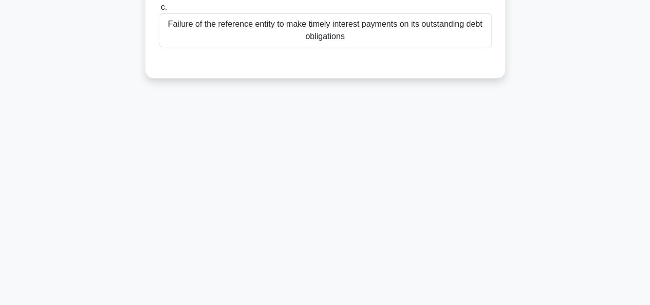
scroll to position [0, 0]
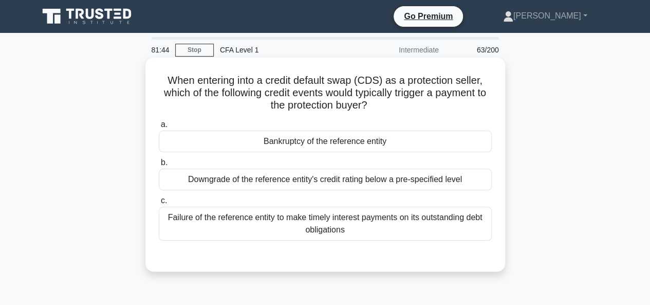
click at [233, 146] on div "Bankruptcy of the reference entity" at bounding box center [325, 142] width 333 height 22
click at [159, 128] on input "a. Bankruptcy of the reference entity" at bounding box center [159, 124] width 0 height 7
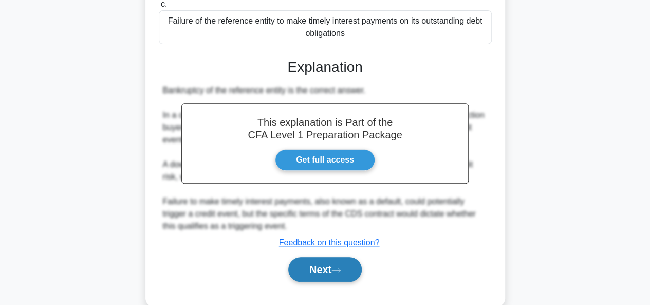
scroll to position [250, 0]
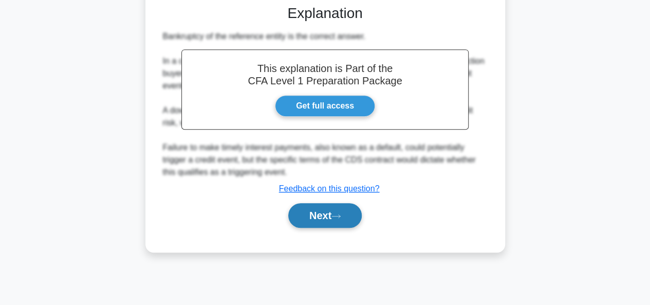
click at [296, 217] on button "Next" at bounding box center [325, 215] width 74 height 25
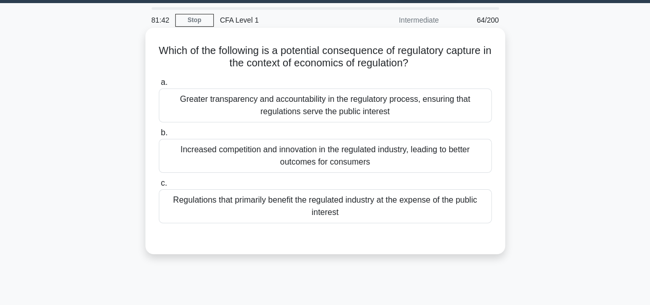
scroll to position [0, 0]
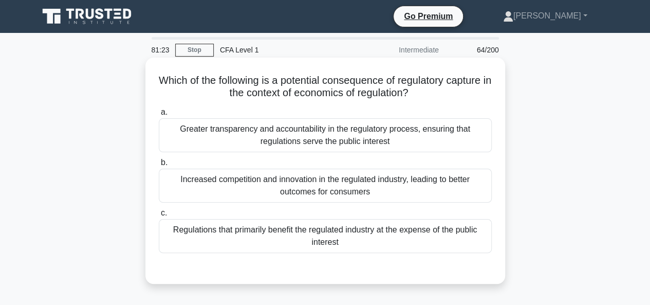
click at [244, 137] on div "Greater transparency and accountability in the regulatory process, ensuring tha…" at bounding box center [325, 135] width 333 height 34
click at [159, 116] on input "a. Greater transparency and accountability in the regulatory process, ensuring …" at bounding box center [159, 112] width 0 height 7
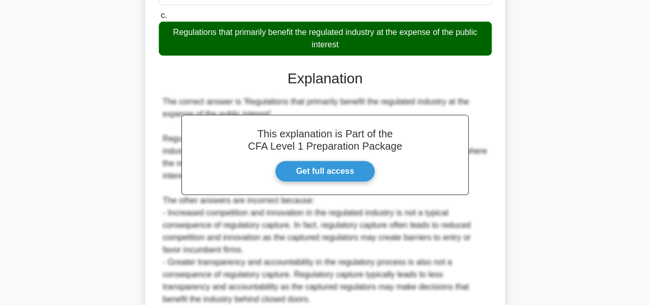
scroll to position [291, 0]
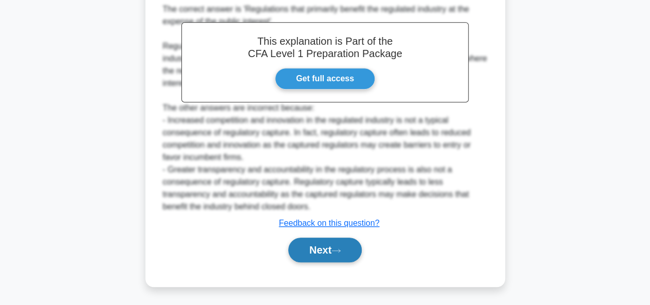
click at [305, 240] on button "Next" at bounding box center [325, 250] width 74 height 25
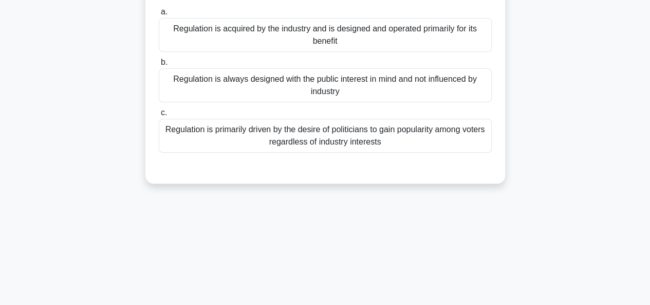
scroll to position [0, 0]
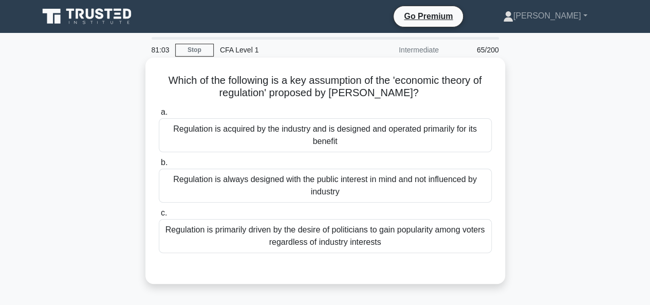
click at [308, 231] on div "Regulation is primarily driven by the desire of politicians to gain popularity …" at bounding box center [325, 236] width 333 height 34
click at [159, 216] on input "c. Regulation is primarily driven by the desire of politicians to gain populari…" at bounding box center [159, 213] width 0 height 7
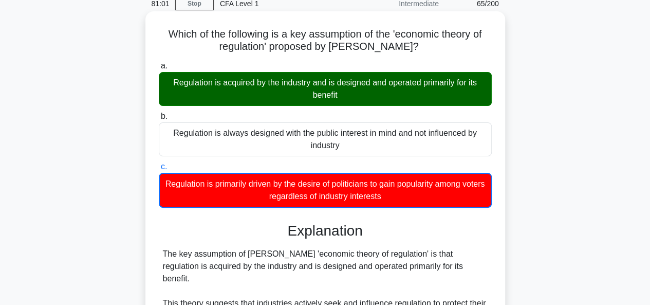
scroll to position [250, 0]
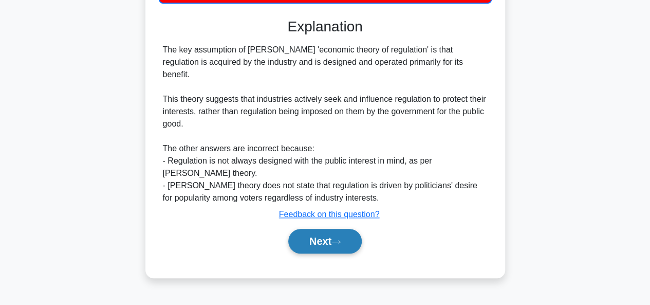
click at [317, 229] on button "Next" at bounding box center [325, 241] width 74 height 25
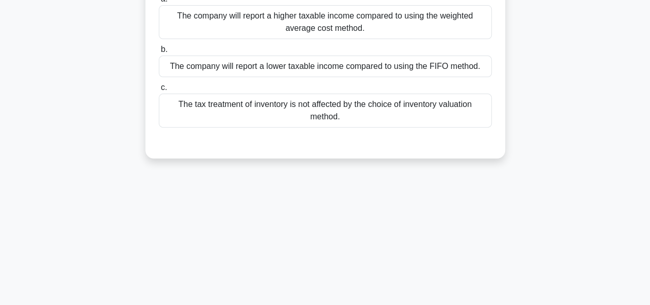
scroll to position [0, 0]
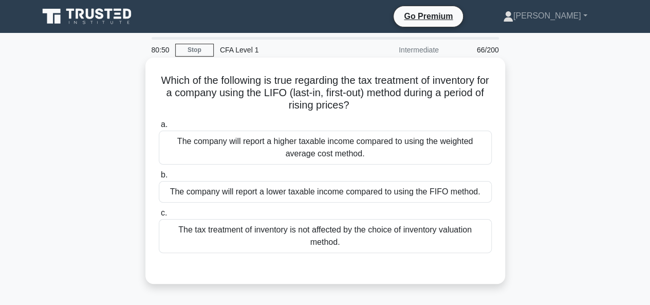
click at [243, 147] on div "The company will report a higher taxable income compared to using the weighted …" at bounding box center [325, 148] width 333 height 34
click at [159, 128] on input "a. The company will report a higher taxable income compared to using the weight…" at bounding box center [159, 124] width 0 height 7
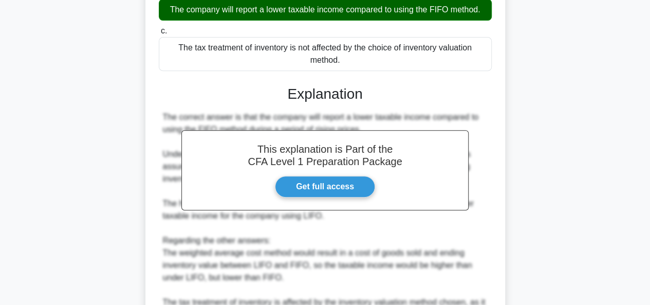
scroll to position [291, 0]
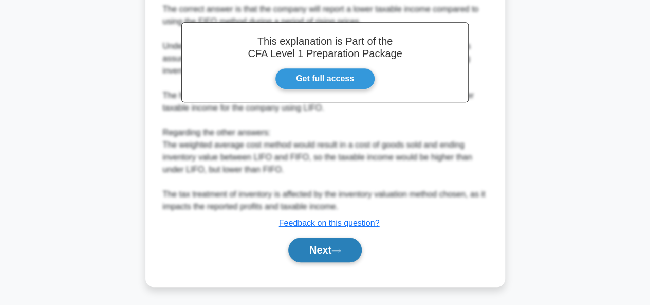
click at [318, 248] on button "Next" at bounding box center [325, 250] width 74 height 25
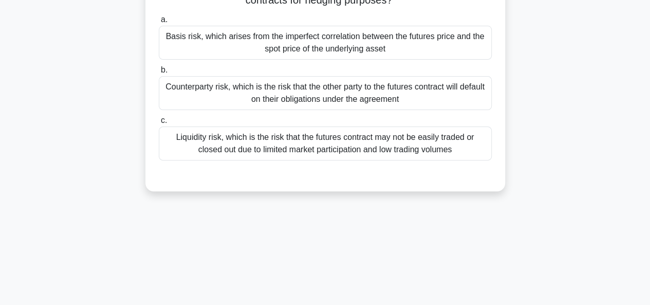
scroll to position [0, 0]
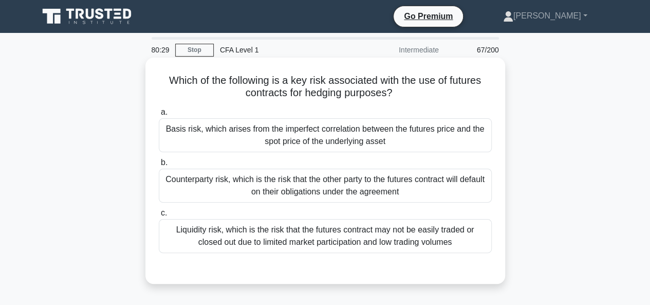
click at [244, 136] on div "Basis risk, which arises from the imperfect correlation between the futures pri…" at bounding box center [325, 135] width 333 height 34
click at [159, 116] on input "a. Basis risk, which arises from the imperfect correlation between the futures …" at bounding box center [159, 112] width 0 height 7
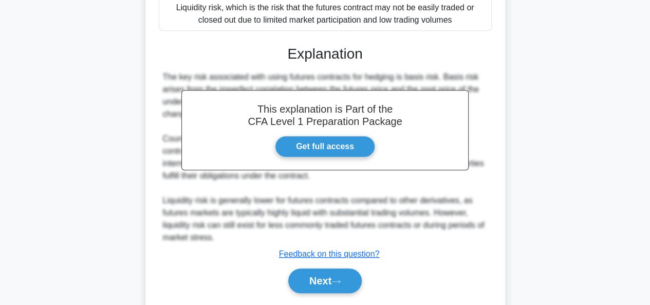
scroll to position [253, 0]
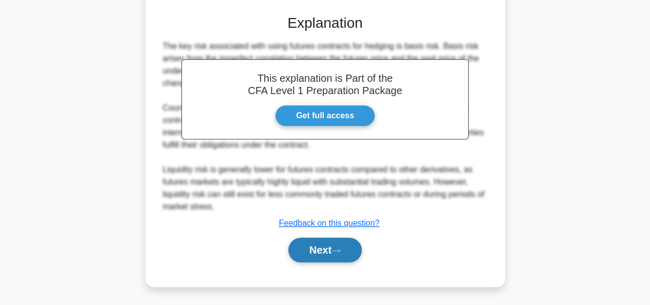
click at [322, 246] on button "Next" at bounding box center [325, 250] width 74 height 25
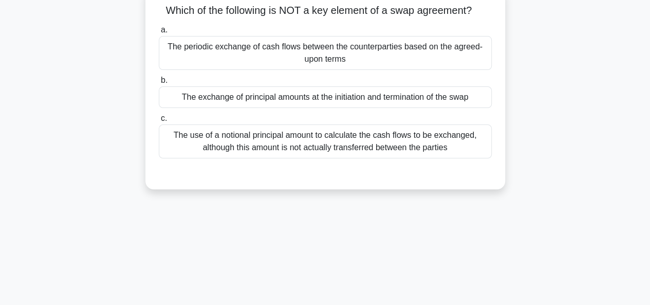
scroll to position [0, 0]
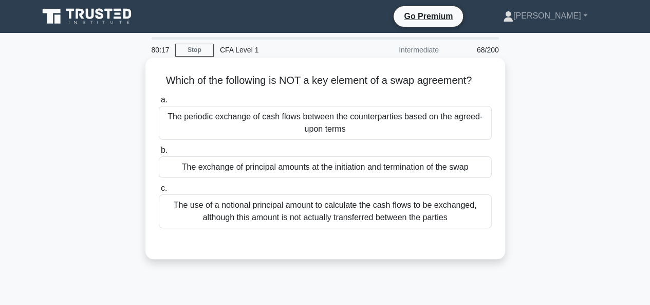
click at [279, 166] on div "The exchange of principal amounts at the initiation and termination of the swap" at bounding box center [325, 167] width 333 height 22
click at [159, 154] on input "b. The exchange of principal amounts at the initiation and termination of the s…" at bounding box center [159, 150] width 0 height 7
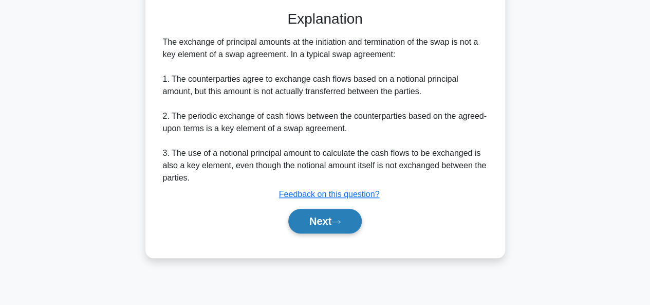
scroll to position [250, 0]
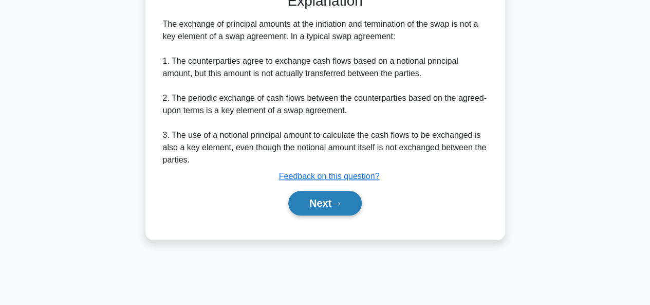
click at [314, 202] on button "Next" at bounding box center [325, 203] width 74 height 25
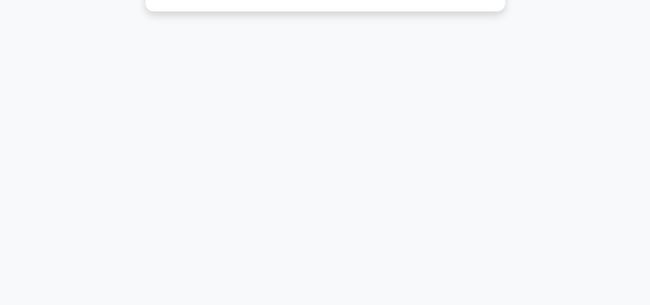
scroll to position [0, 0]
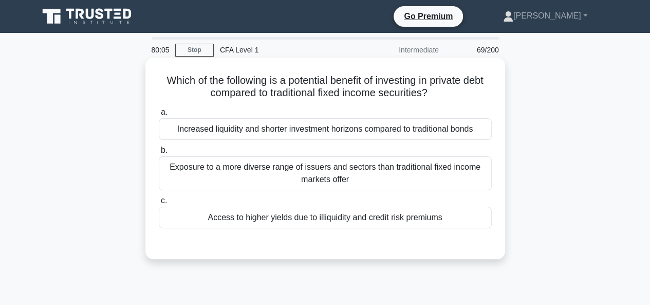
click at [269, 220] on div "Access to higher yields due to illiquidity and credit risk premiums" at bounding box center [325, 218] width 333 height 22
click at [159, 204] on input "c. Access to higher yields due to illiquidity and credit risk premiums" at bounding box center [159, 200] width 0 height 7
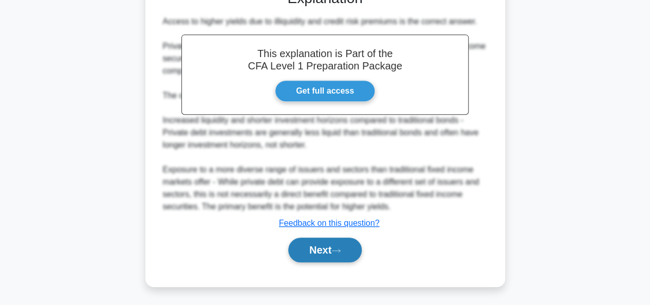
click at [313, 239] on button "Next" at bounding box center [325, 250] width 74 height 25
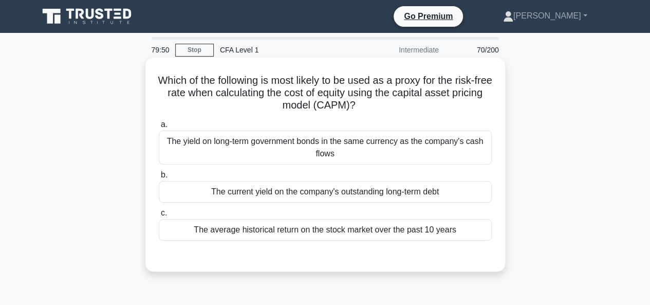
click at [295, 141] on div "The yield on long-term government bonds in the same currency as the company's c…" at bounding box center [325, 148] width 333 height 34
click at [159, 128] on input "a. The yield on long-term government bonds in the same currency as the company'…" at bounding box center [159, 124] width 0 height 7
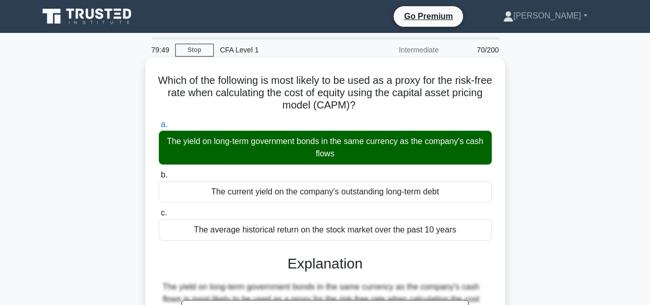
scroll to position [315, 0]
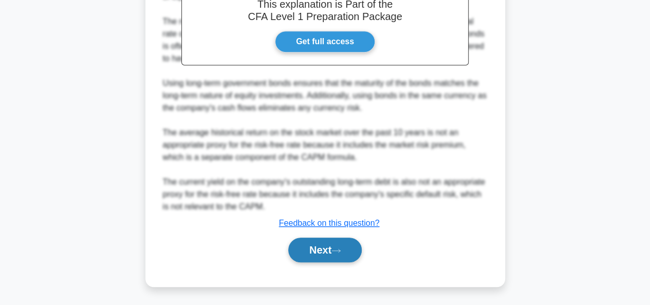
click at [320, 258] on button "Next" at bounding box center [325, 250] width 74 height 25
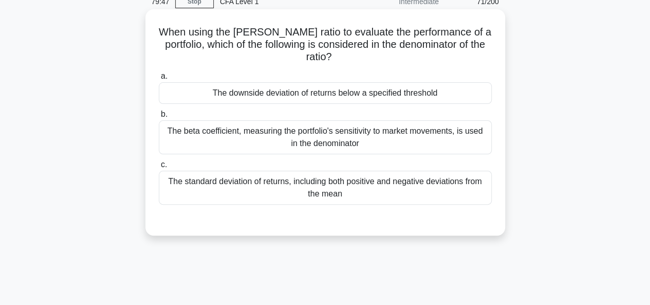
scroll to position [0, 0]
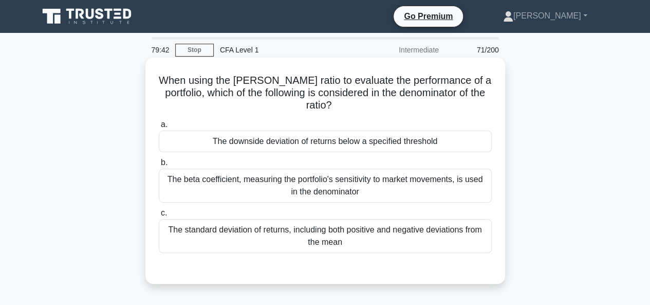
click at [255, 145] on div "The downside deviation of returns below a specified threshold" at bounding box center [325, 142] width 333 height 22
click at [159, 128] on input "a. The downside deviation of returns below a specified threshold" at bounding box center [159, 124] width 0 height 7
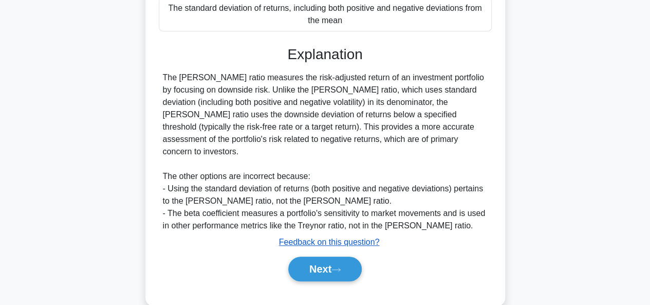
scroll to position [250, 0]
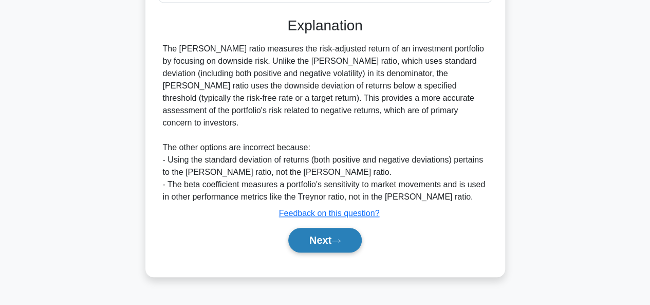
click at [317, 228] on button "Next" at bounding box center [325, 240] width 74 height 25
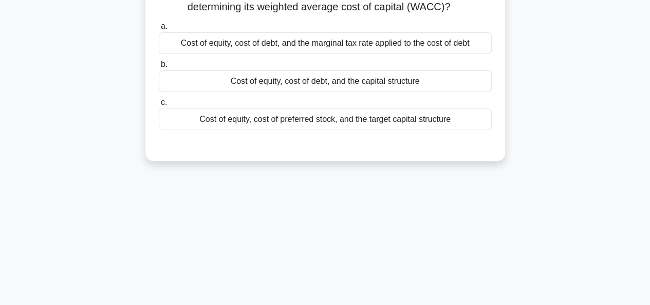
scroll to position [0, 0]
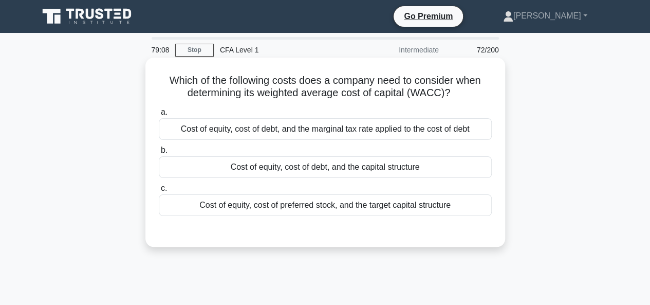
click at [286, 168] on div "Cost of equity, cost of debt, and the capital structure" at bounding box center [325, 167] width 333 height 22
click at [159, 154] on input "b. Cost of equity, cost of debt, and the capital structure" at bounding box center [159, 150] width 0 height 7
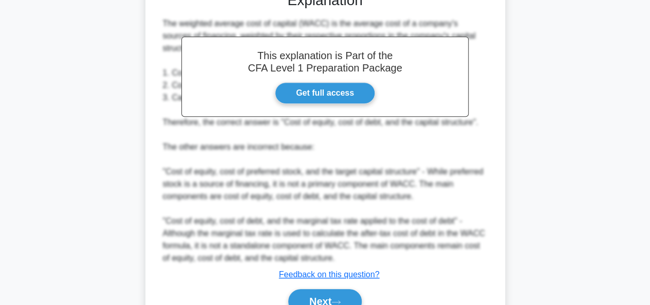
scroll to position [290, 0]
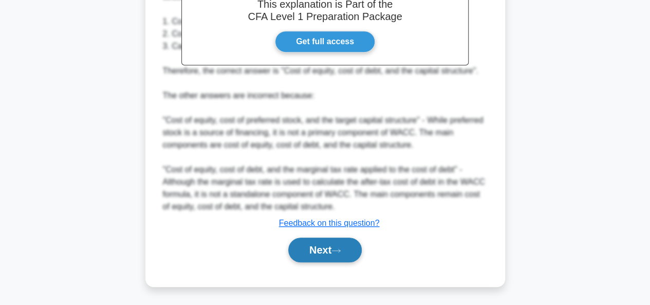
click at [328, 255] on button "Next" at bounding box center [325, 250] width 74 height 25
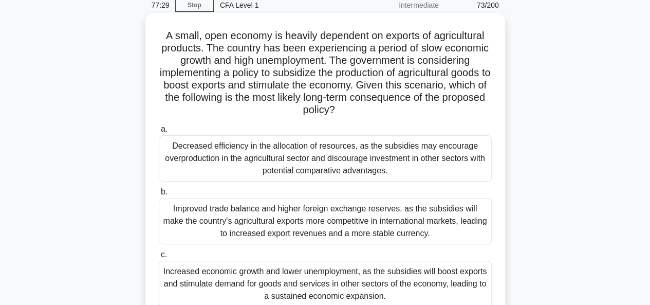
scroll to position [103, 0]
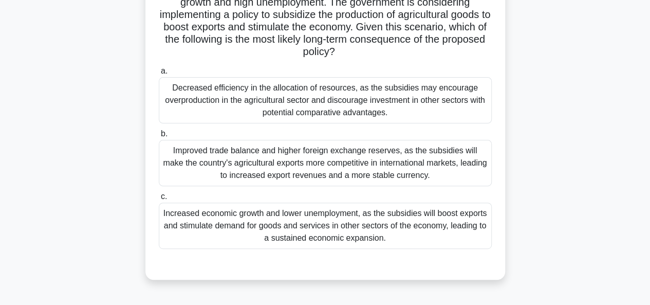
click at [269, 169] on div "Improved trade balance and higher foreign exchange reserves, as the subsidies w…" at bounding box center [325, 163] width 333 height 46
click at [159, 137] on input "b. Improved trade balance and higher foreign exchange reserves, as the subsidie…" at bounding box center [159, 134] width 0 height 7
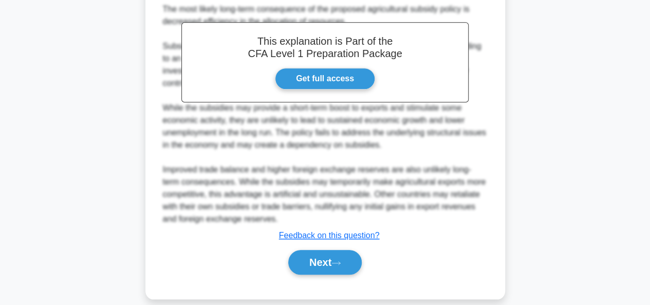
scroll to position [402, 0]
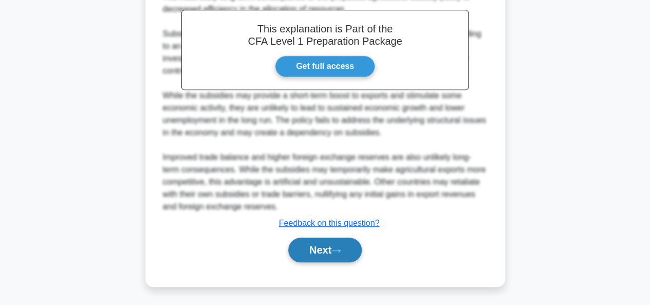
click at [340, 244] on button "Next" at bounding box center [325, 250] width 74 height 25
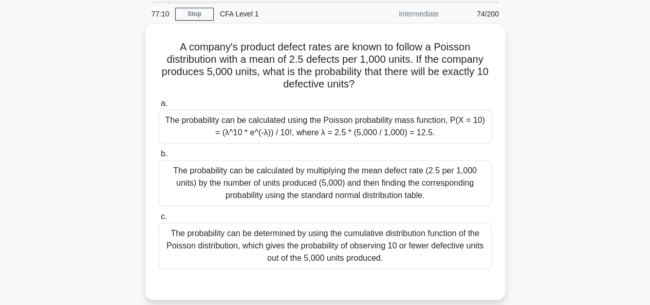
scroll to position [0, 0]
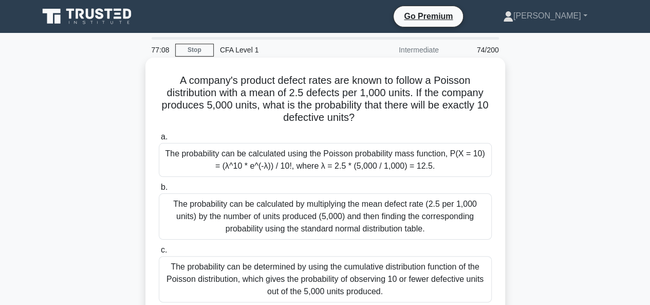
click at [343, 203] on div "The probability can be calculated by multiplying the mean defect rate (2.5 per …" at bounding box center [325, 216] width 333 height 46
click at [159, 191] on input "b. The probability can be calculated by multiplying the mean defect rate (2.5 p…" at bounding box center [159, 187] width 0 height 7
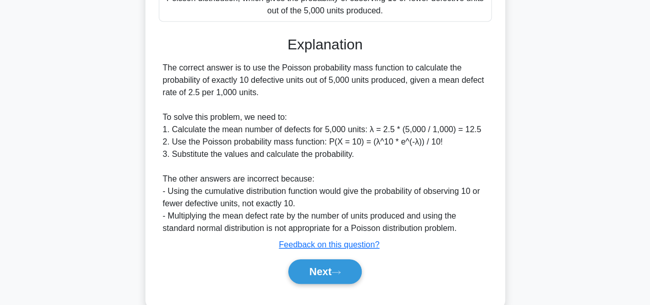
scroll to position [303, 0]
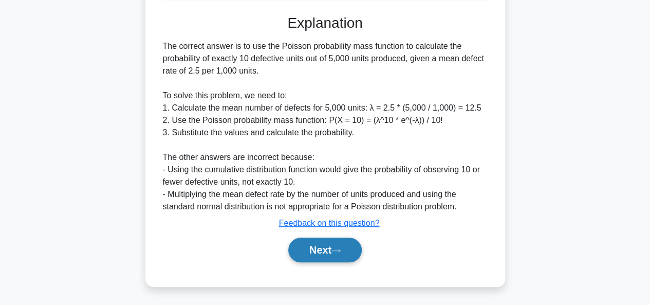
click at [347, 253] on button "Next" at bounding box center [325, 250] width 74 height 25
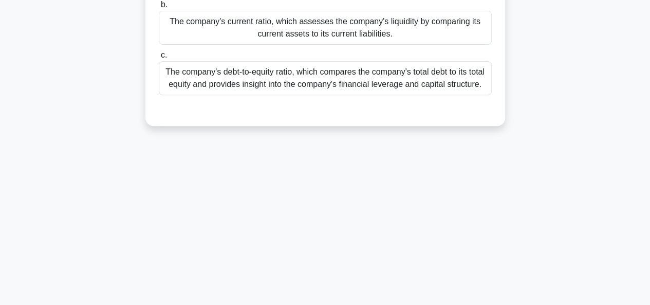
scroll to position [0, 0]
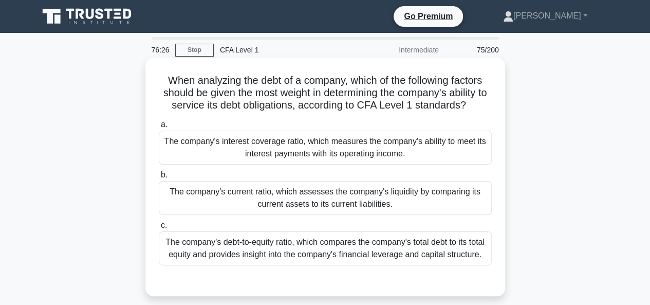
click at [253, 158] on div "The company's interest coverage ratio, which measures the company's ability to …" at bounding box center [325, 148] width 333 height 34
click at [159, 128] on input "a. The company's interest coverage ratio, which measures the company's ability …" at bounding box center [159, 124] width 0 height 7
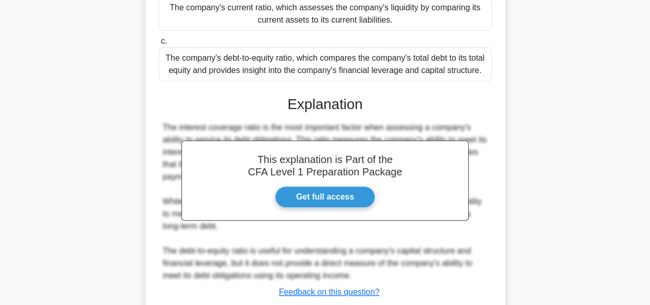
scroll to position [253, 0]
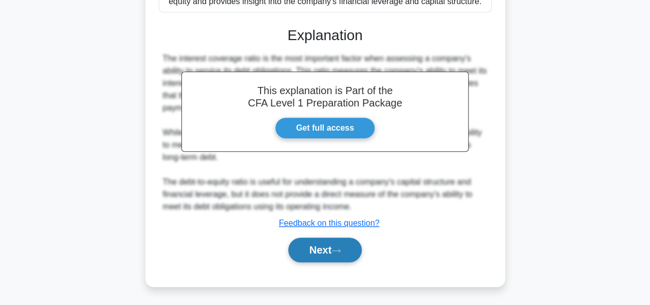
click at [321, 244] on button "Next" at bounding box center [325, 250] width 74 height 25
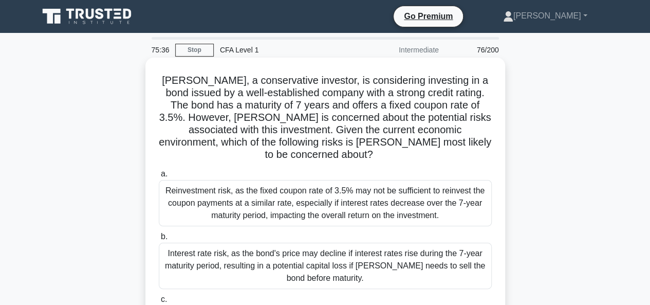
scroll to position [51, 0]
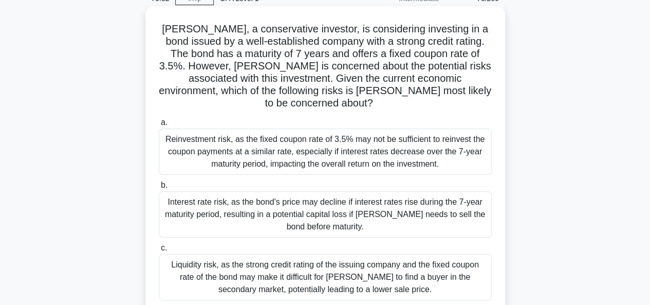
click at [342, 194] on div "Interest rate risk, as the bond's price may decline if interest rates rise duri…" at bounding box center [325, 214] width 333 height 46
click at [159, 189] on input "b. Interest rate risk, as the bond's price may decline if interest rates rise d…" at bounding box center [159, 185] width 0 height 7
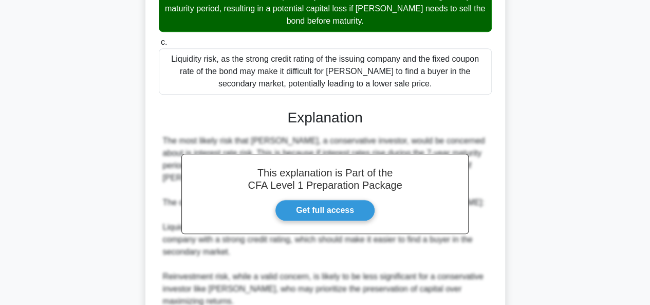
scroll to position [339, 0]
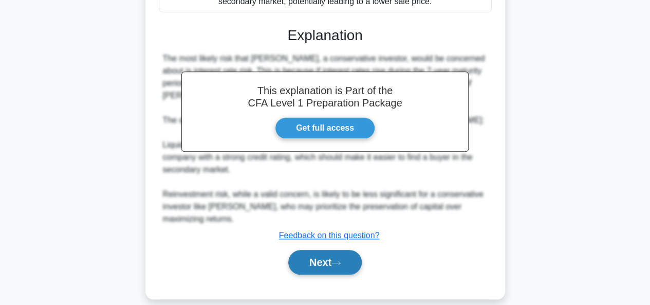
click at [324, 250] on button "Next" at bounding box center [325, 262] width 74 height 25
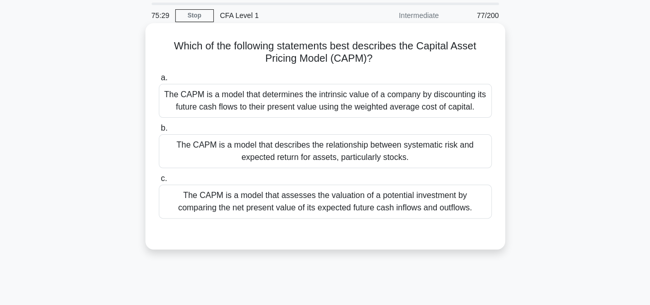
scroll to position [0, 0]
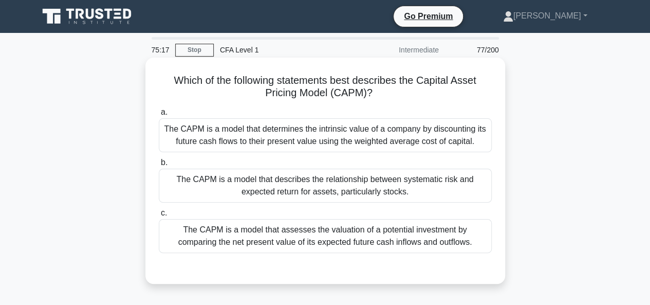
click at [248, 185] on div "The CAPM is a model that describes the relationship between systematic risk and…" at bounding box center [325, 186] width 333 height 34
click at [159, 166] on input "b. The CAPM is a model that describes the relationship between systematic risk …" at bounding box center [159, 162] width 0 height 7
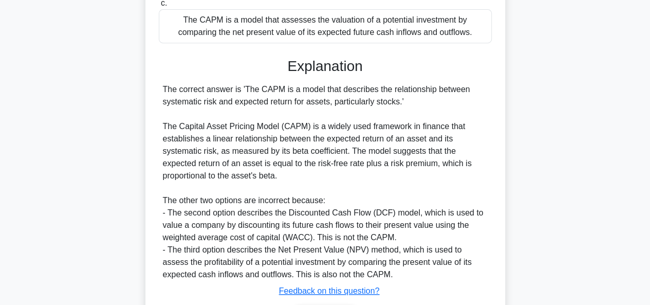
scroll to position [257, 0]
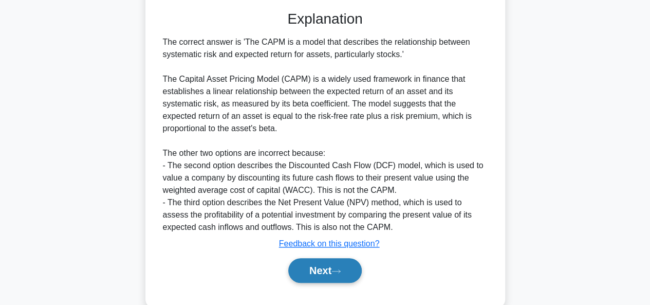
click at [334, 278] on button "Next" at bounding box center [325, 270] width 74 height 25
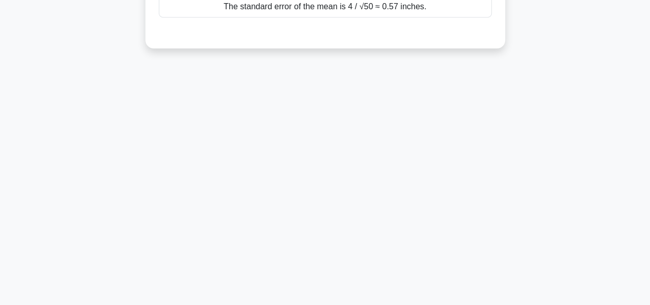
scroll to position [0, 0]
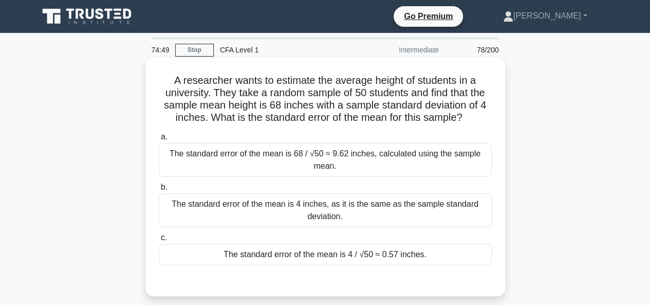
click at [395, 258] on div "The standard error of the mean is 4 / √50 ≈ 0.57 inches." at bounding box center [325, 255] width 333 height 22
click at [159, 241] on input "c. The standard error of the mean is 4 / √50 ≈ 0.57 inches." at bounding box center [159, 237] width 0 height 7
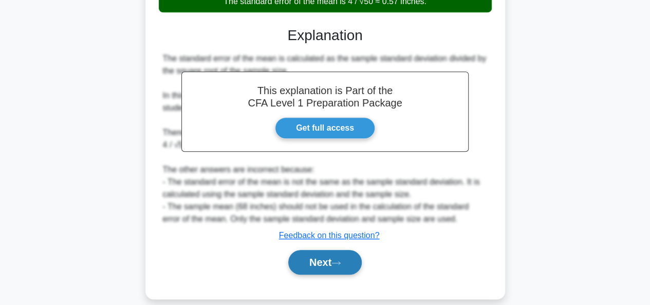
click at [353, 250] on button "Next" at bounding box center [325, 262] width 74 height 25
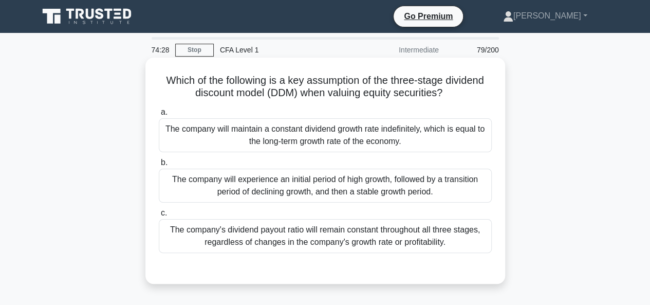
click at [323, 240] on div "The company's dividend payout ratio will remain constant throughout all three s…" at bounding box center [325, 236] width 333 height 34
click at [159, 216] on input "c. The company's dividend payout ratio will remain constant throughout all thre…" at bounding box center [159, 213] width 0 height 7
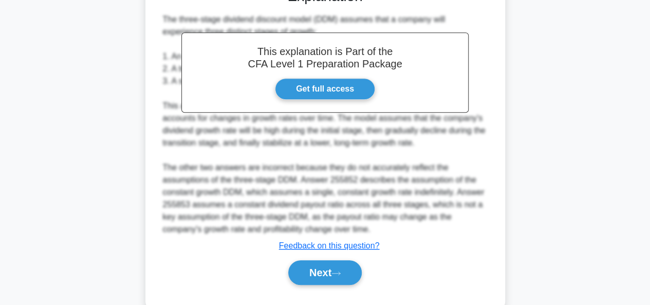
scroll to position [303, 0]
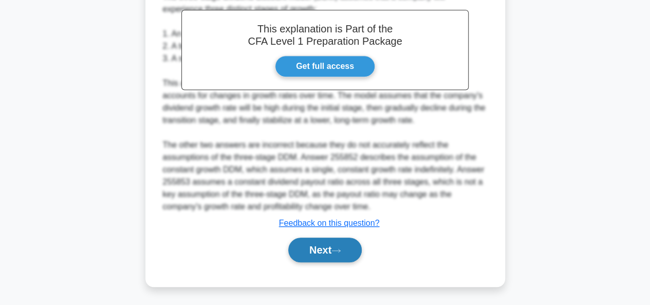
click at [322, 258] on button "Next" at bounding box center [325, 250] width 74 height 25
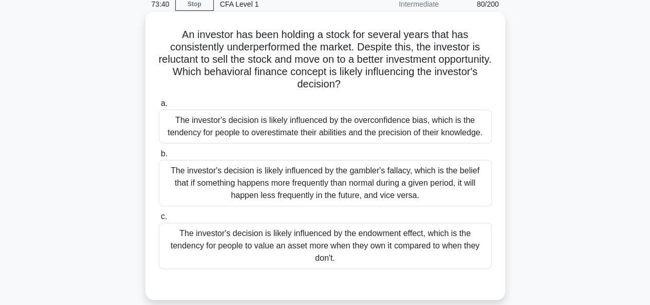
scroll to position [103, 0]
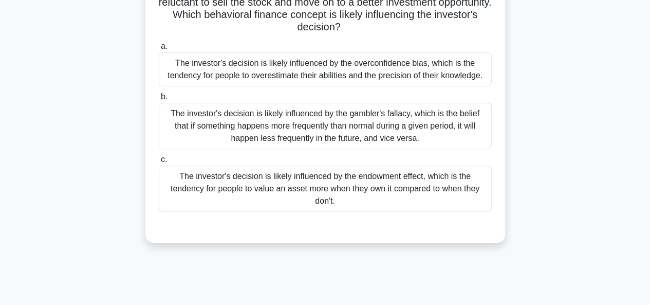
click at [370, 191] on div "The investor's decision is likely influenced by the endowment effect, which is …" at bounding box center [325, 189] width 333 height 46
click at [159, 163] on input "c. The investor's decision is likely influenced by the endowment effect, which …" at bounding box center [159, 159] width 0 height 7
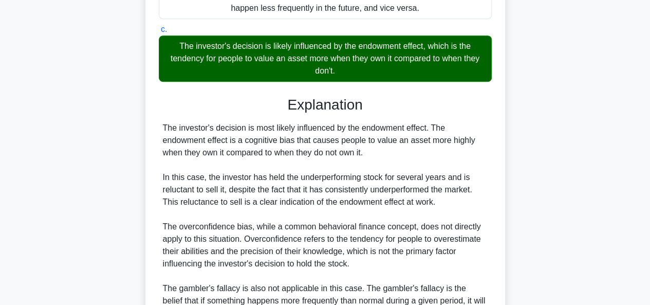
scroll to position [352, 0]
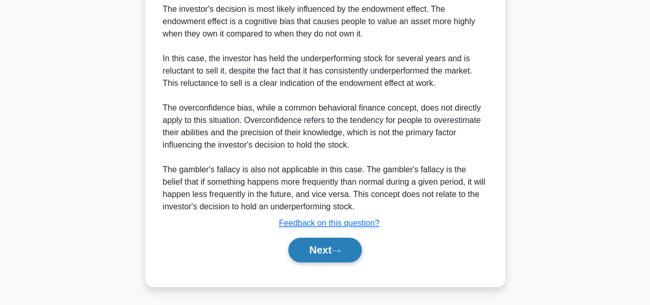
click at [342, 243] on button "Next" at bounding box center [325, 250] width 74 height 25
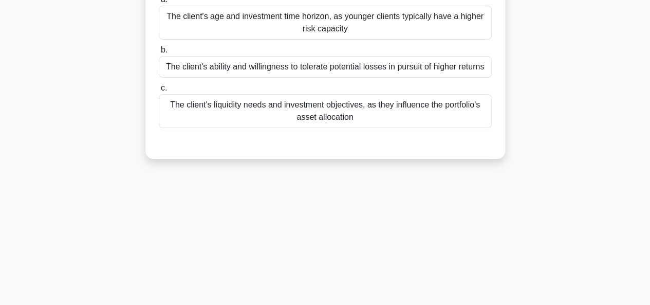
scroll to position [0, 0]
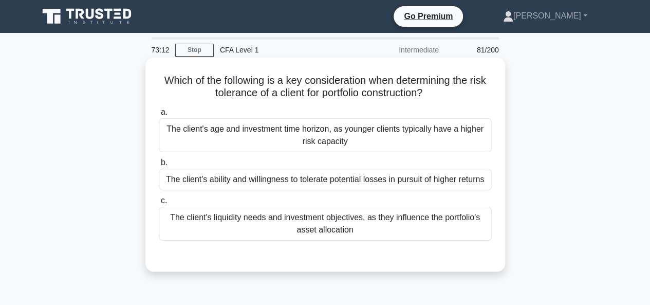
click at [354, 224] on div "The client's liquidity needs and investment objectives, as they influence the p…" at bounding box center [325, 224] width 333 height 34
click at [159, 204] on input "c. The client's liquidity needs and investment objectives, as they influence th…" at bounding box center [159, 200] width 0 height 7
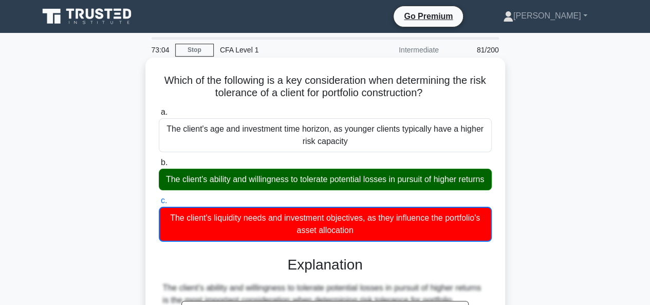
scroll to position [250, 0]
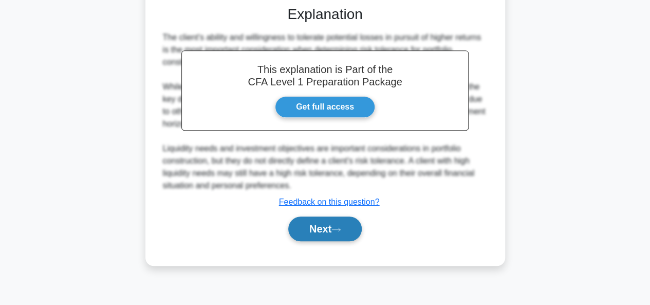
click at [347, 235] on button "Next" at bounding box center [325, 228] width 74 height 25
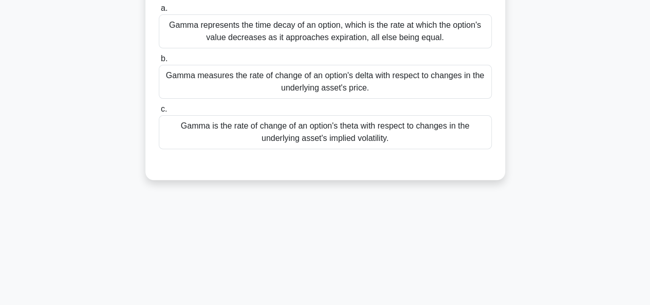
scroll to position [0, 0]
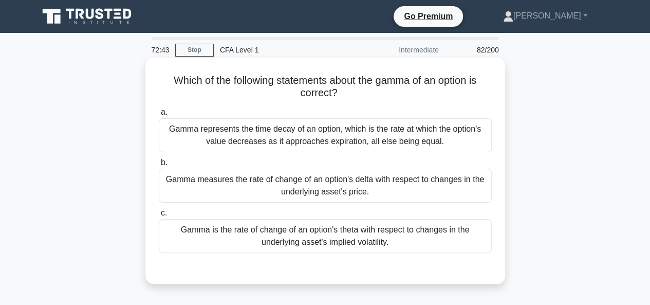
click at [254, 194] on div "Gamma measures the rate of change of an option's delta with respect to changes …" at bounding box center [325, 186] width 333 height 34
click at [159, 166] on input "b. Gamma measures the rate of change of an option's delta with respect to chang…" at bounding box center [159, 162] width 0 height 7
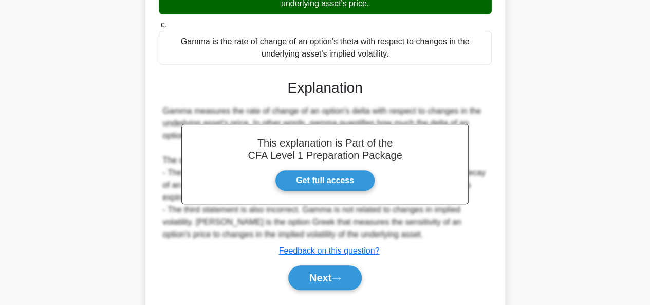
scroll to position [250, 0]
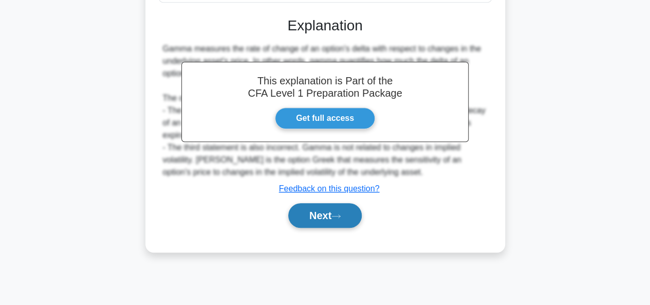
click at [321, 211] on button "Next" at bounding box center [325, 215] width 74 height 25
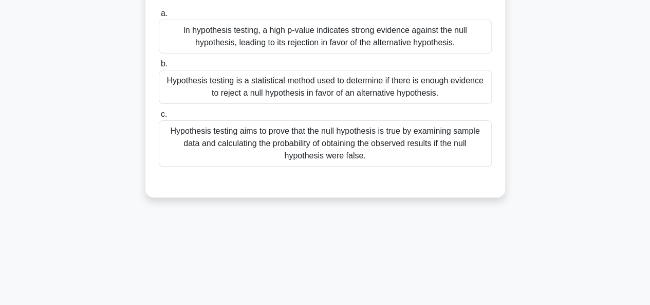
scroll to position [45, 0]
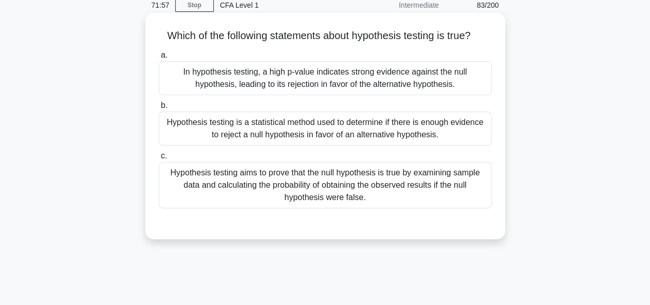
click at [393, 82] on div "In hypothesis testing, a high p-value indicates strong evidence against the nul…" at bounding box center [325, 78] width 333 height 34
click at [159, 59] on input "a. In hypothesis testing, a high p-value indicates strong evidence against the …" at bounding box center [159, 55] width 0 height 7
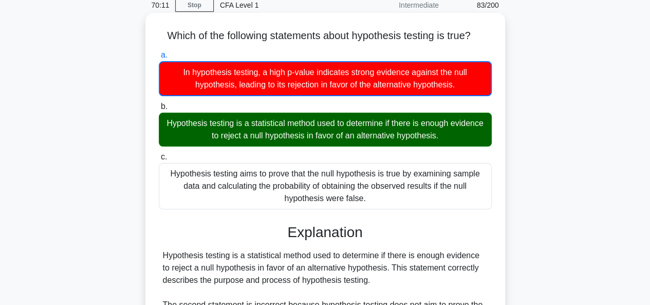
drag, startPoint x: 158, startPoint y: 34, endPoint x: 387, endPoint y: 196, distance: 280.3
click at [387, 196] on div "Which of the following statements about hypothesis testing is true? .spinner_0X…" at bounding box center [326, 236] width 352 height 438
copy div "Which of the following statements about hypothesis testing is true? .spinner_0X…"
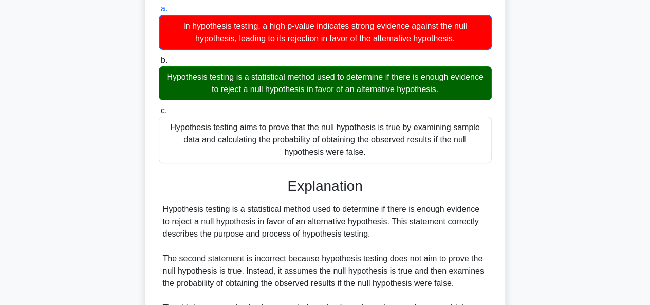
scroll to position [250, 0]
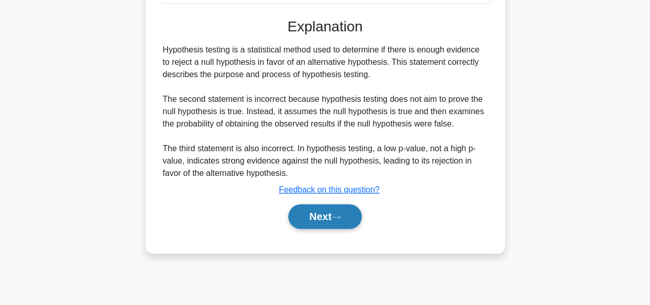
click at [326, 218] on button "Next" at bounding box center [325, 216] width 74 height 25
click at [298, 220] on button "Next" at bounding box center [325, 216] width 74 height 25
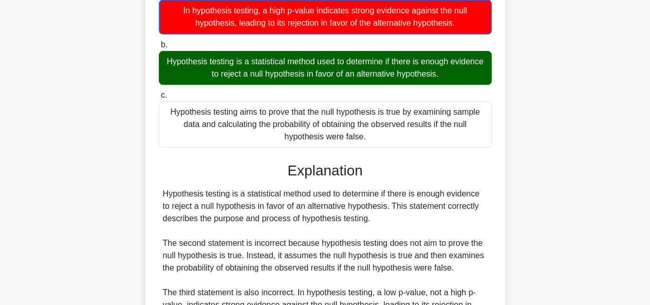
scroll to position [45, 0]
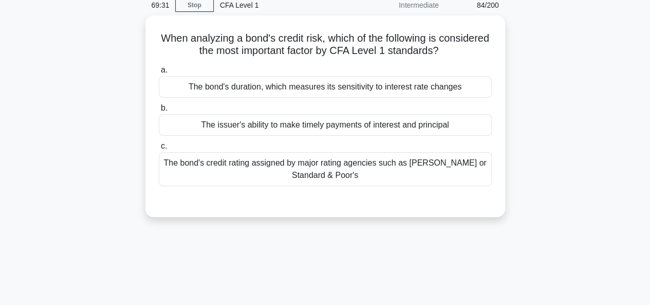
click at [397, 210] on div "When analyzing a bond's credit risk, which of the following is considered the m…" at bounding box center [326, 116] width 360 height 202
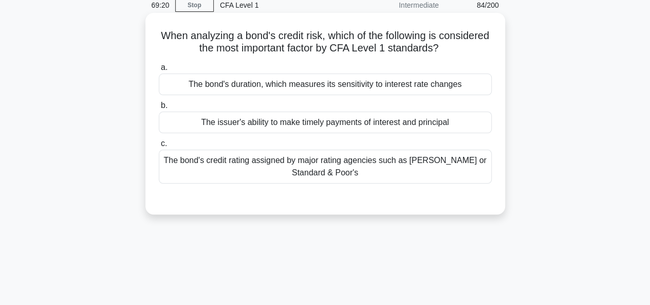
click at [271, 167] on div "The bond's credit rating assigned by major rating agencies such as [PERSON_NAME…" at bounding box center [325, 167] width 333 height 34
click at [159, 147] on input "c. The bond's credit rating assigned by major rating agencies such as [PERSON_N…" at bounding box center [159, 143] width 0 height 7
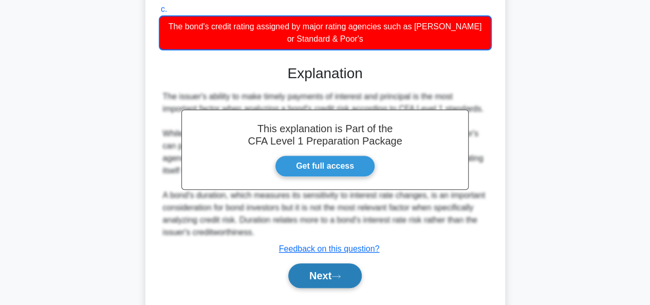
scroll to position [250, 0]
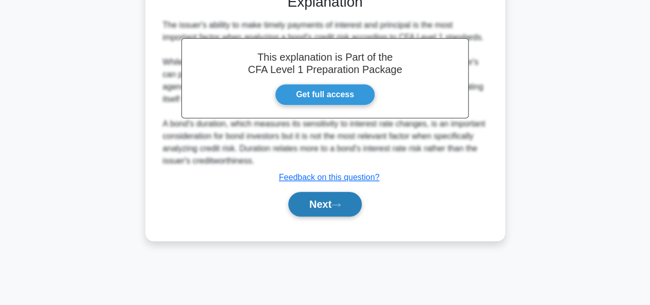
click at [333, 205] on button "Next" at bounding box center [325, 204] width 74 height 25
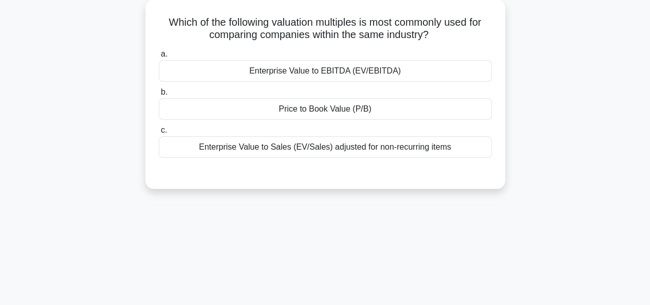
scroll to position [0, 0]
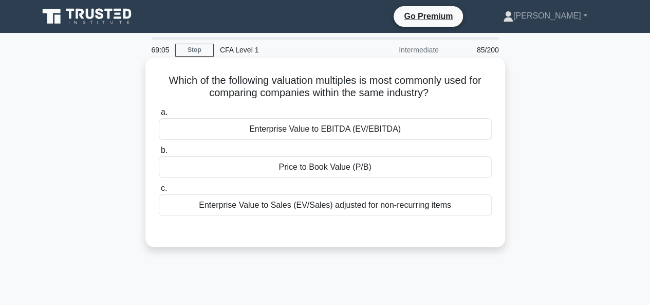
click at [338, 201] on div "Enterprise Value to Sales (EV/Sales) adjusted for non-recurring items" at bounding box center [325, 205] width 333 height 22
click at [159, 192] on input "c. Enterprise Value to Sales (EV/Sales) adjusted for non-recurring items" at bounding box center [159, 188] width 0 height 7
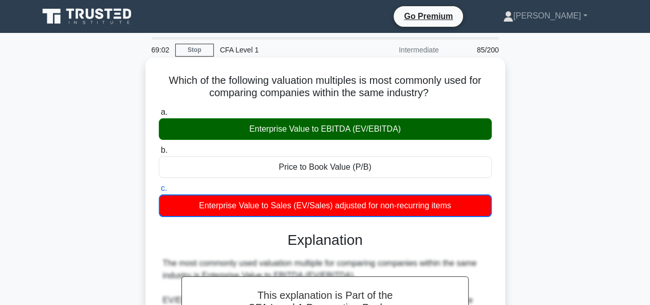
scroll to position [250, 0]
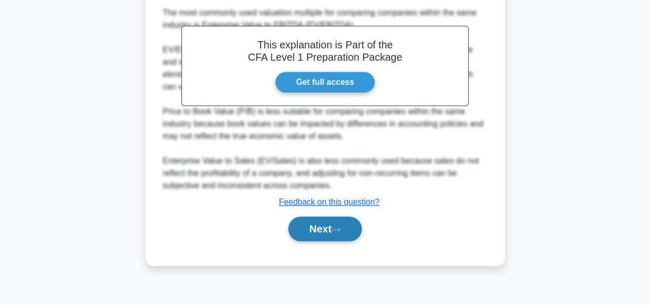
click at [326, 229] on button "Next" at bounding box center [325, 228] width 74 height 25
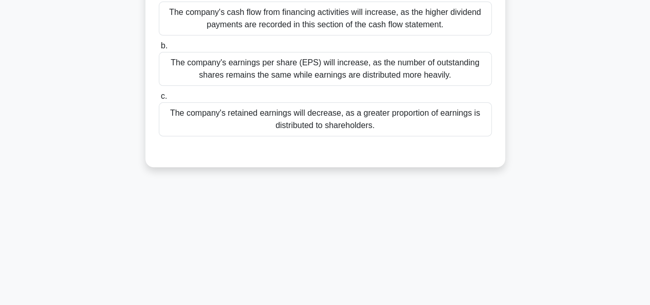
scroll to position [45, 0]
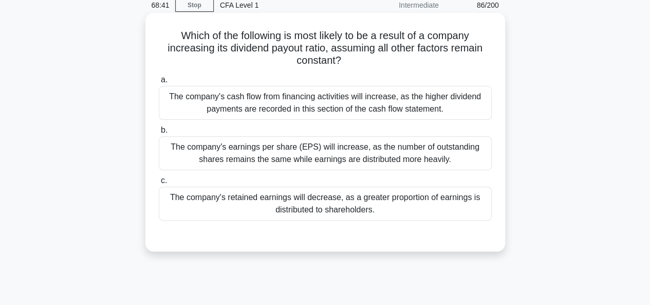
click at [404, 202] on div "The company's retained earnings will decrease, as a greater proportion of earni…" at bounding box center [325, 204] width 333 height 34
click at [159, 184] on input "c. The company's retained earnings will decrease, as a greater proportion of ea…" at bounding box center [159, 180] width 0 height 7
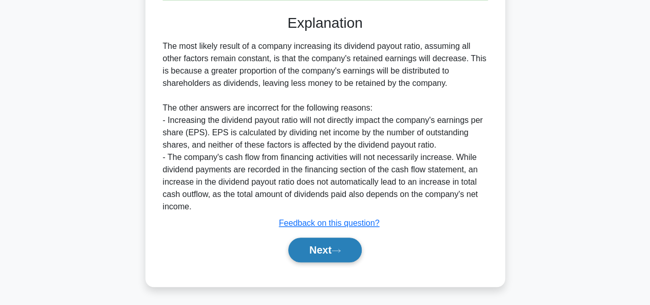
click at [347, 246] on button "Next" at bounding box center [325, 250] width 74 height 25
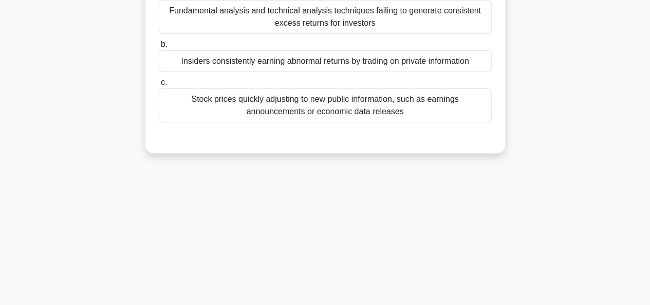
scroll to position [0, 0]
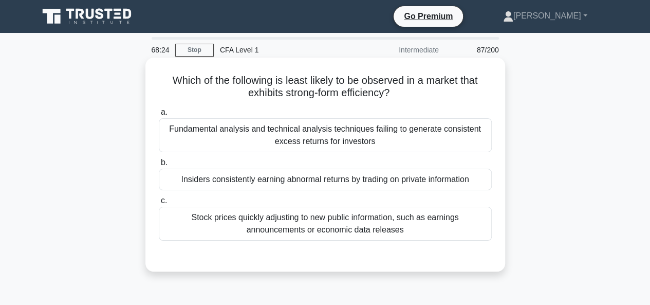
click at [355, 144] on div "Fundamental analysis and technical analysis techniques failing to generate cons…" at bounding box center [325, 135] width 333 height 34
click at [159, 116] on input "a. Fundamental analysis and technical analysis techniques failing to generate c…" at bounding box center [159, 112] width 0 height 7
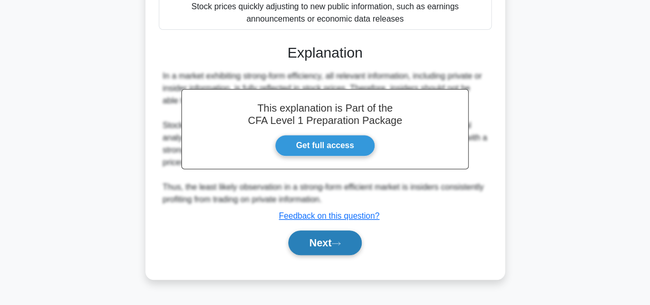
scroll to position [250, 0]
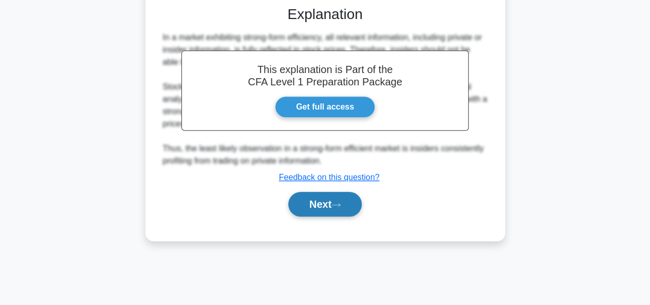
click at [319, 211] on button "Next" at bounding box center [325, 204] width 74 height 25
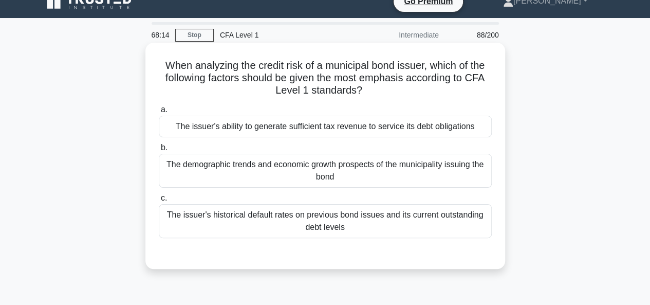
scroll to position [0, 0]
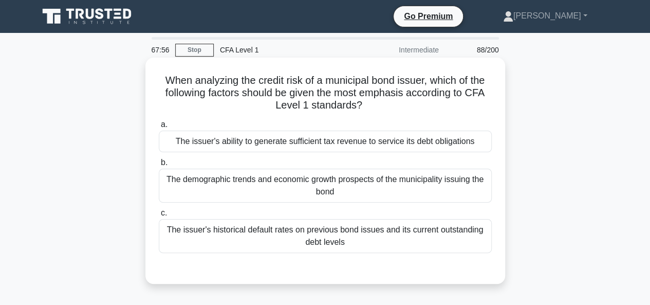
click at [269, 143] on div "The issuer's ability to generate sufficient tax revenue to service its debt obl…" at bounding box center [325, 142] width 333 height 22
click at [159, 128] on input "a. The issuer's ability to generate sufficient tax revenue to service its debt …" at bounding box center [159, 124] width 0 height 7
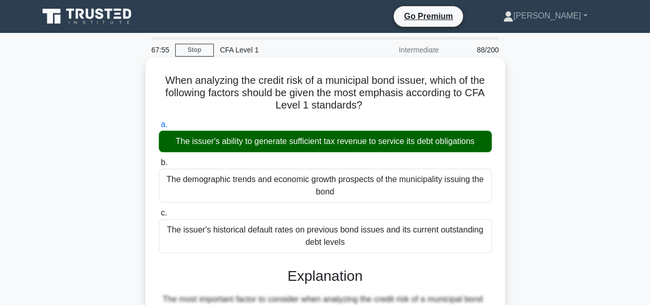
scroll to position [278, 0]
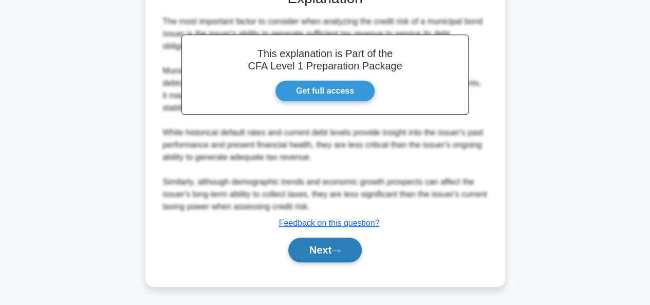
click at [315, 247] on button "Next" at bounding box center [325, 250] width 74 height 25
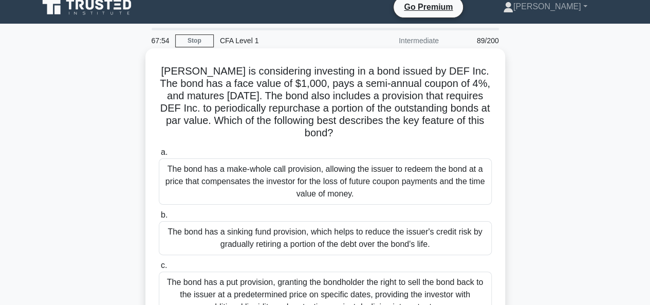
scroll to position [0, 0]
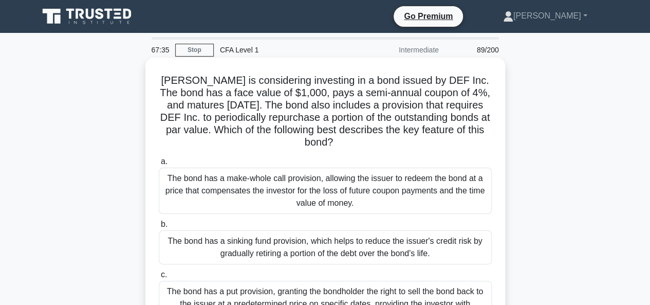
click at [340, 251] on div "The bond has a sinking fund provision, which helps to reduce the issuer's credi…" at bounding box center [325, 247] width 333 height 34
click at [159, 228] on input "b. The bond has a sinking fund provision, which helps to reduce the issuer's cr…" at bounding box center [159, 224] width 0 height 7
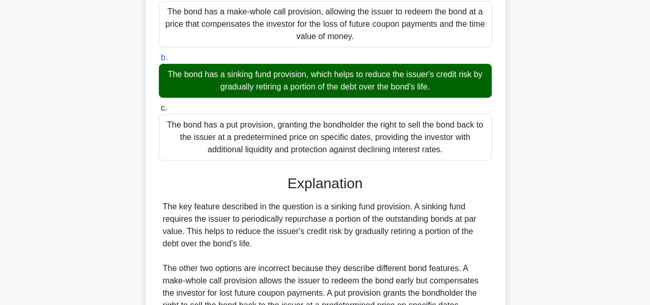
scroll to position [257, 0]
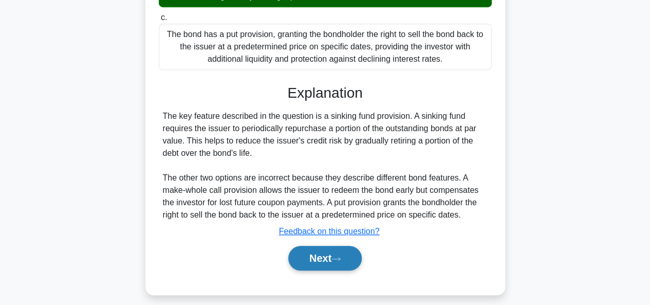
click at [333, 257] on button "Next" at bounding box center [325, 258] width 74 height 25
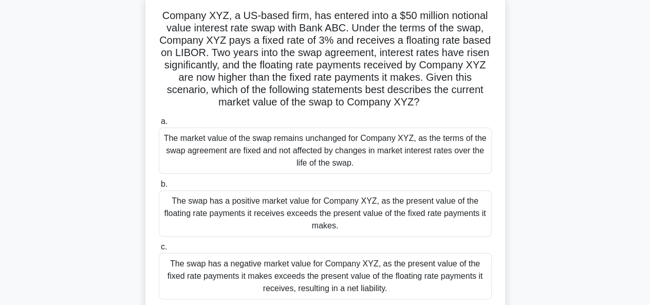
scroll to position [51, 0]
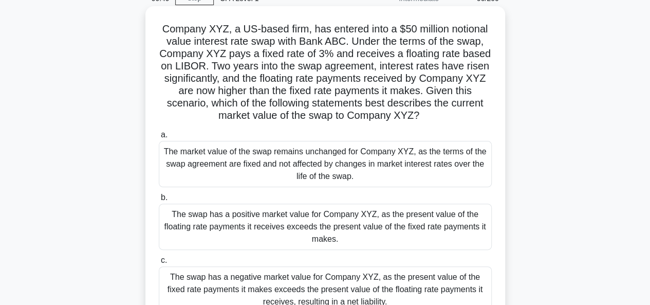
click at [319, 230] on div "The swap has a positive market value for Company XYZ, as the present value of t…" at bounding box center [325, 227] width 333 height 46
click at [159, 201] on input "b. The swap has a positive market value for Company XYZ, as the present value o…" at bounding box center [159, 197] width 0 height 7
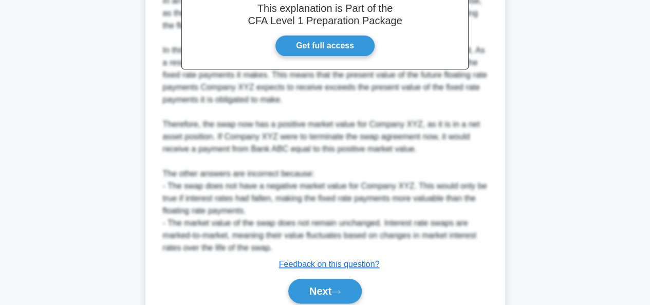
scroll to position [475, 0]
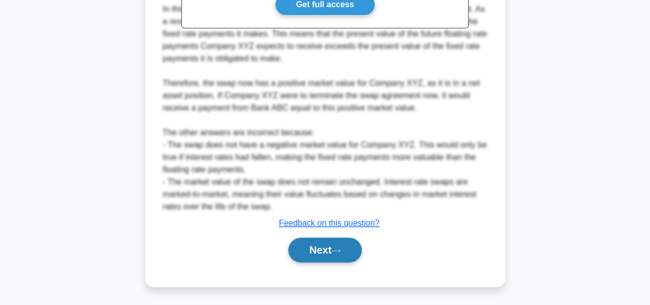
click at [330, 249] on button "Next" at bounding box center [325, 250] width 74 height 25
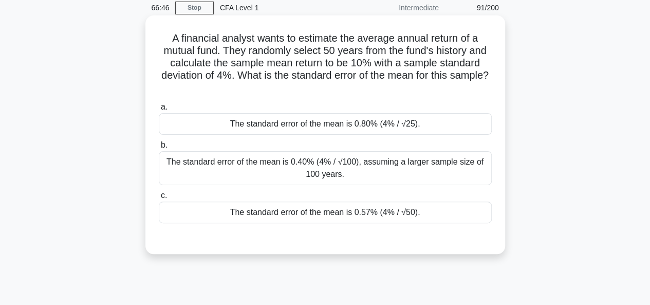
scroll to position [0, 0]
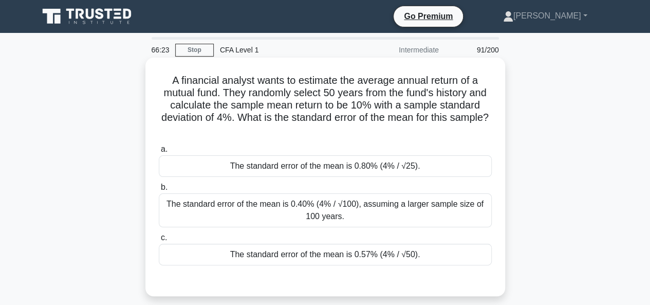
click at [435, 259] on div "The standard error of the mean is 0.57% (4% / √50)." at bounding box center [325, 255] width 333 height 22
click at [159, 241] on input "c. The standard error of the mean is 0.57% (4% / √50)." at bounding box center [159, 237] width 0 height 7
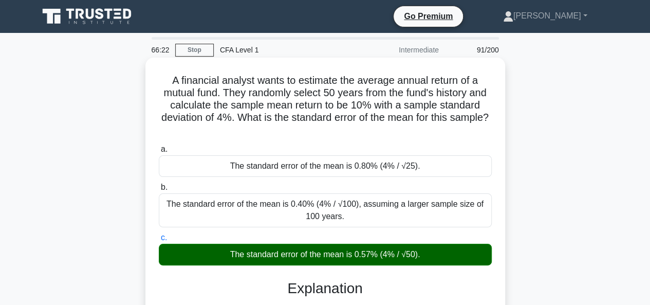
scroll to position [250, 0]
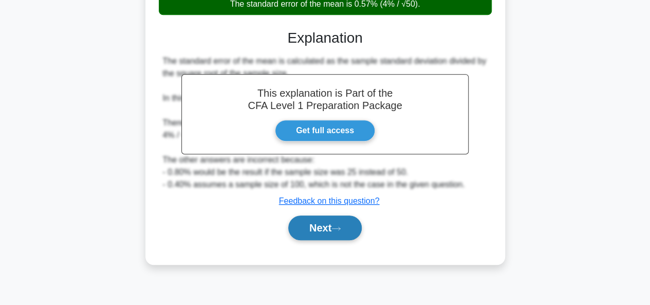
click at [358, 235] on button "Next" at bounding box center [325, 227] width 74 height 25
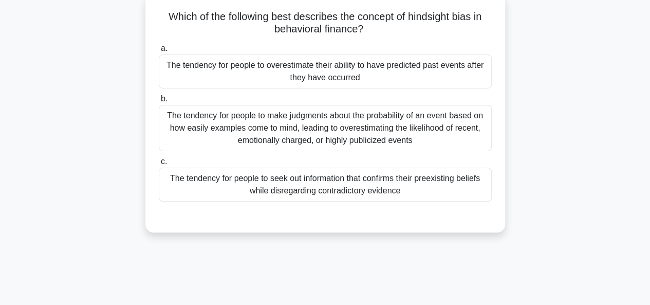
scroll to position [0, 0]
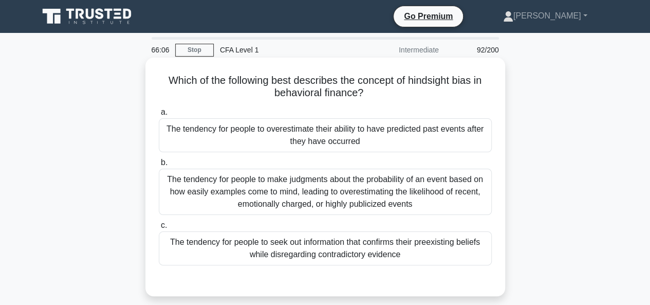
click at [315, 196] on div "The tendency for people to make judgments about the probability of an event bas…" at bounding box center [325, 192] width 333 height 46
click at [159, 166] on input "b. The tendency for people to make judgments about the probability of an event …" at bounding box center [159, 162] width 0 height 7
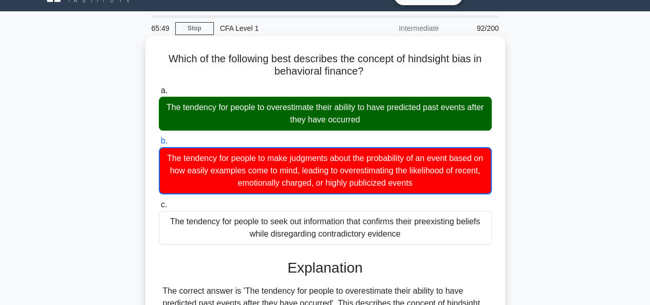
scroll to position [279, 0]
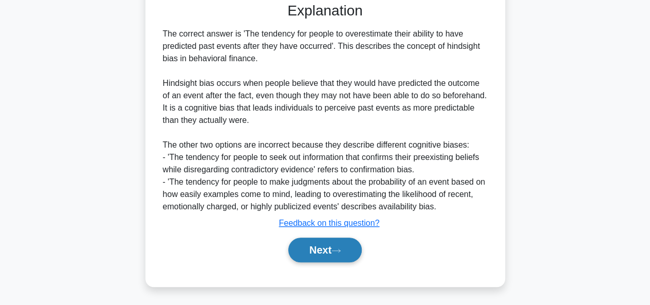
click at [324, 253] on button "Next" at bounding box center [325, 250] width 74 height 25
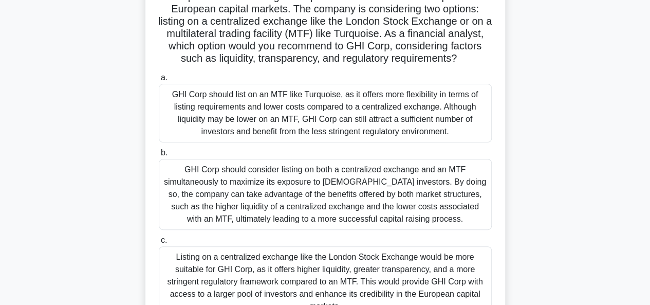
scroll to position [148, 0]
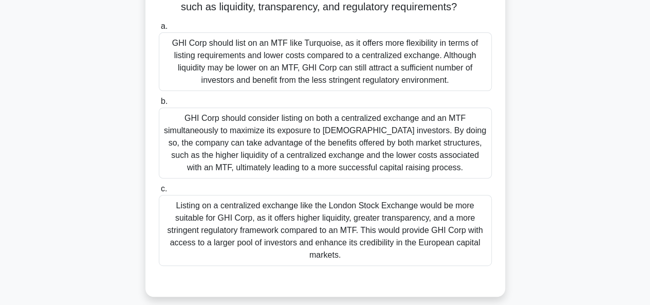
click at [402, 143] on div "GHI Corp should consider listing on both a centralized exchange and an MTF simu…" at bounding box center [325, 142] width 333 height 71
click at [159, 105] on input "b. GHI Corp should consider listing on both a centralized exchange and an MTF s…" at bounding box center [159, 101] width 0 height 7
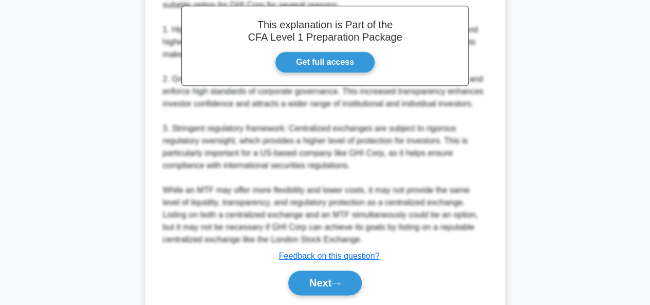
scroll to position [501, 0]
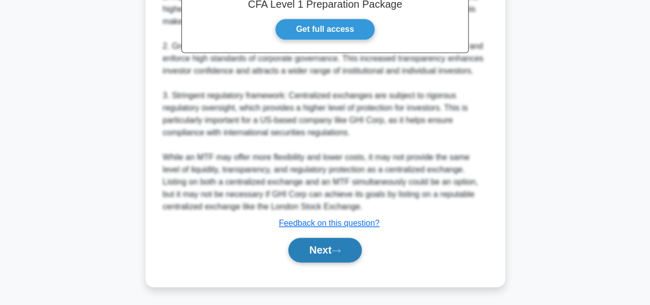
click at [346, 246] on button "Next" at bounding box center [325, 250] width 74 height 25
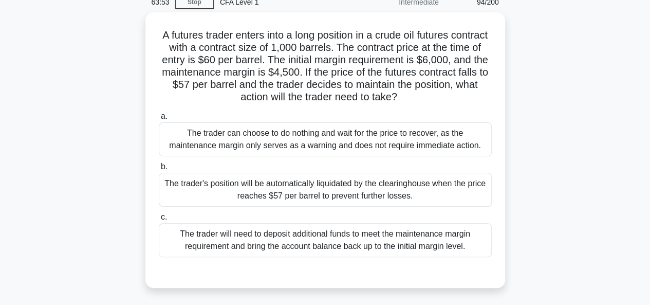
scroll to position [103, 0]
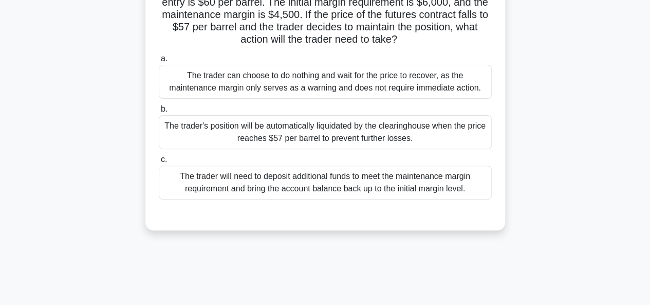
click at [313, 186] on div "The trader will need to deposit additional funds to meet the maintenance margin…" at bounding box center [325, 183] width 333 height 34
click at [159, 163] on input "c. The trader will need to deposit additional funds to meet the maintenance mar…" at bounding box center [159, 159] width 0 height 7
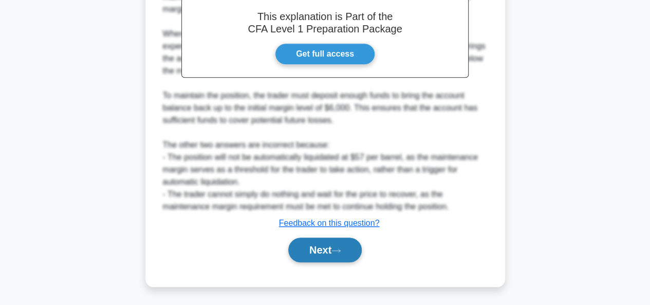
click at [341, 243] on button "Next" at bounding box center [325, 250] width 74 height 25
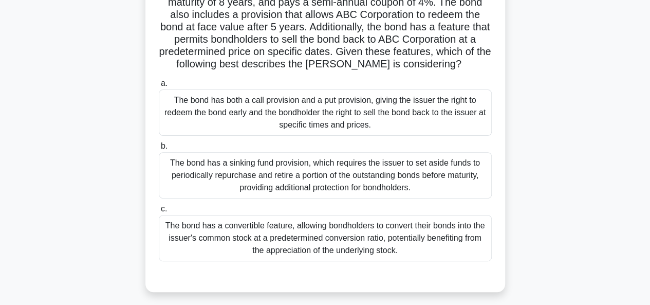
click at [261, 118] on div "The bond has both a call provision and a put provision, giving the issuer the r…" at bounding box center [325, 112] width 333 height 46
click at [159, 87] on input "a. The bond has both a call provision and a put provision, giving the issuer th…" at bounding box center [159, 83] width 0 height 7
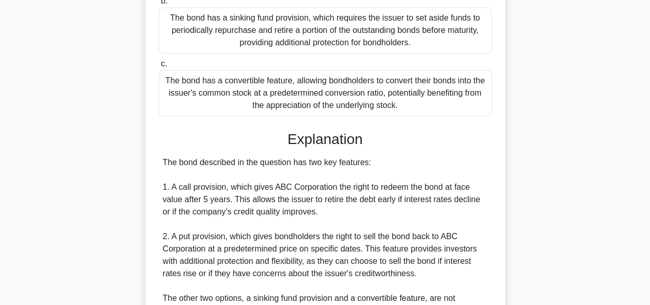
scroll to position [360, 0]
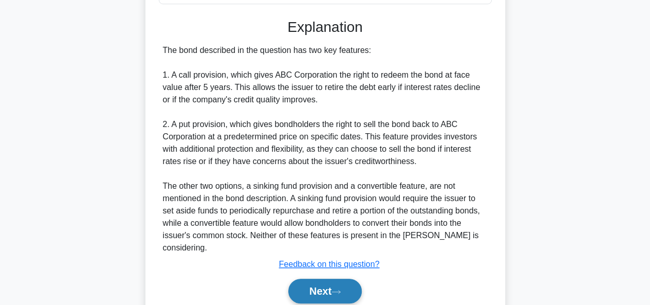
click at [327, 281] on button "Next" at bounding box center [325, 291] width 74 height 25
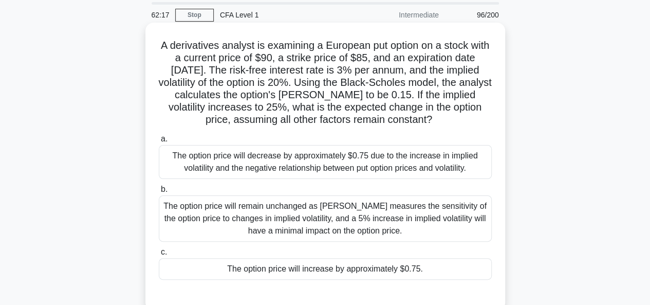
scroll to position [51, 0]
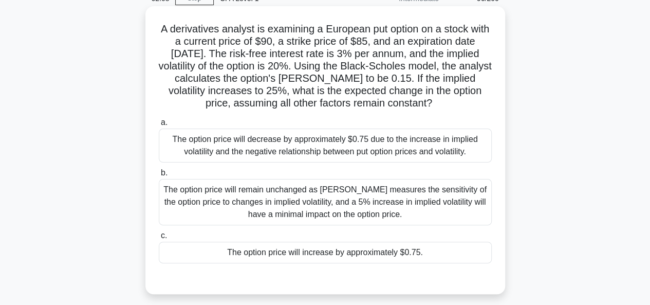
click at [252, 249] on div "The option price will increase by approximately $0.75." at bounding box center [325, 253] width 333 height 22
click at [159, 239] on input "c. The option price will increase by approximately $0.75." at bounding box center [159, 235] width 0 height 7
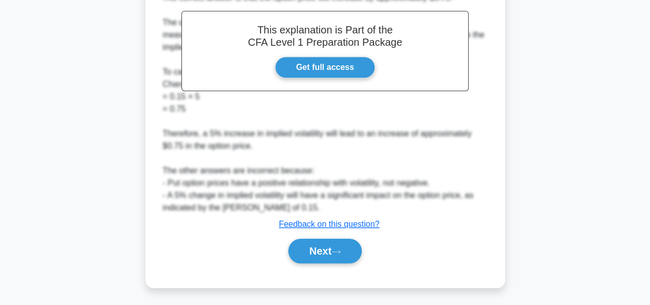
scroll to position [364, 0]
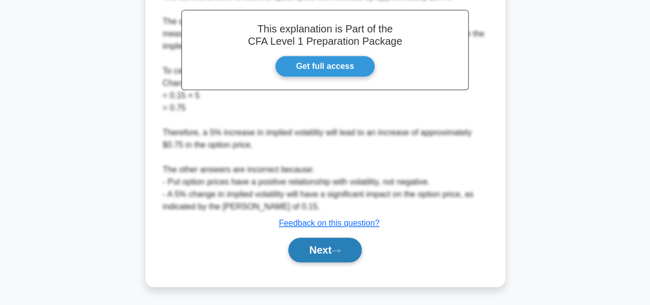
click at [319, 252] on button "Next" at bounding box center [325, 250] width 74 height 25
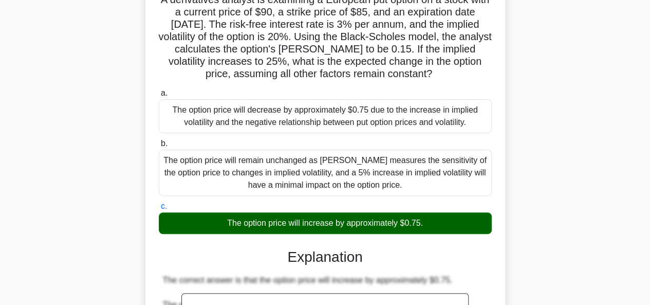
scroll to position [47, 0]
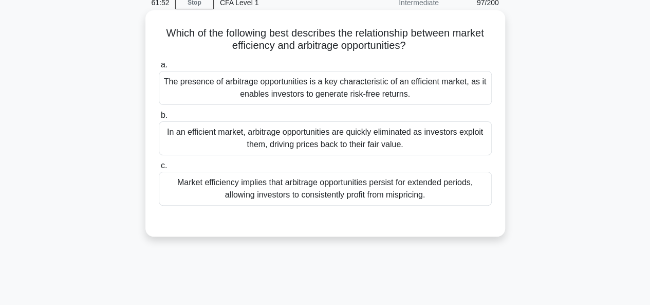
click at [284, 142] on div "In an efficient market, arbitrage opportunities are quickly eliminated as inves…" at bounding box center [325, 138] width 333 height 34
click at [159, 119] on input "b. In an efficient market, arbitrage opportunities are quickly eliminated as in…" at bounding box center [159, 115] width 0 height 7
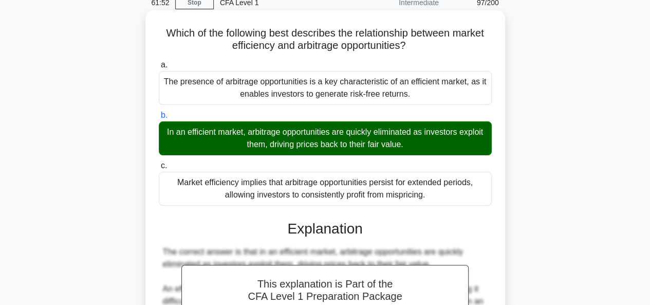
scroll to position [302, 0]
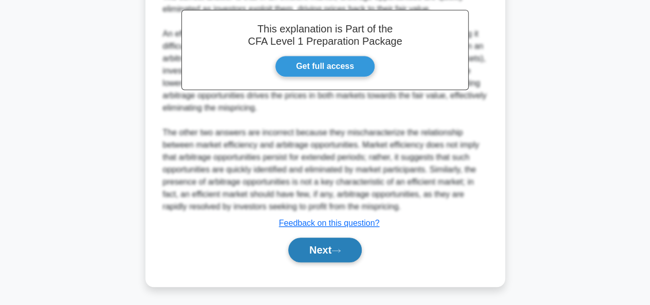
click at [307, 244] on button "Next" at bounding box center [325, 250] width 74 height 25
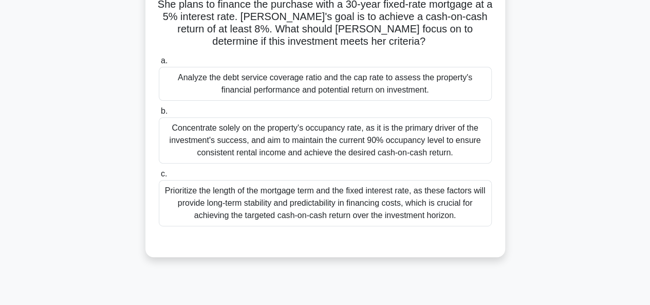
scroll to position [103, 0]
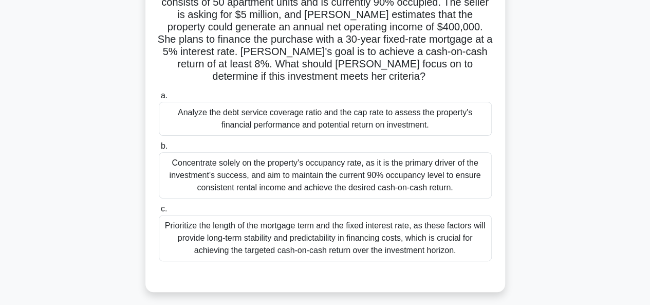
click at [224, 124] on div "Analyze the debt service coverage ratio and the cap rate to assess the property…" at bounding box center [325, 119] width 333 height 34
click at [159, 99] on input "a. Analyze the debt service coverage ratio and the cap rate to assess the prope…" at bounding box center [159, 96] width 0 height 7
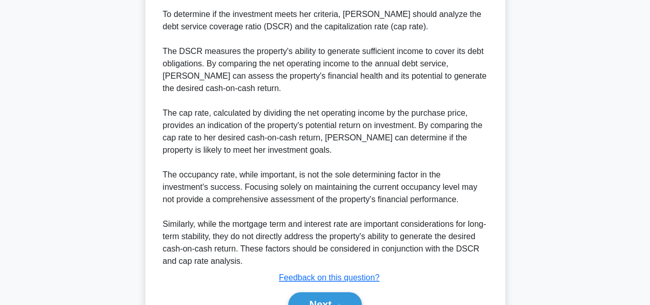
scroll to position [450, 0]
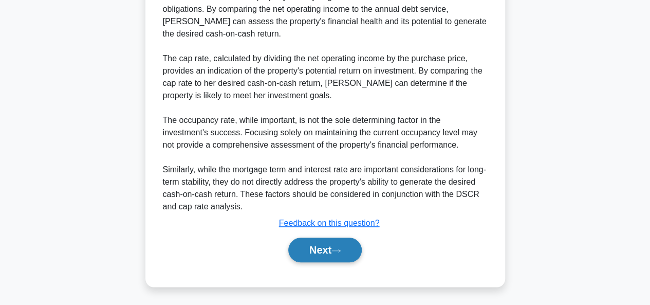
click at [328, 252] on button "Next" at bounding box center [325, 250] width 74 height 25
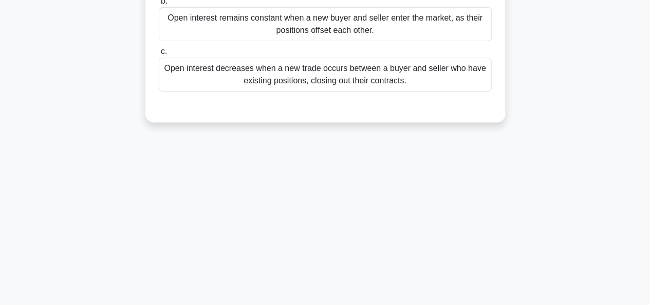
scroll to position [0, 0]
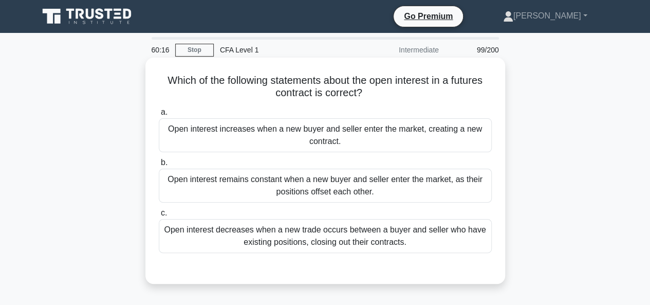
click at [311, 184] on div "Open interest remains constant when a new buyer and seller enter the market, as…" at bounding box center [325, 186] width 333 height 34
click at [159, 166] on input "b. Open interest remains constant when a new buyer and seller enter the market,…" at bounding box center [159, 162] width 0 height 7
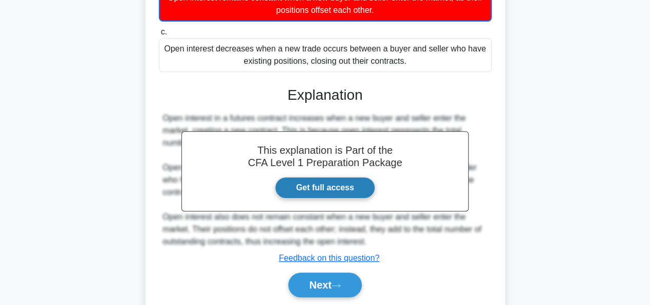
scroll to position [250, 0]
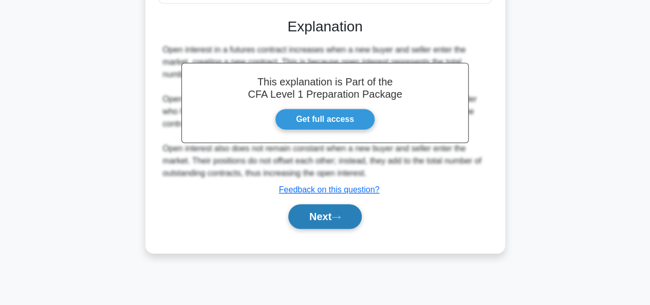
click at [341, 217] on icon at bounding box center [336, 217] width 9 height 6
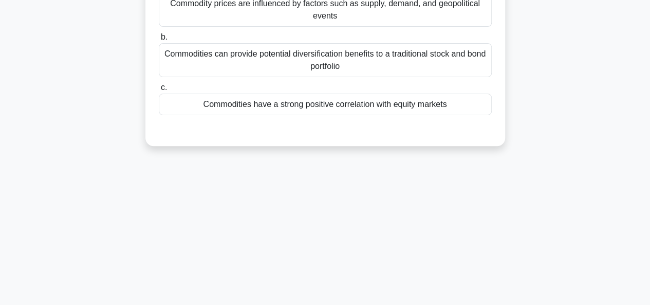
scroll to position [0, 0]
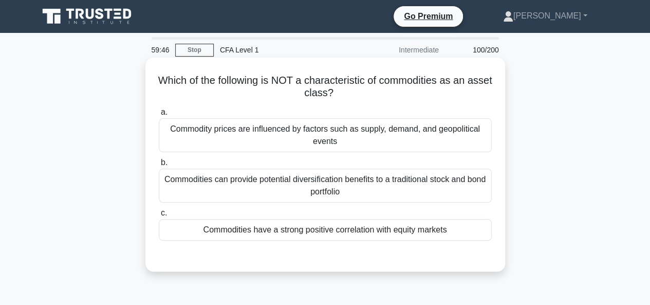
click at [214, 141] on div "Commodity prices are influenced by factors such as supply, demand, and geopolit…" at bounding box center [325, 135] width 333 height 34
click at [159, 116] on input "a. Commodity prices are influenced by factors such as supply, demand, and geopo…" at bounding box center [159, 112] width 0 height 7
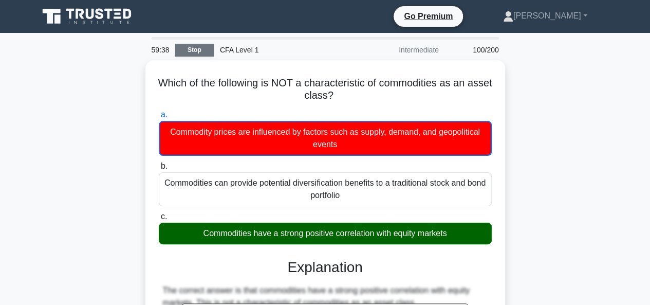
click at [197, 51] on link "Stop" at bounding box center [194, 50] width 39 height 13
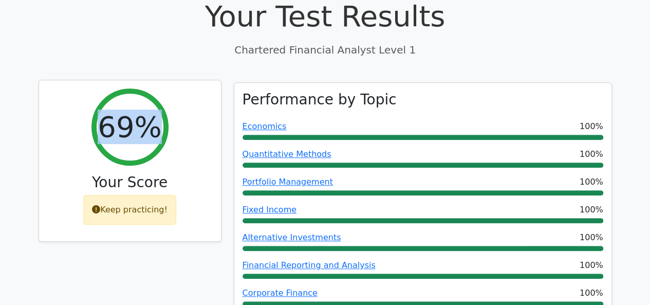
drag, startPoint x: 107, startPoint y: 94, endPoint x: 151, endPoint y: 99, distance: 43.9
click at [151, 110] on h2 "69%" at bounding box center [130, 127] width 64 height 34
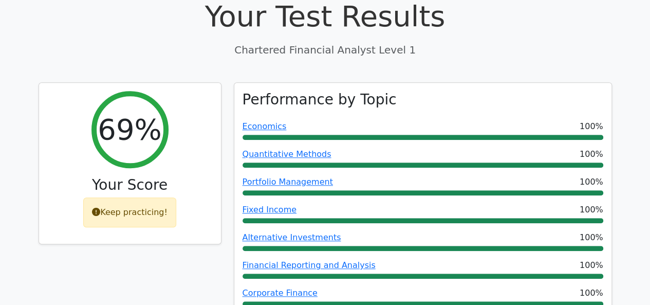
click at [226, 111] on div "69% Your Score Keep practicing!" at bounding box center [129, 250] width 195 height 337
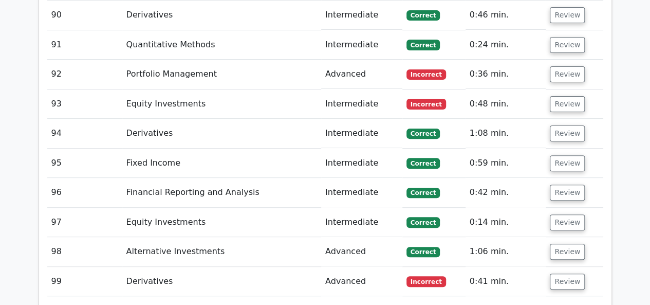
scroll to position [4165, 0]
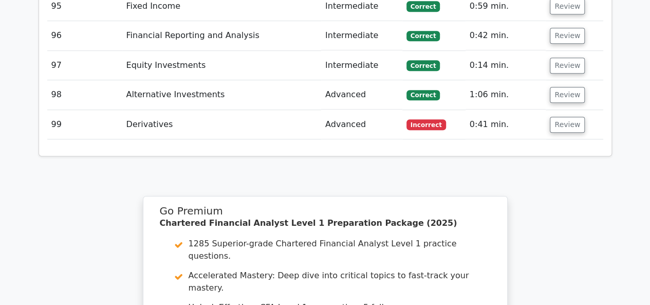
drag, startPoint x: 232, startPoint y: 59, endPoint x: 300, endPoint y: 57, distance: 68.4
